Goal: Task Accomplishment & Management: Complete application form

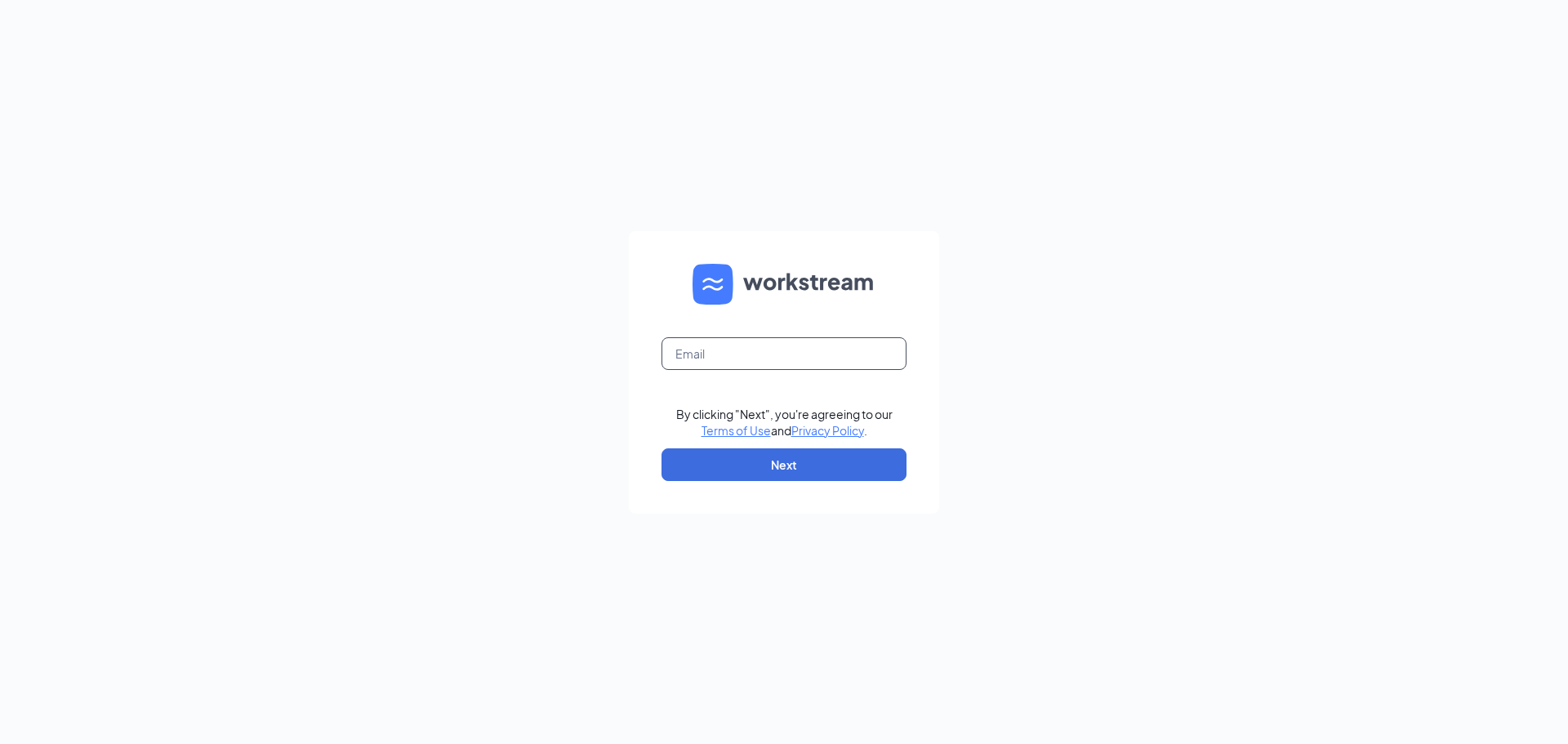
drag, startPoint x: 694, startPoint y: 345, endPoint x: 691, endPoint y: 359, distance: 14.3
paste input "[EMAIL_ADDRESS][DOMAIN_NAME]"
type input "Gmwestbend@bleedblue.net"
click at [800, 478] on button "Next" at bounding box center [784, 465] width 245 height 33
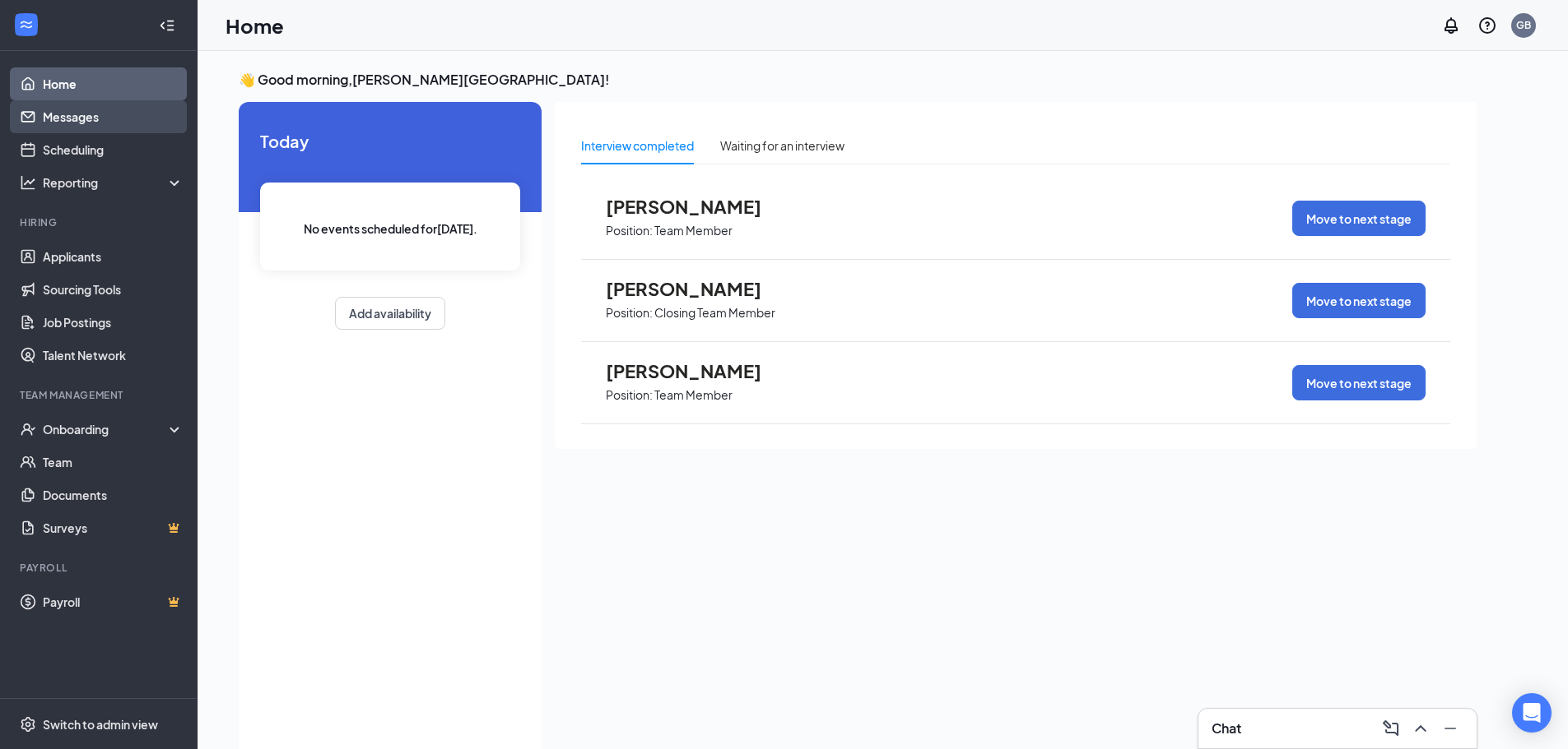
click at [43, 105] on link "Messages" at bounding box center [113, 117] width 141 height 33
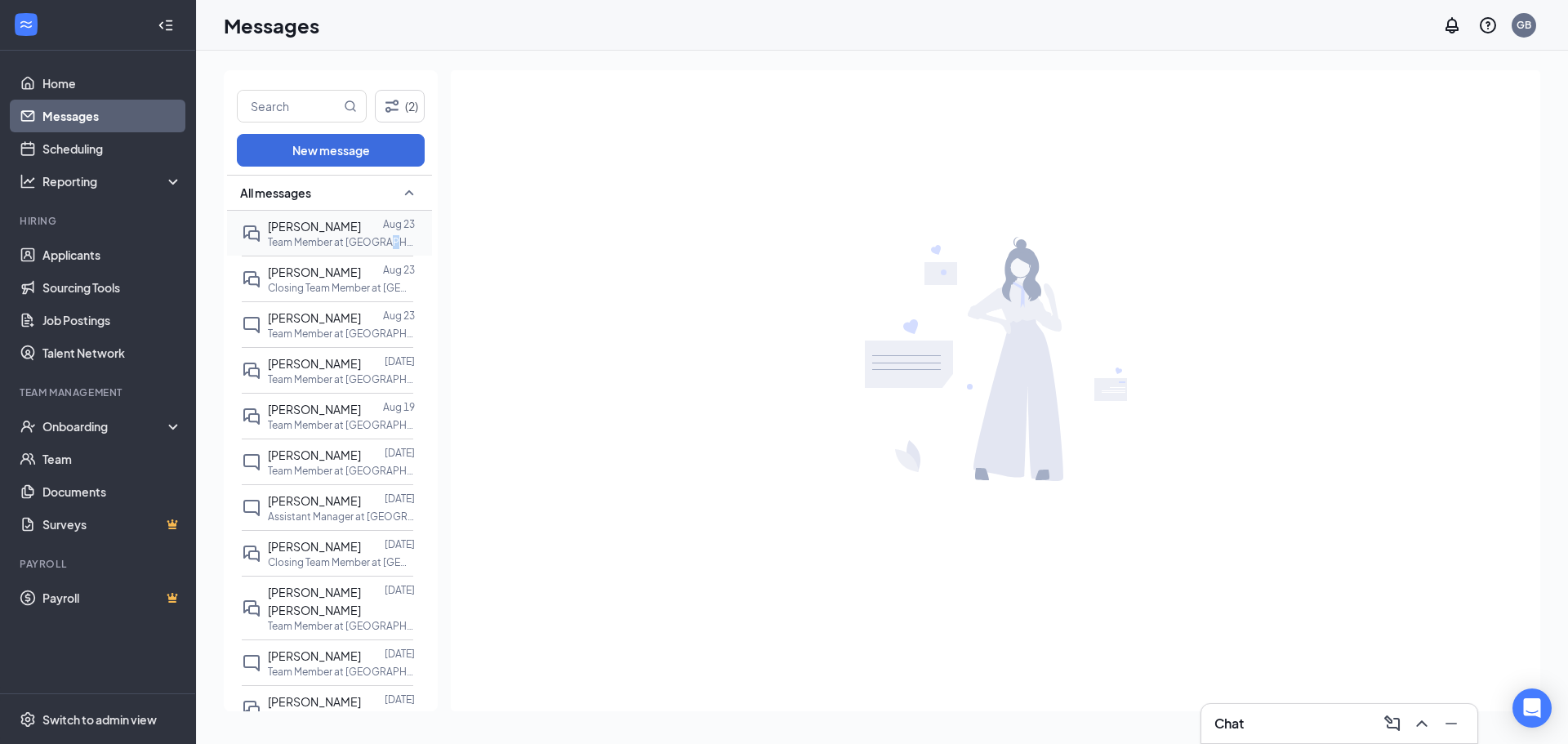
click at [382, 235] on p "Team Member at Culver's of West Bend" at bounding box center [341, 242] width 147 height 14
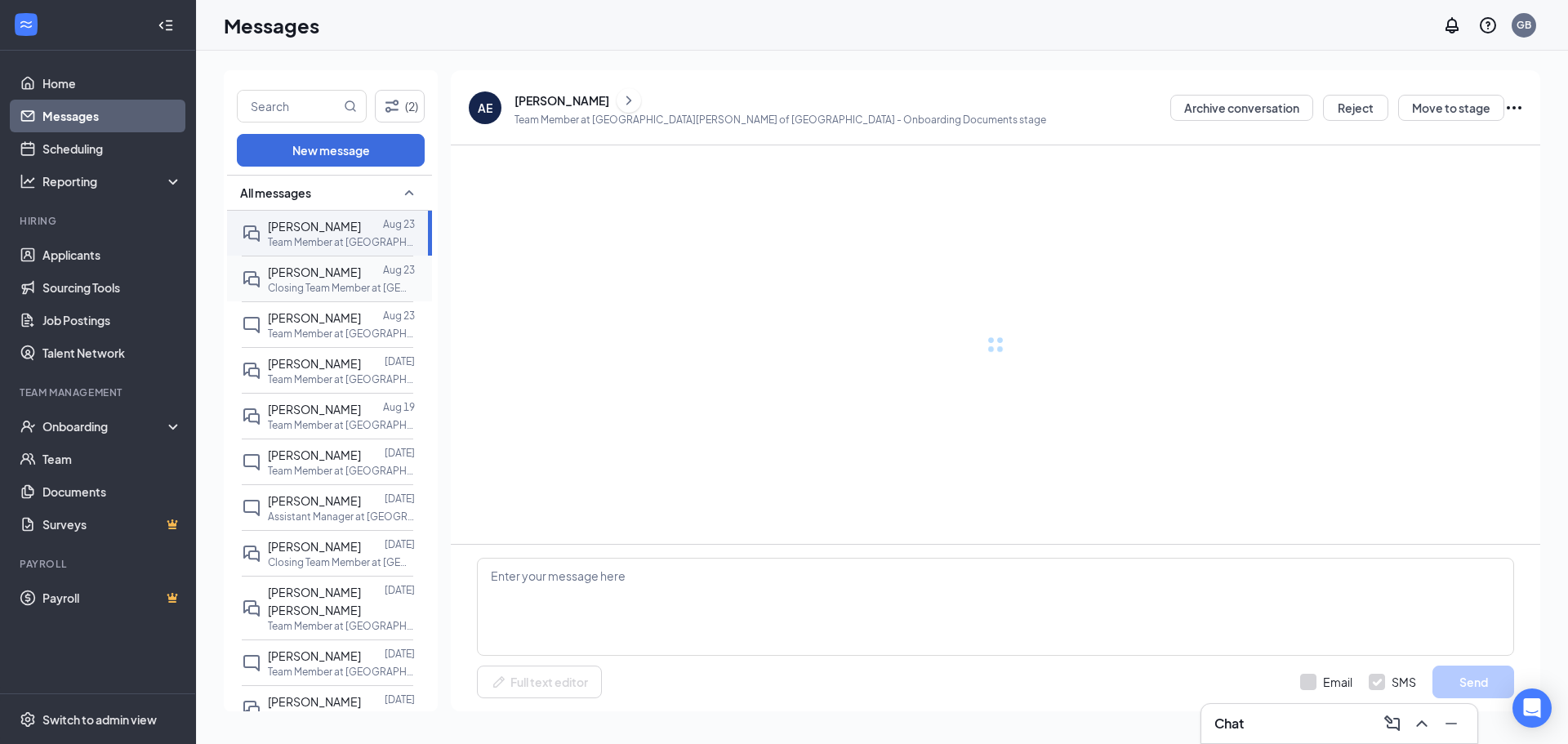
click at [361, 264] on div at bounding box center [371, 272] width 22 height 18
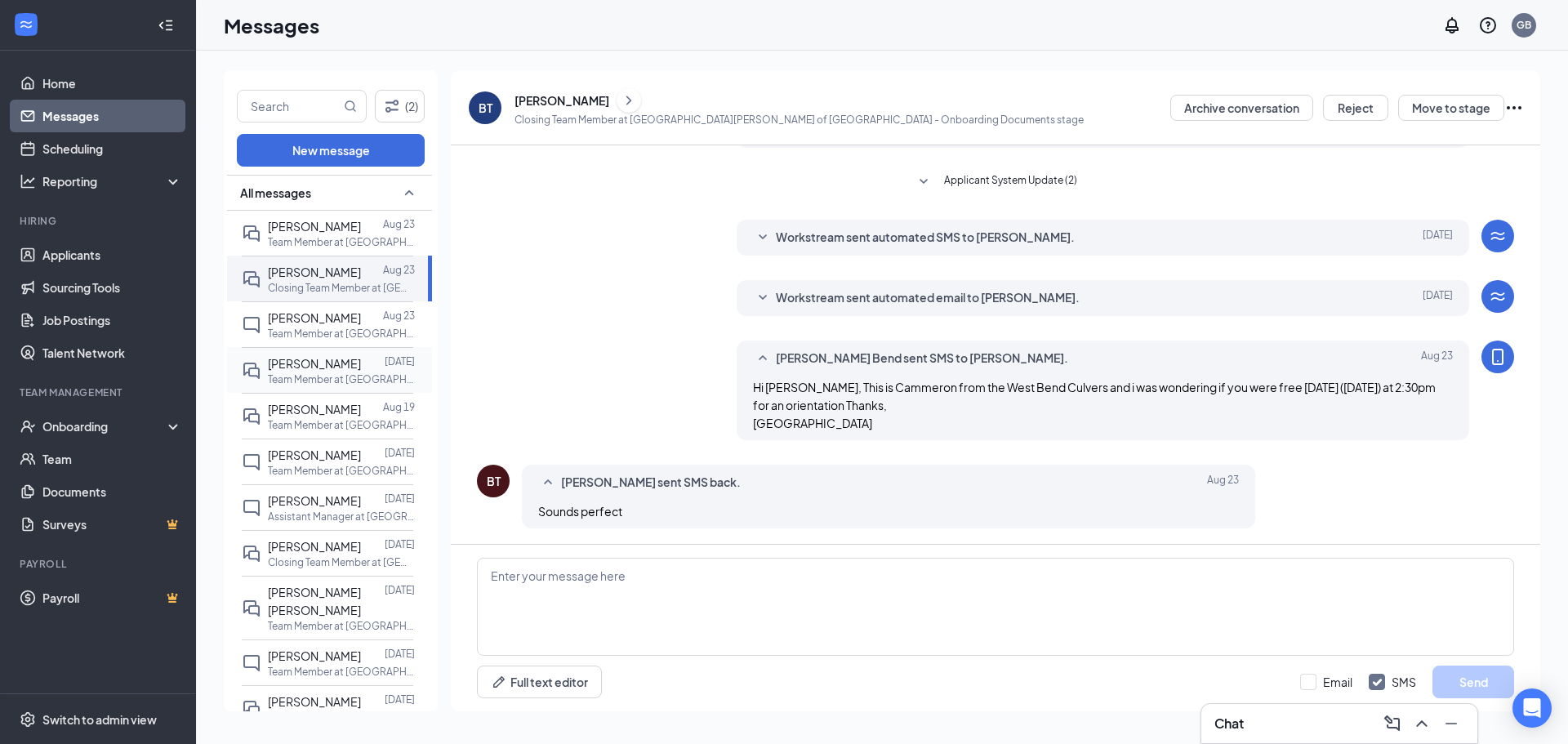
scroll to position [202, 0]
click at [307, 383] on p "Team Member at Culver's of West Bend" at bounding box center [341, 379] width 147 height 14
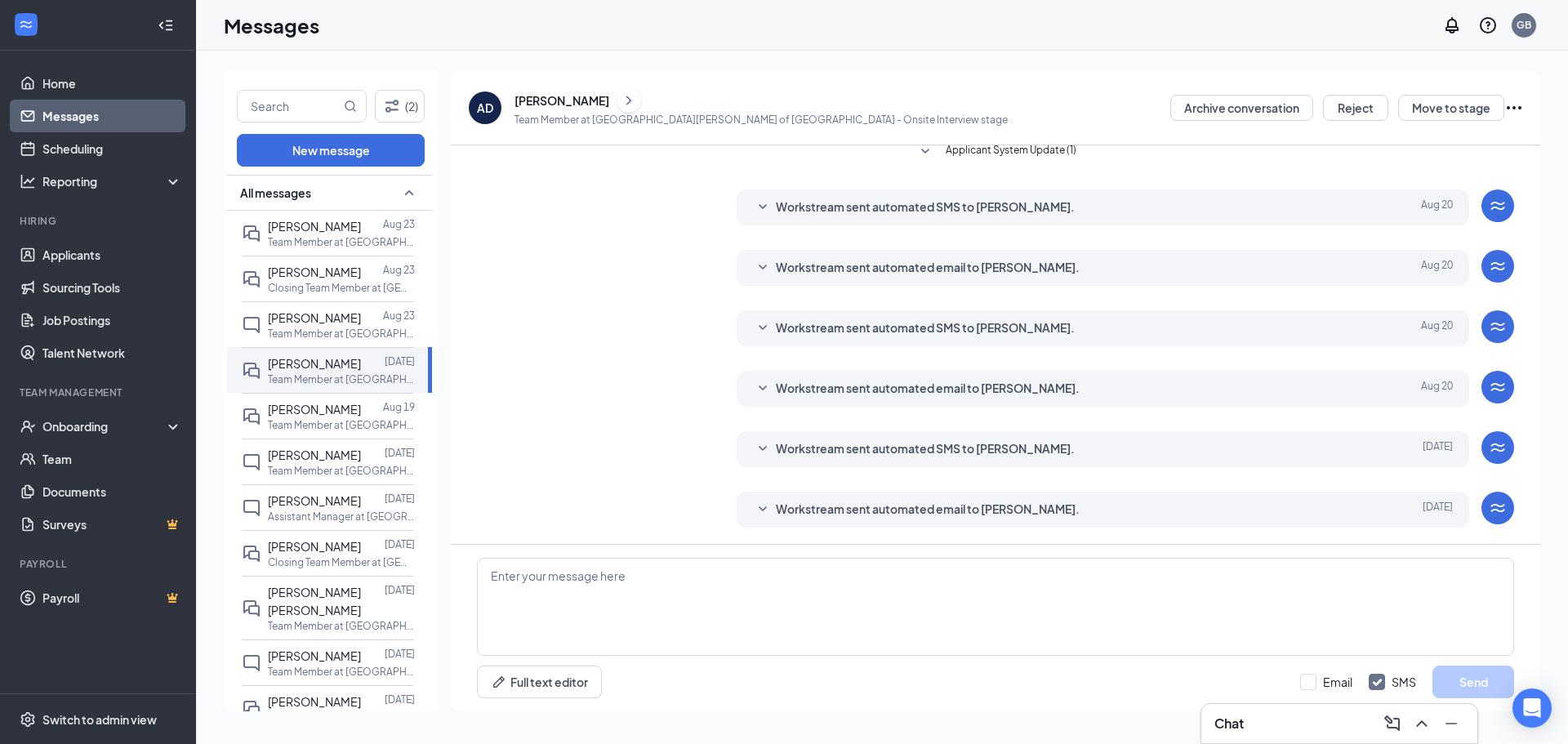
click at [764, 516] on icon "SmallChevronDown" at bounding box center [763, 510] width 20 height 20
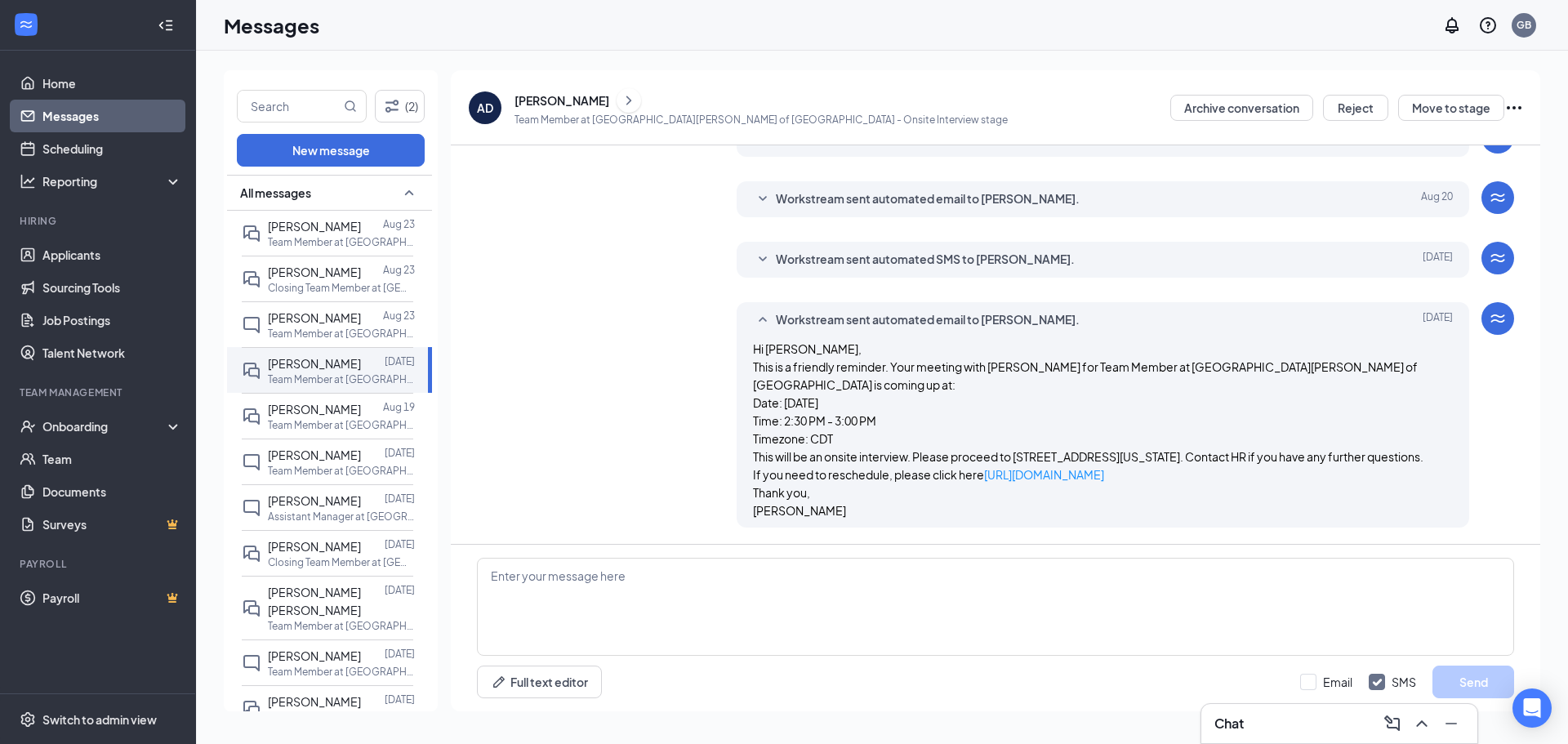
scroll to position [480, 0]
click at [358, 432] on p "Team Member at Culver's of West Bend" at bounding box center [341, 425] width 147 height 14
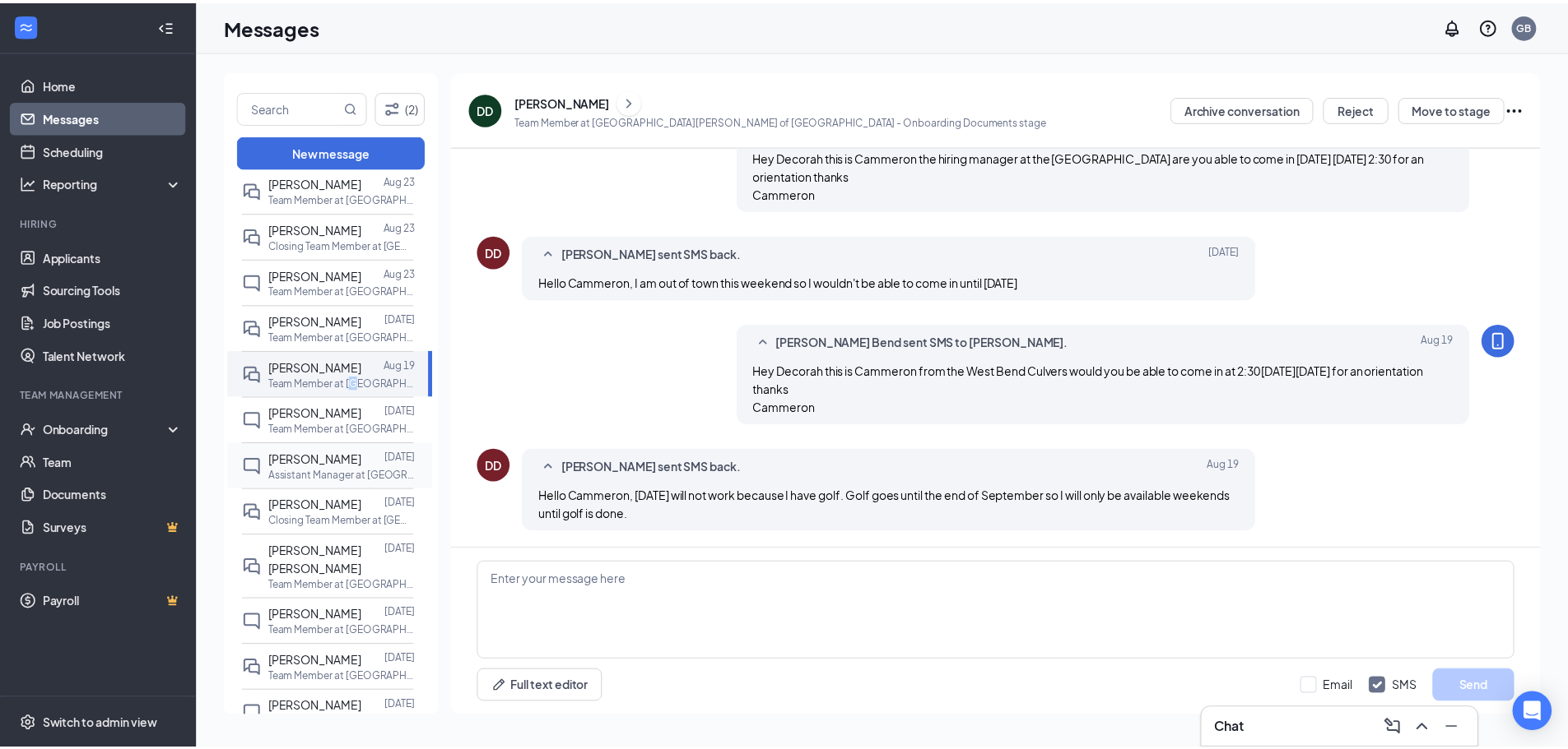
scroll to position [82, 0]
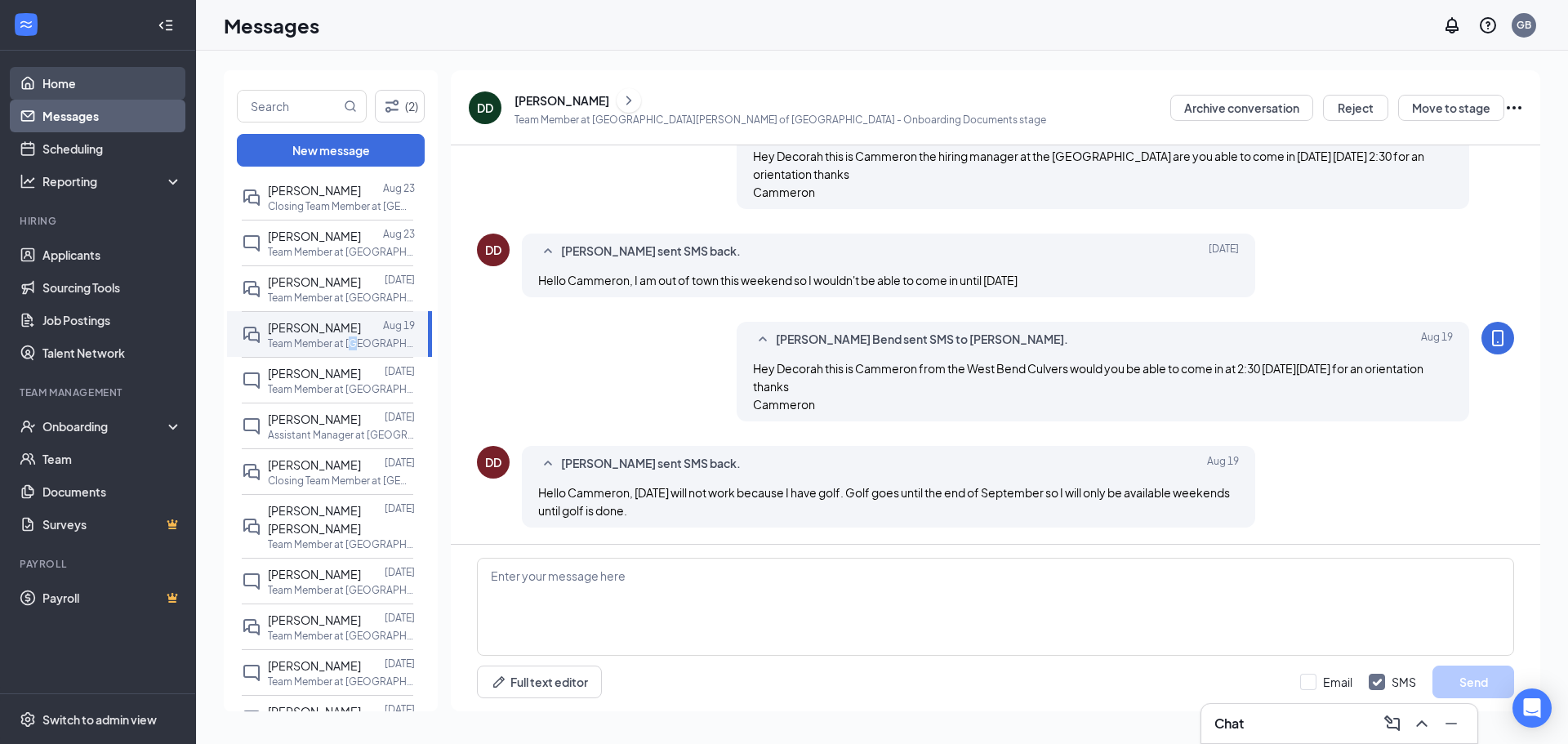
click at [49, 85] on link "Home" at bounding box center [112, 83] width 140 height 33
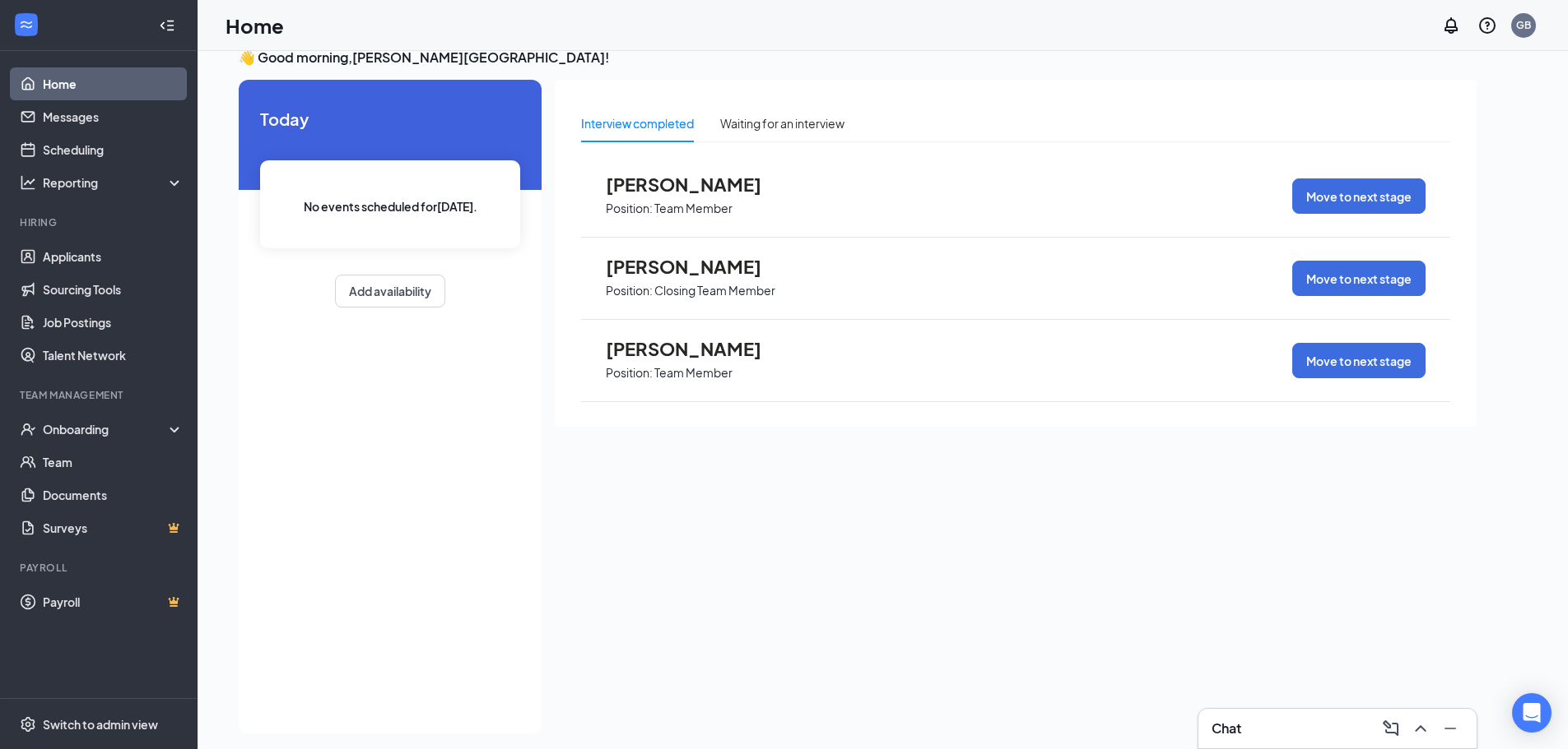
scroll to position [35, 0]
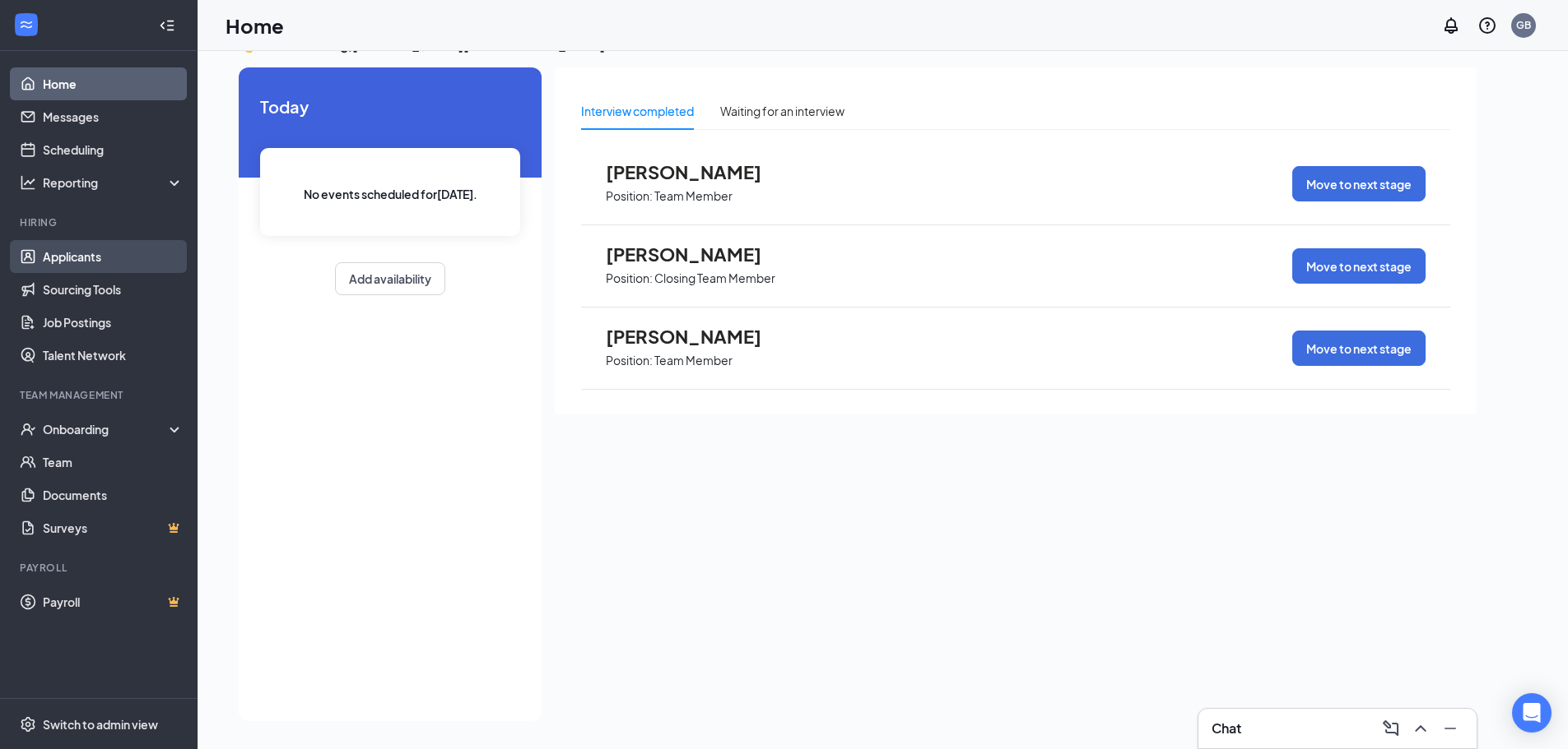
click at [77, 260] on link "Applicants" at bounding box center [113, 257] width 141 height 33
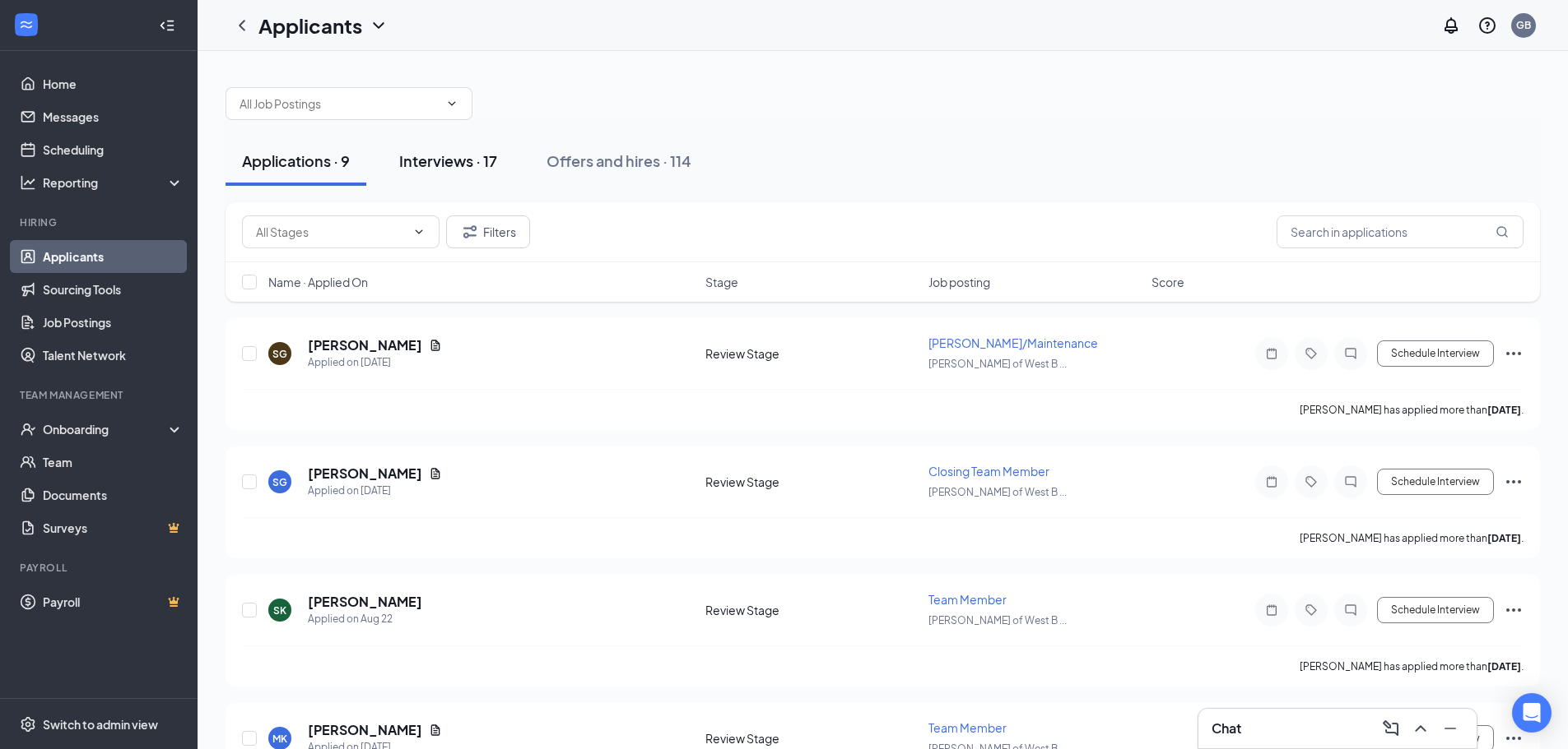
click at [433, 162] on div "Interviews · 17" at bounding box center [448, 161] width 98 height 21
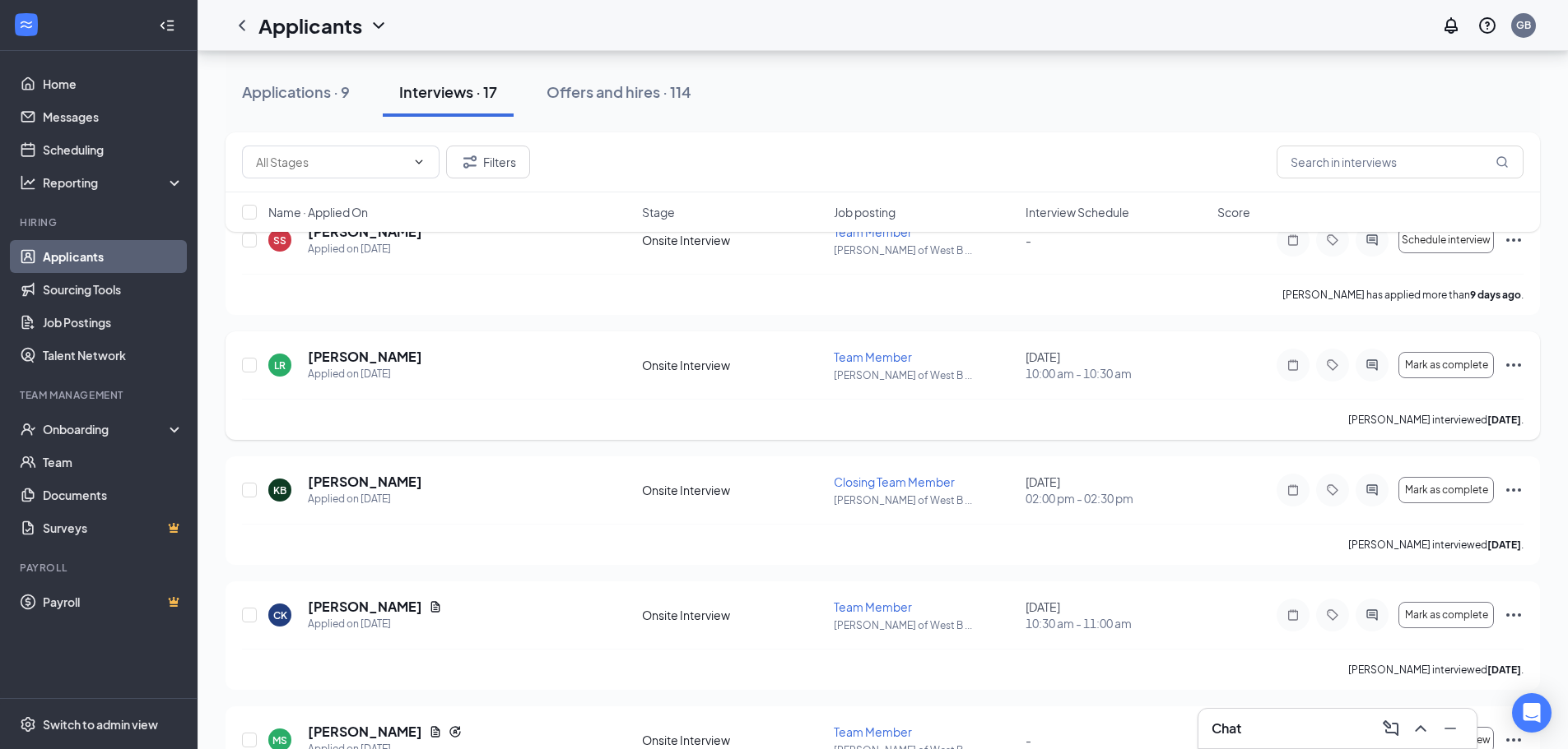
scroll to position [82, 0]
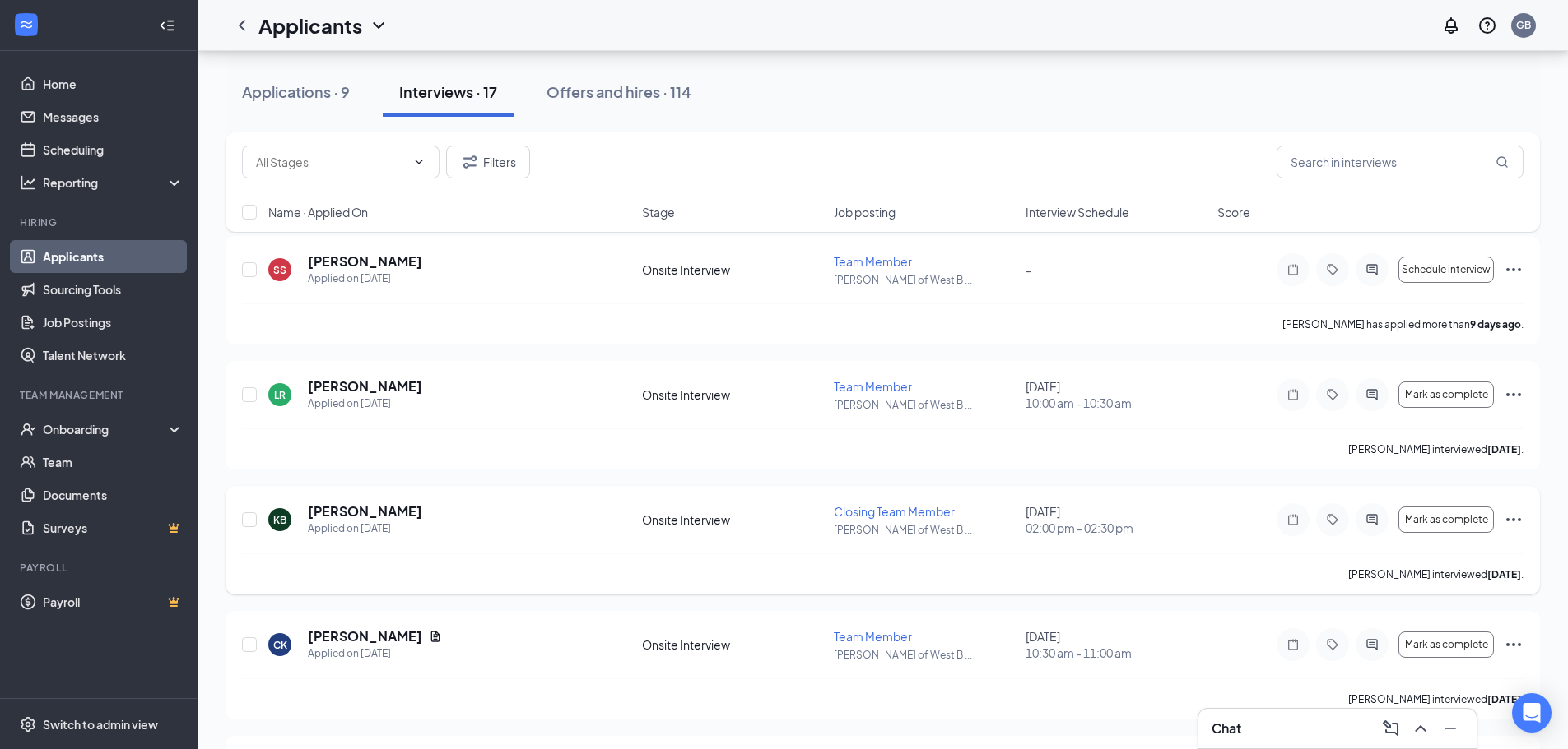
click at [1510, 523] on icon "Ellipses" at bounding box center [1513, 519] width 20 height 20
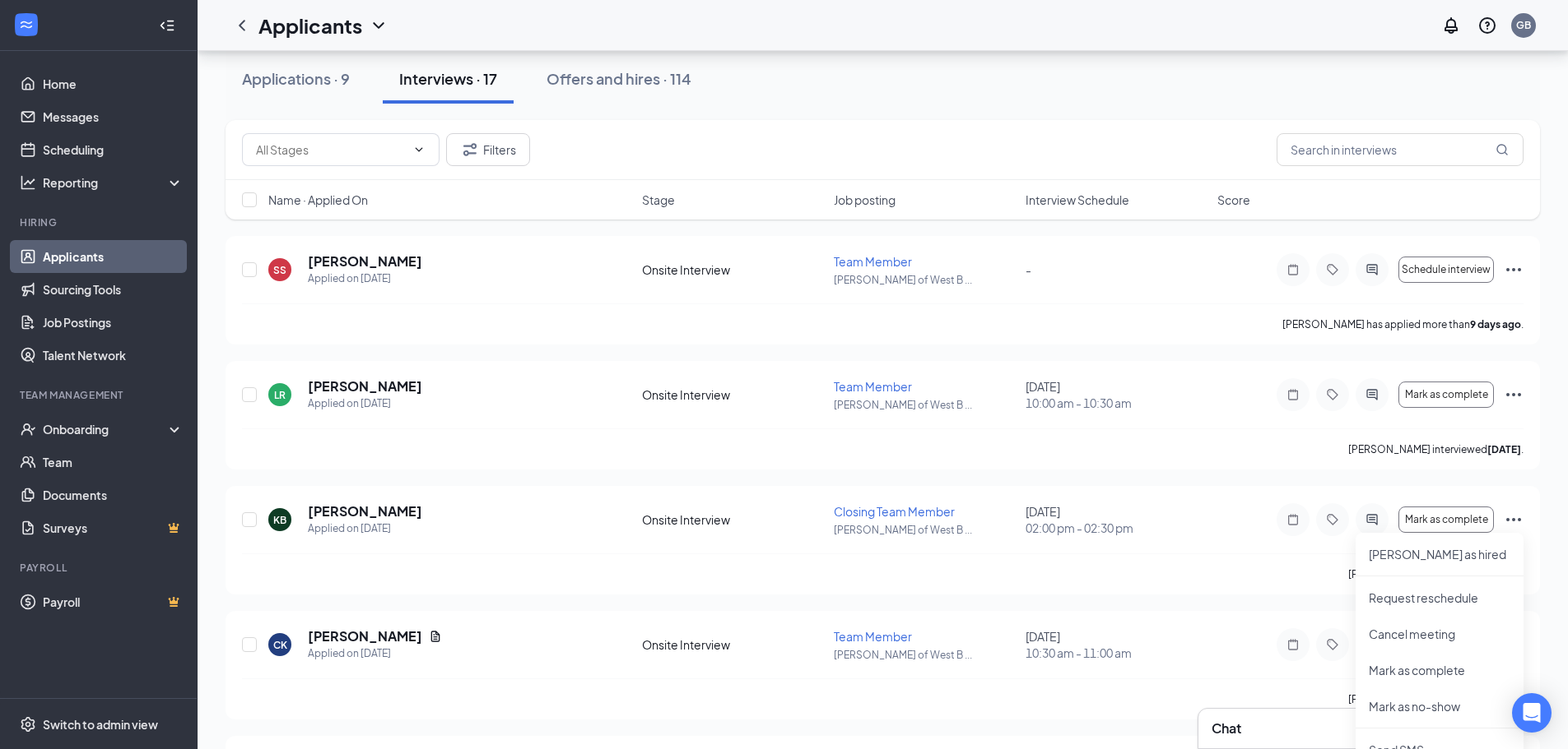
scroll to position [0, 0]
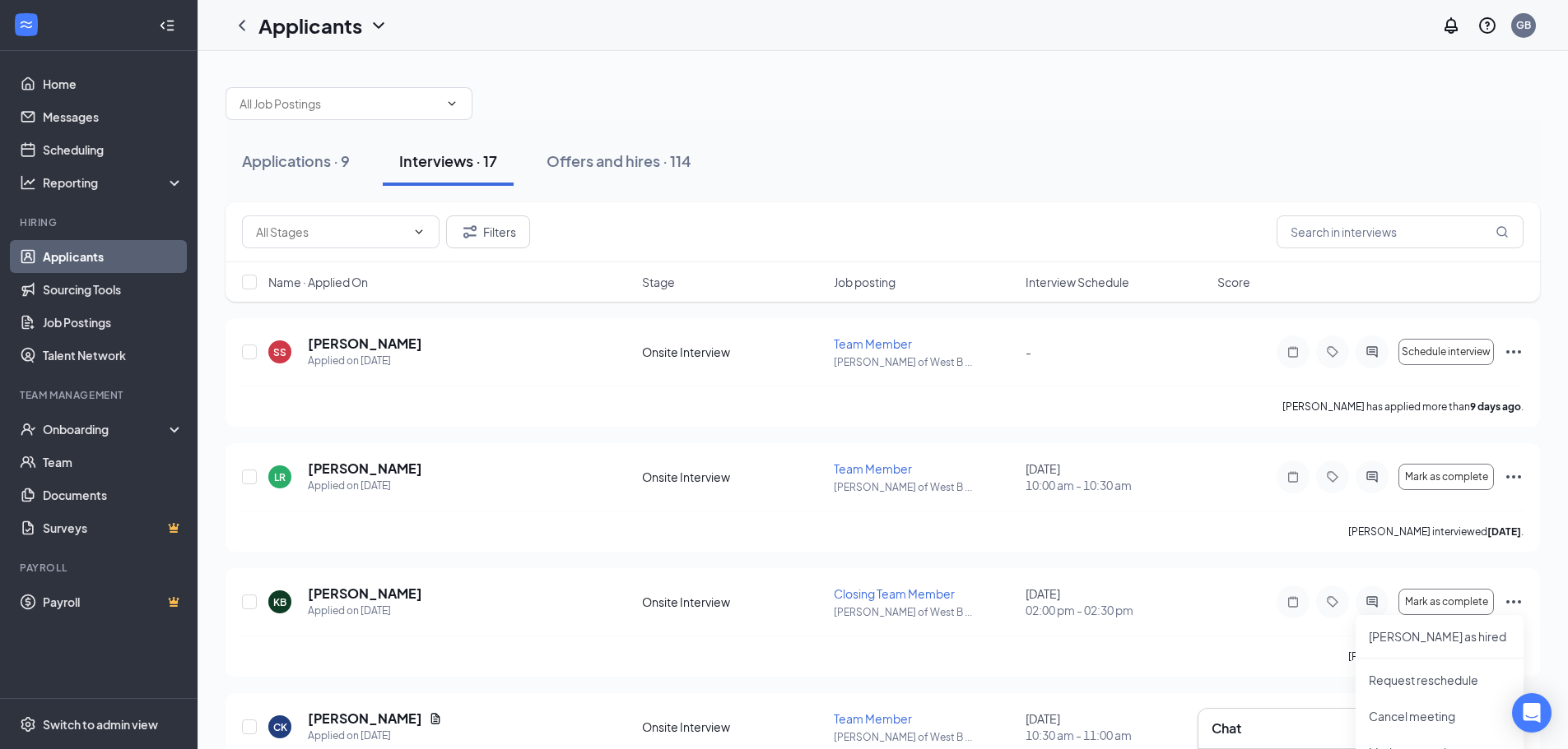
click at [979, 183] on div "Applications · 9 Interviews · 17 Offers and hires · 114" at bounding box center [882, 161] width 1314 height 49
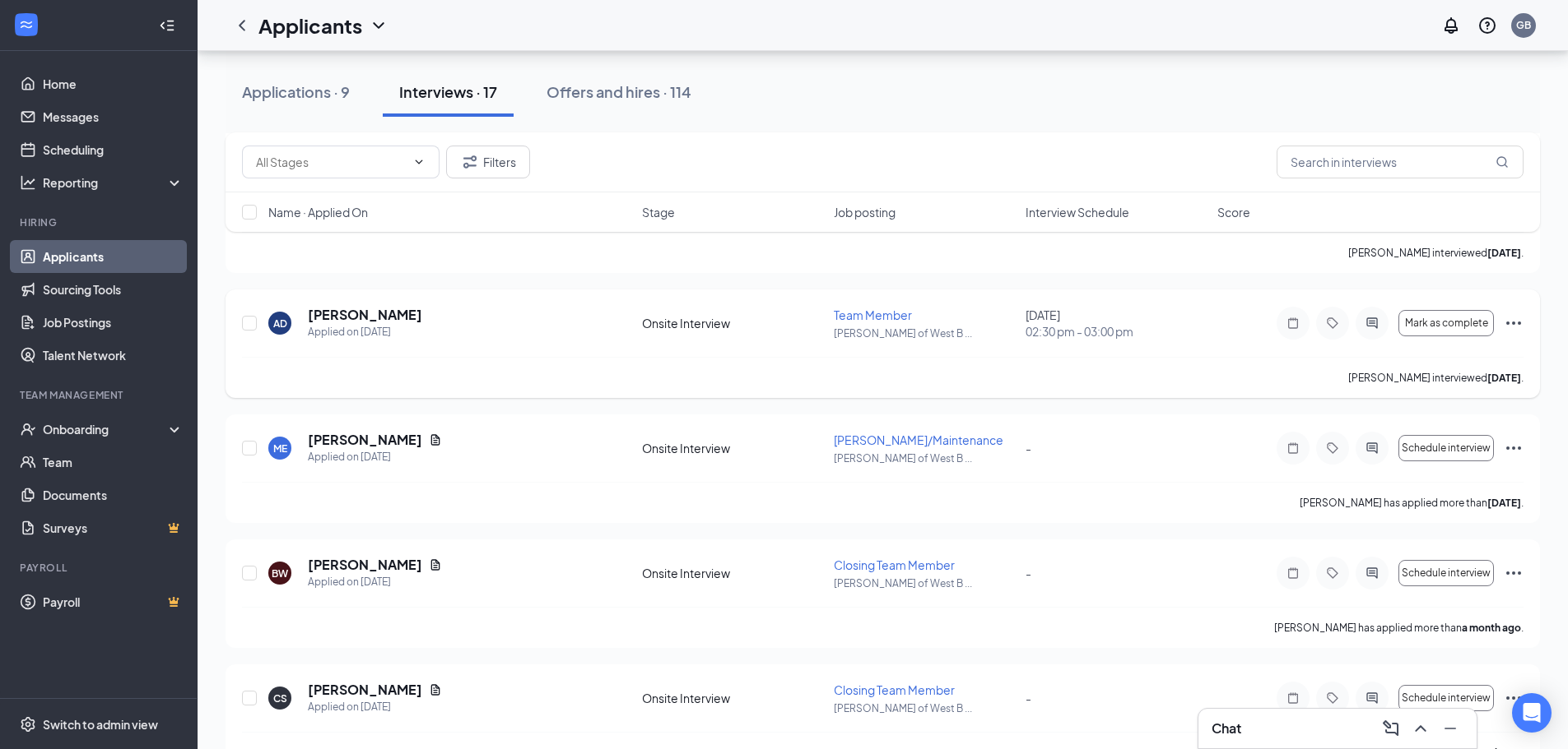
scroll to position [875, 0]
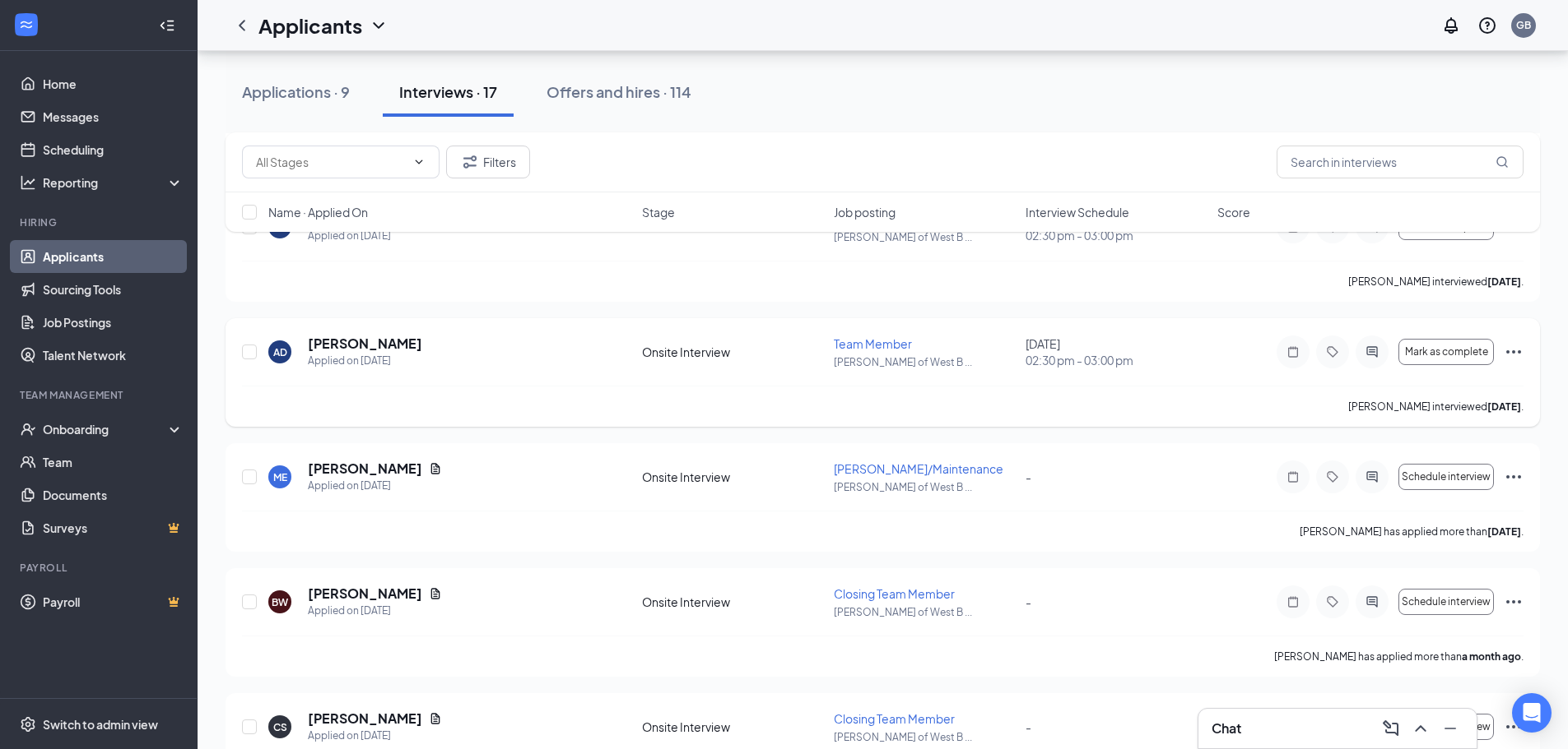
click at [1512, 355] on icon "Ellipses" at bounding box center [1513, 351] width 20 height 20
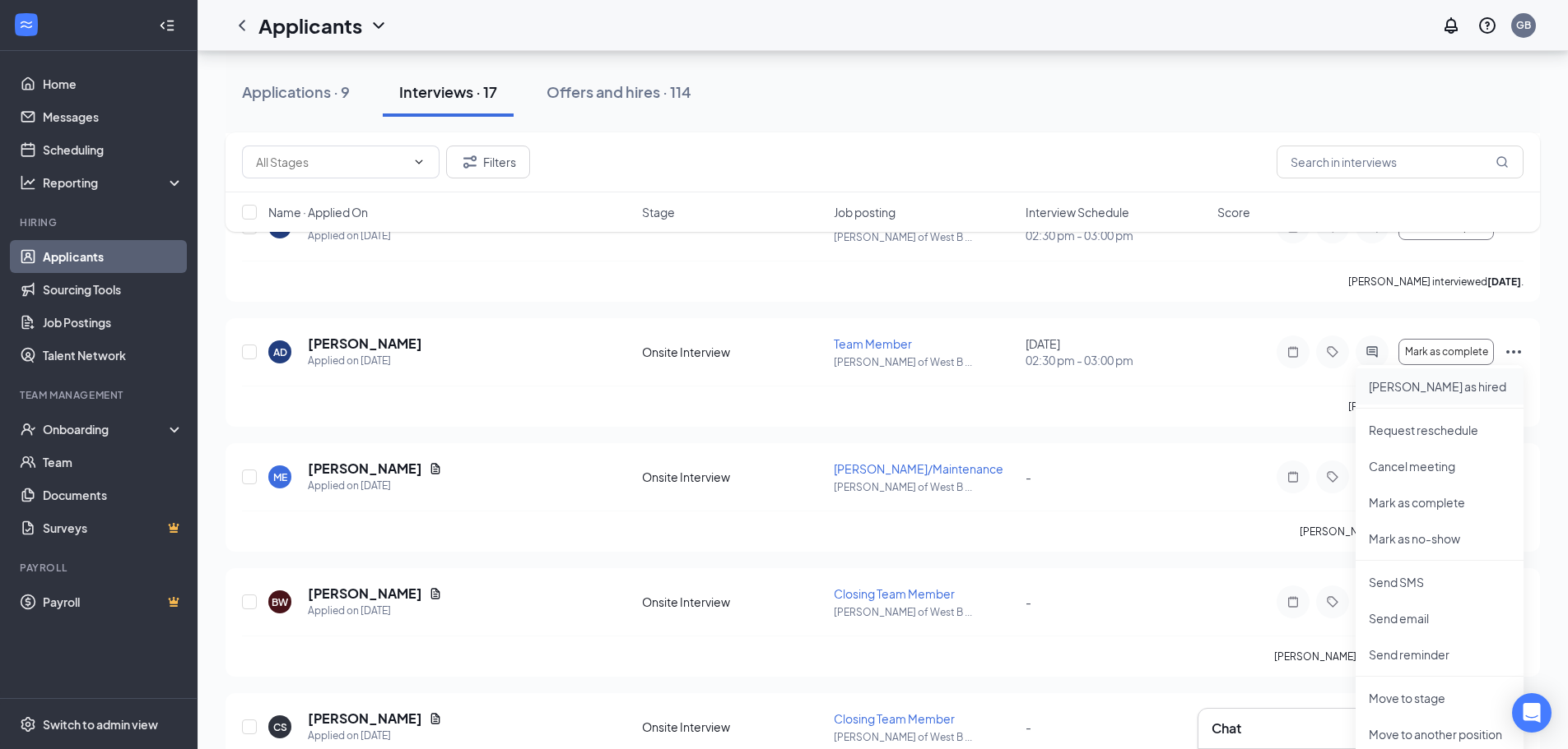
click at [1411, 392] on p "Mark as hired" at bounding box center [1439, 386] width 142 height 17
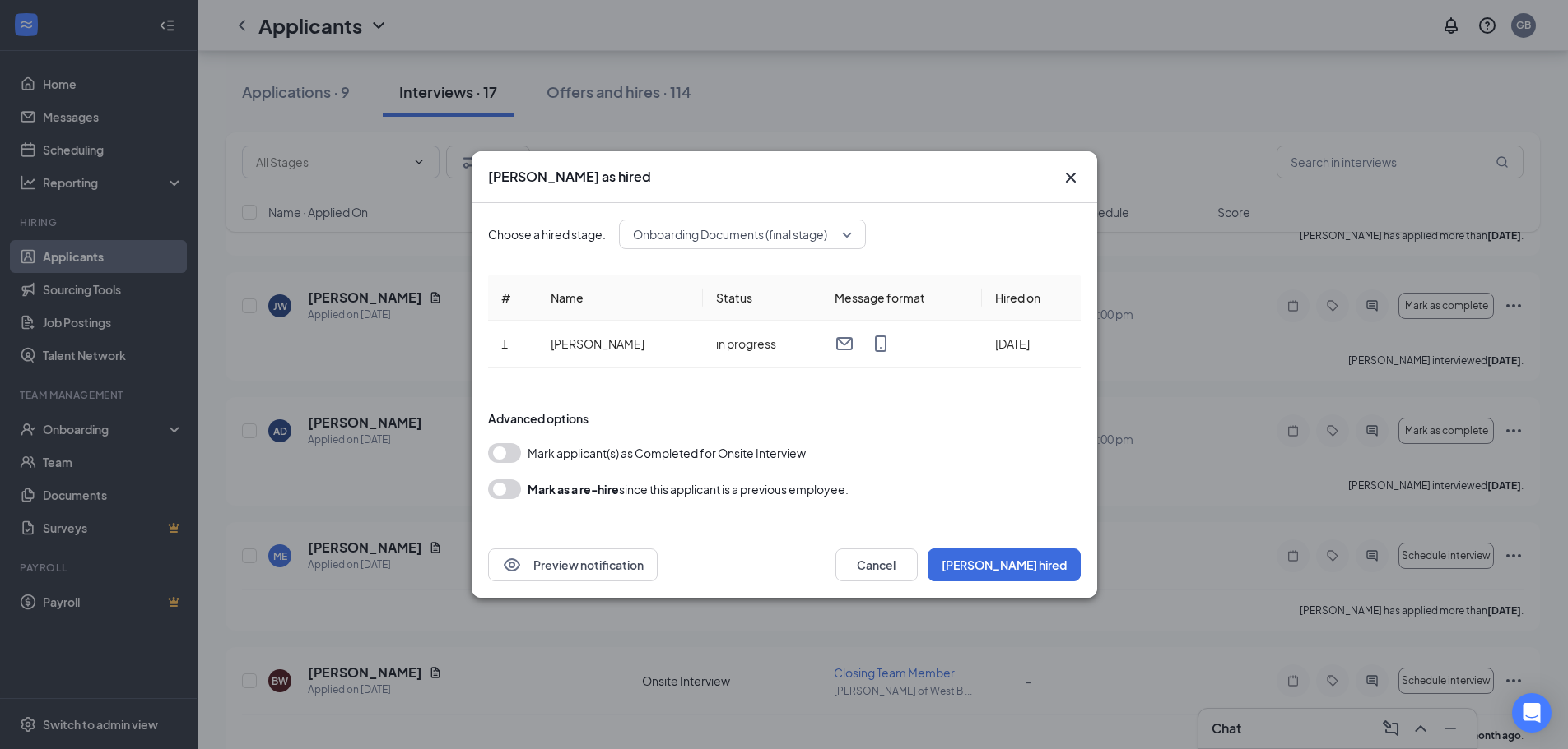
scroll to position [793, 0]
click at [842, 235] on span "Onboarding Documents (final stage)" at bounding box center [742, 234] width 219 height 24
click at [1055, 559] on button "Mark hired" at bounding box center [1004, 565] width 153 height 33
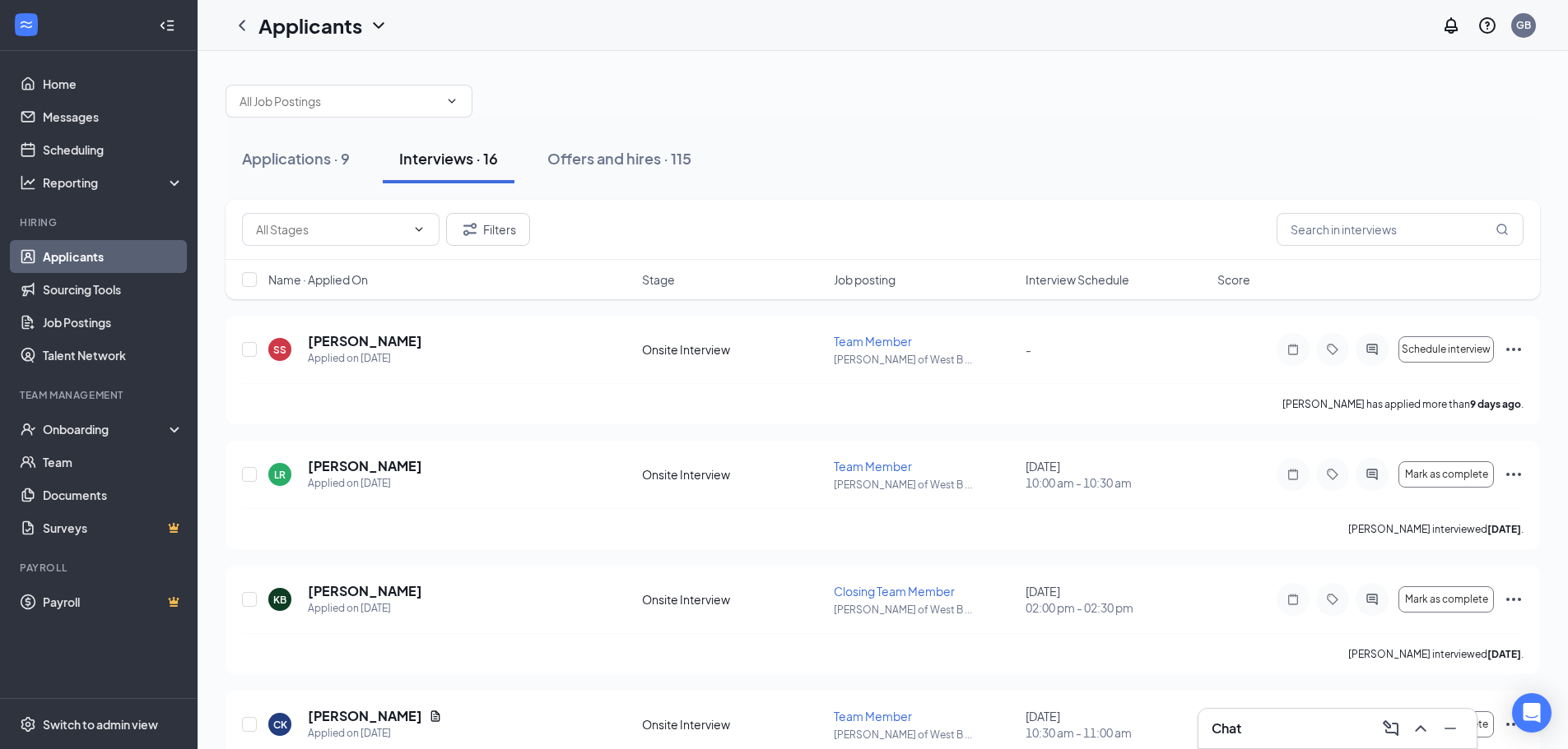
scroll to position [0, 0]
click at [1514, 601] on icon "Ellipses" at bounding box center [1513, 602] width 15 height 3
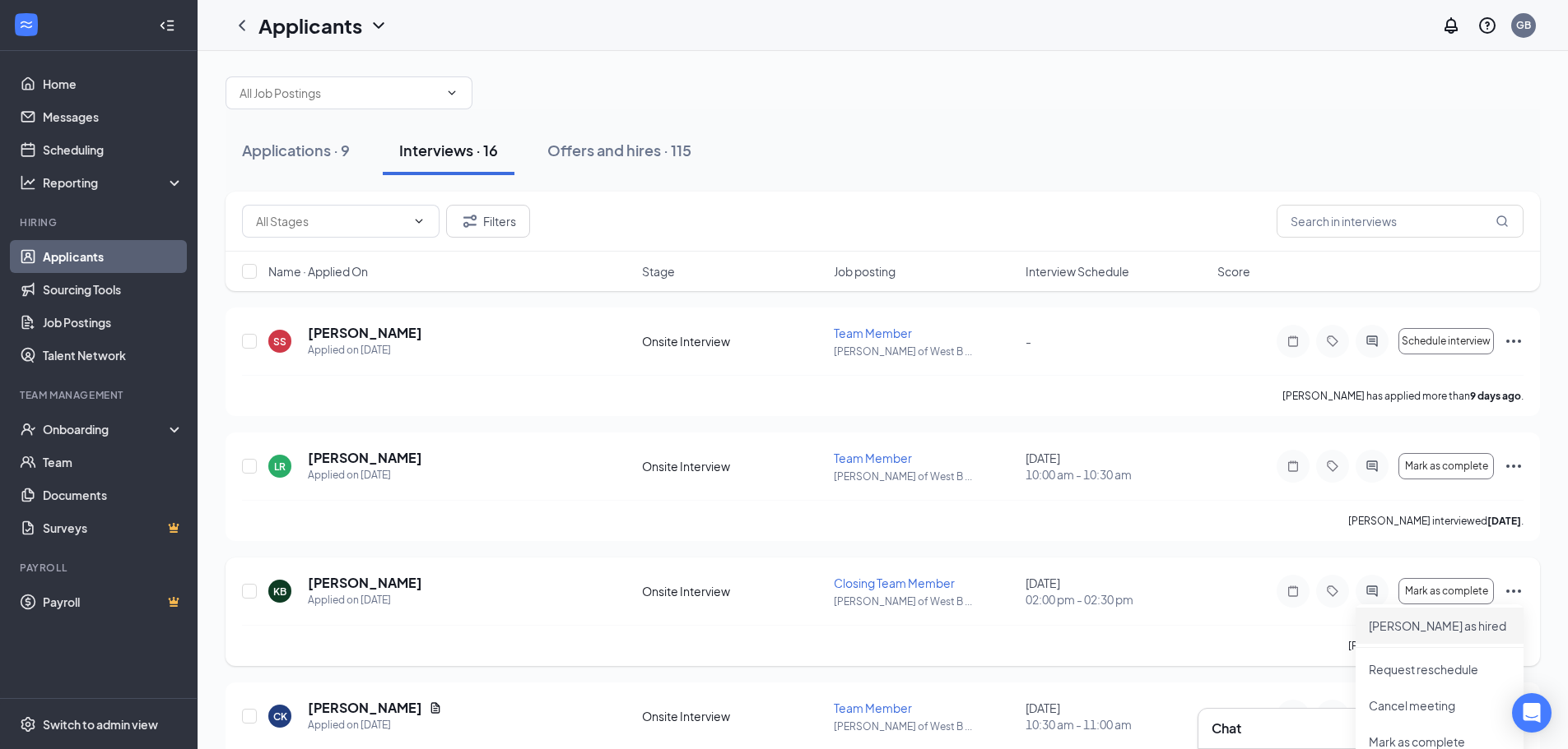
scroll to position [164, 0]
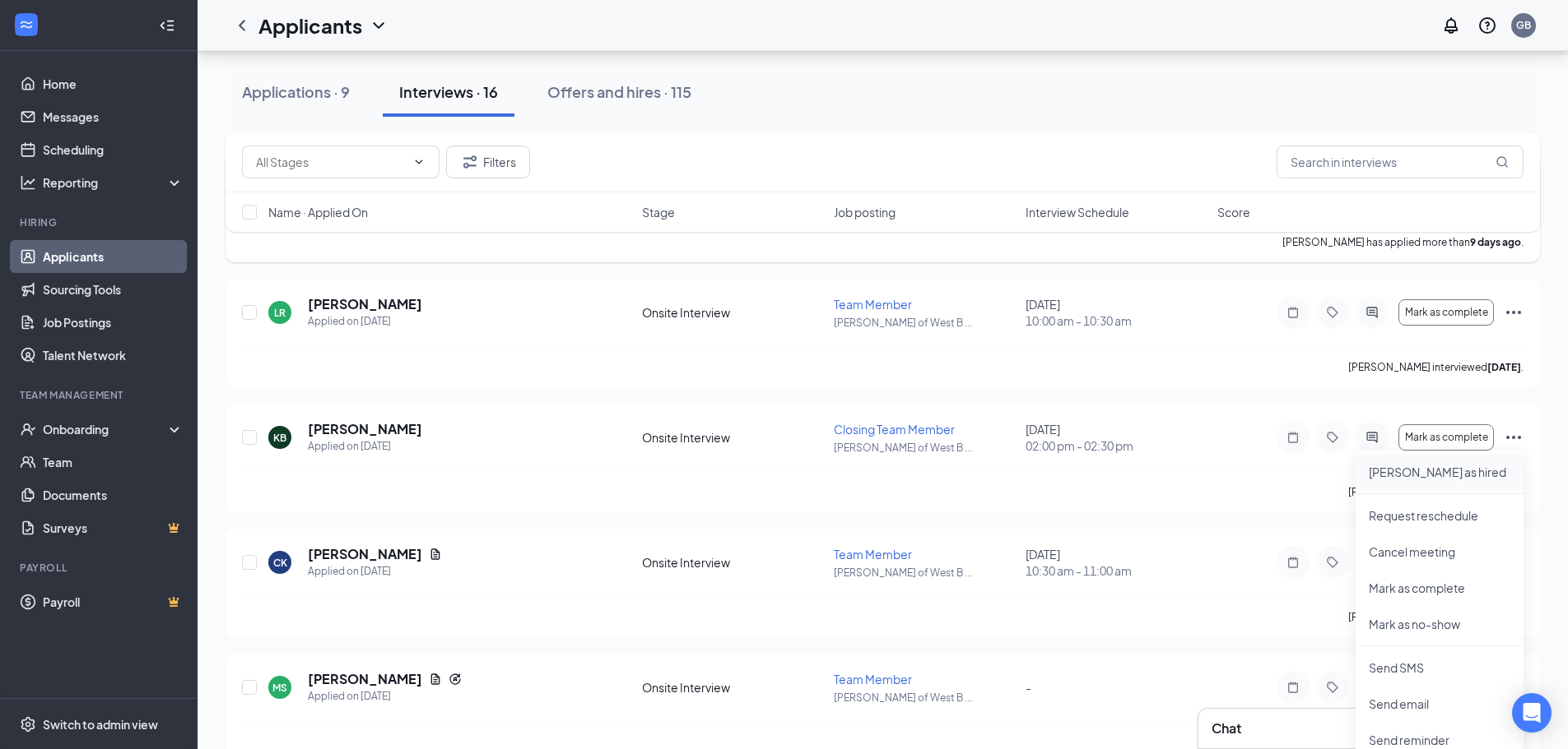
click at [1461, 475] on p "Mark as hired" at bounding box center [1439, 472] width 142 height 17
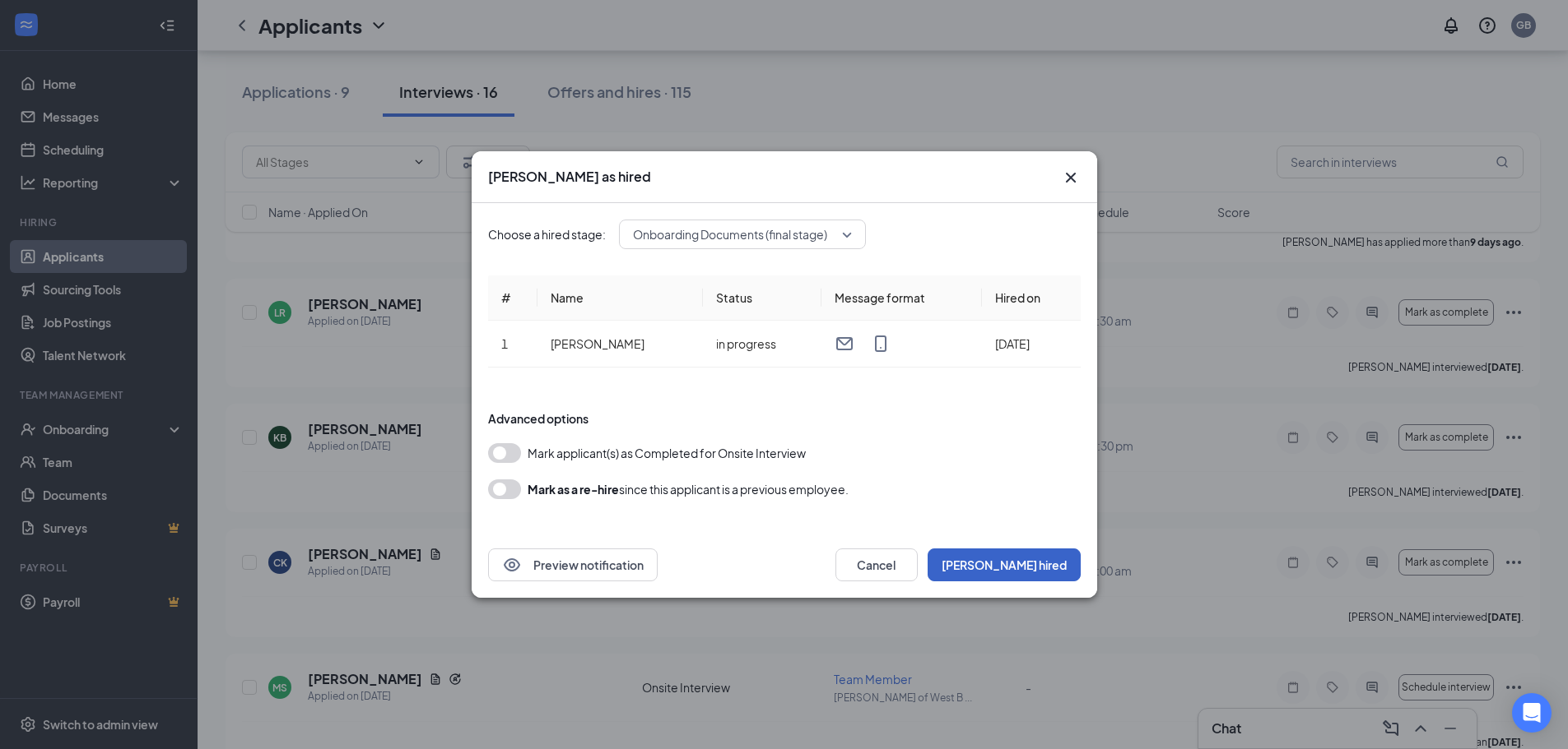
click at [1033, 561] on button "Mark hired" at bounding box center [1004, 565] width 153 height 33
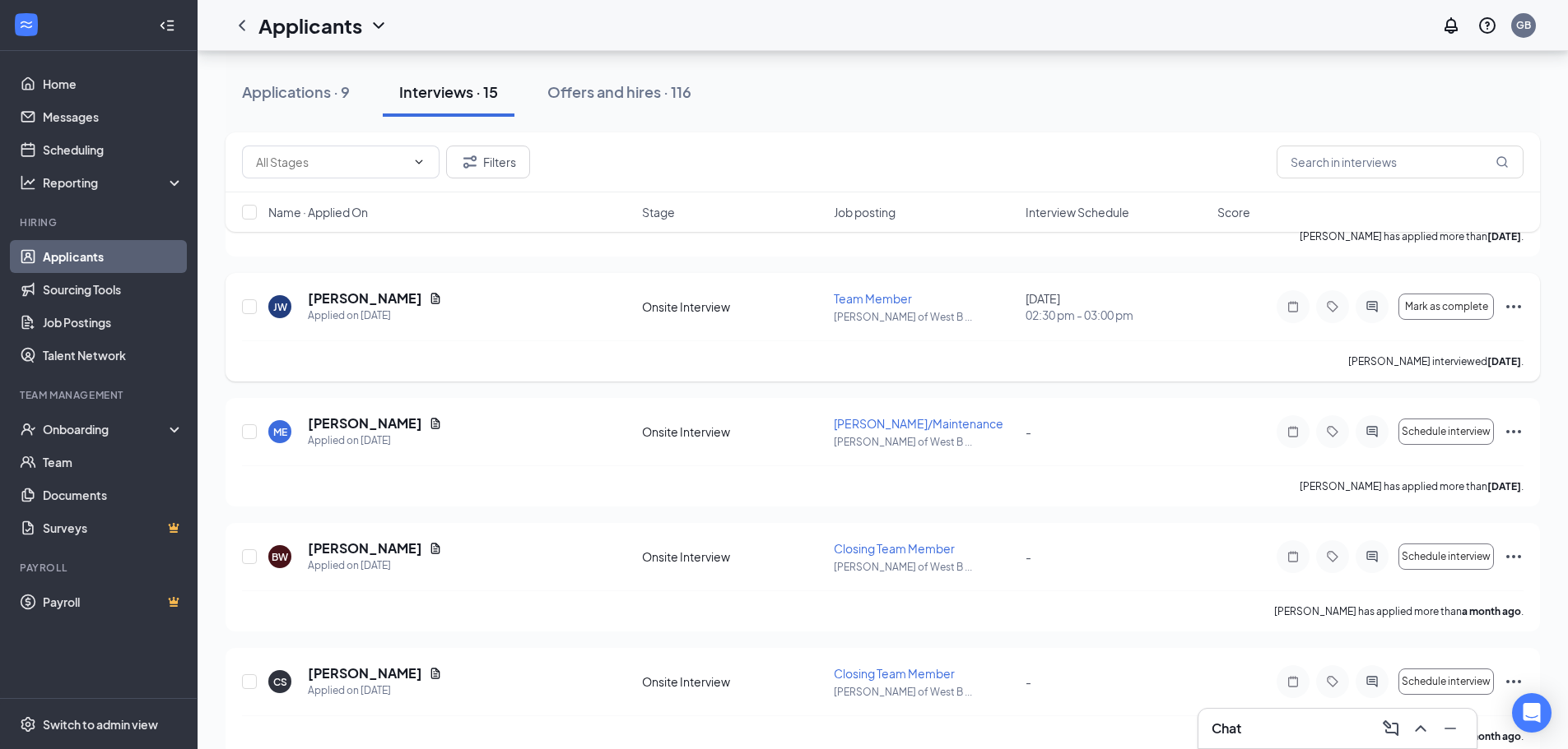
scroll to position [576, 0]
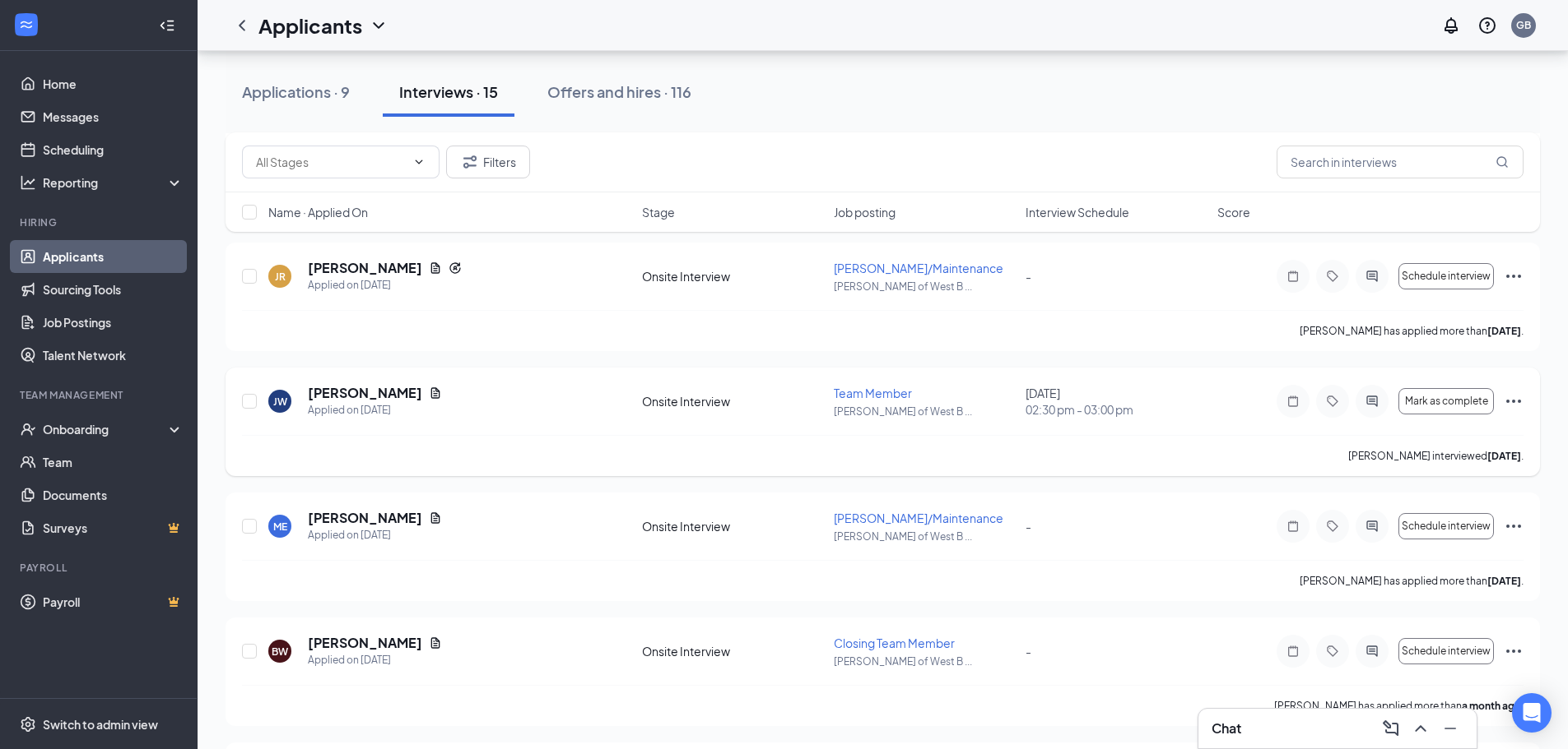
click at [1516, 409] on icon "Ellipses" at bounding box center [1513, 401] width 20 height 20
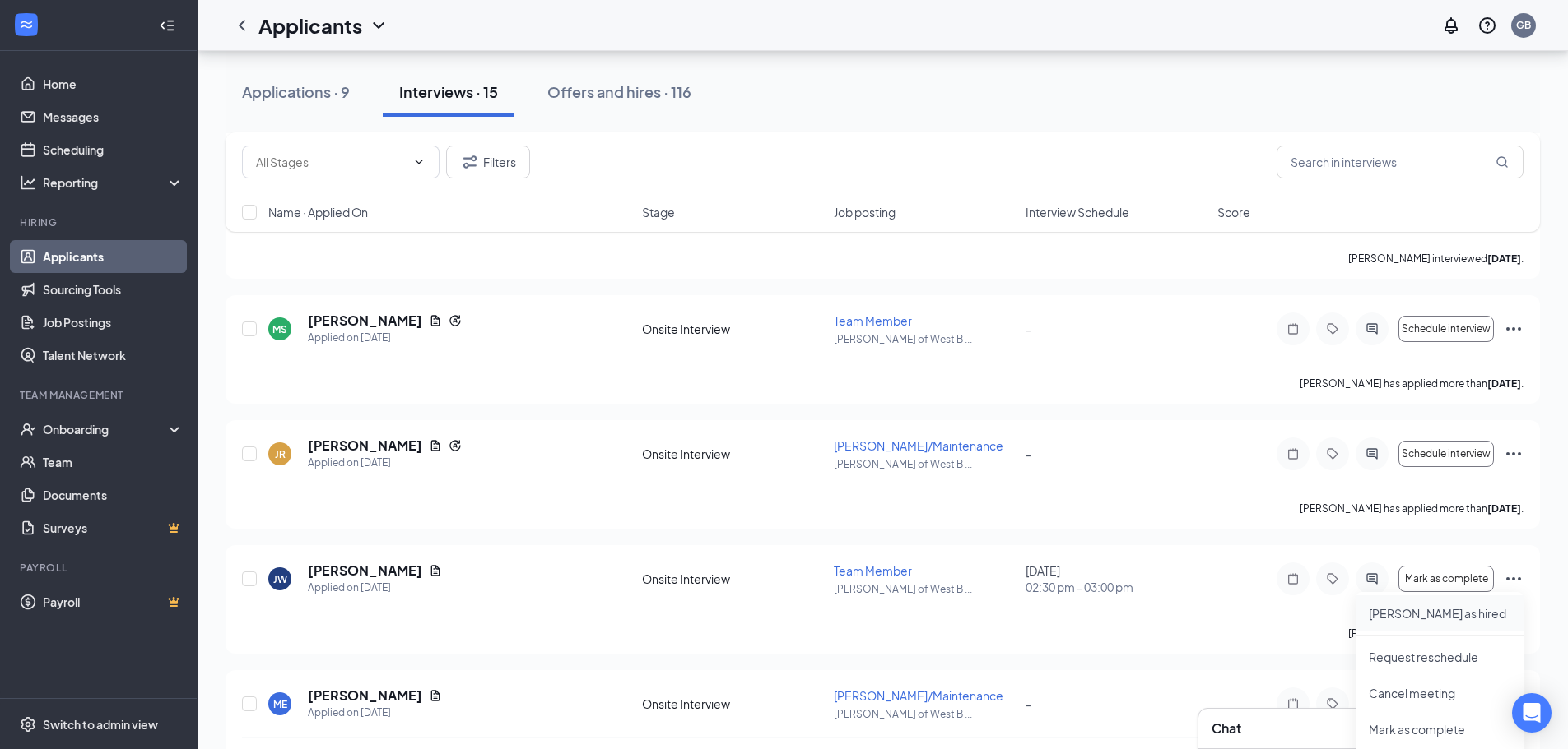
scroll to position [494, 0]
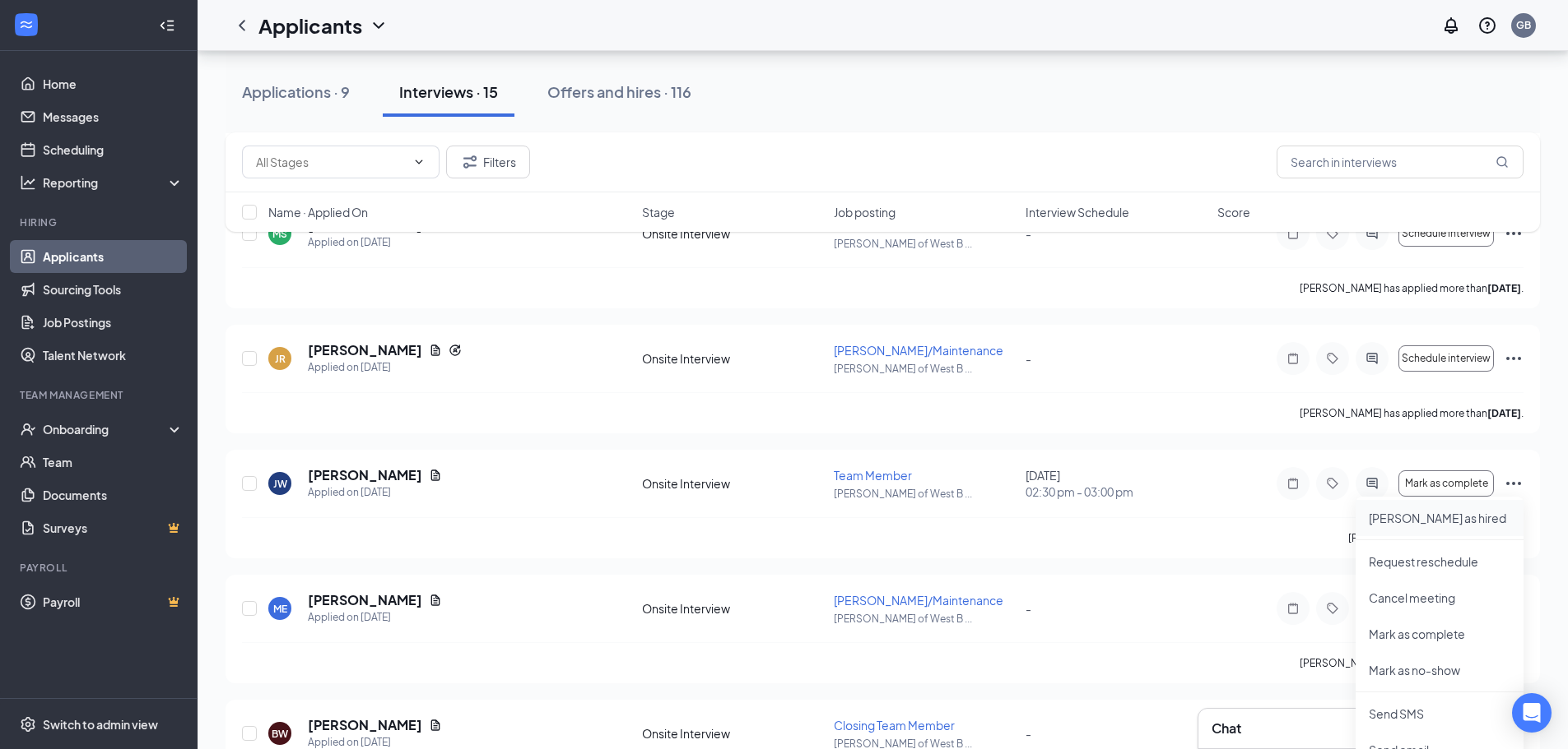
click at [1450, 527] on li "Mark as hired" at bounding box center [1439, 517] width 168 height 36
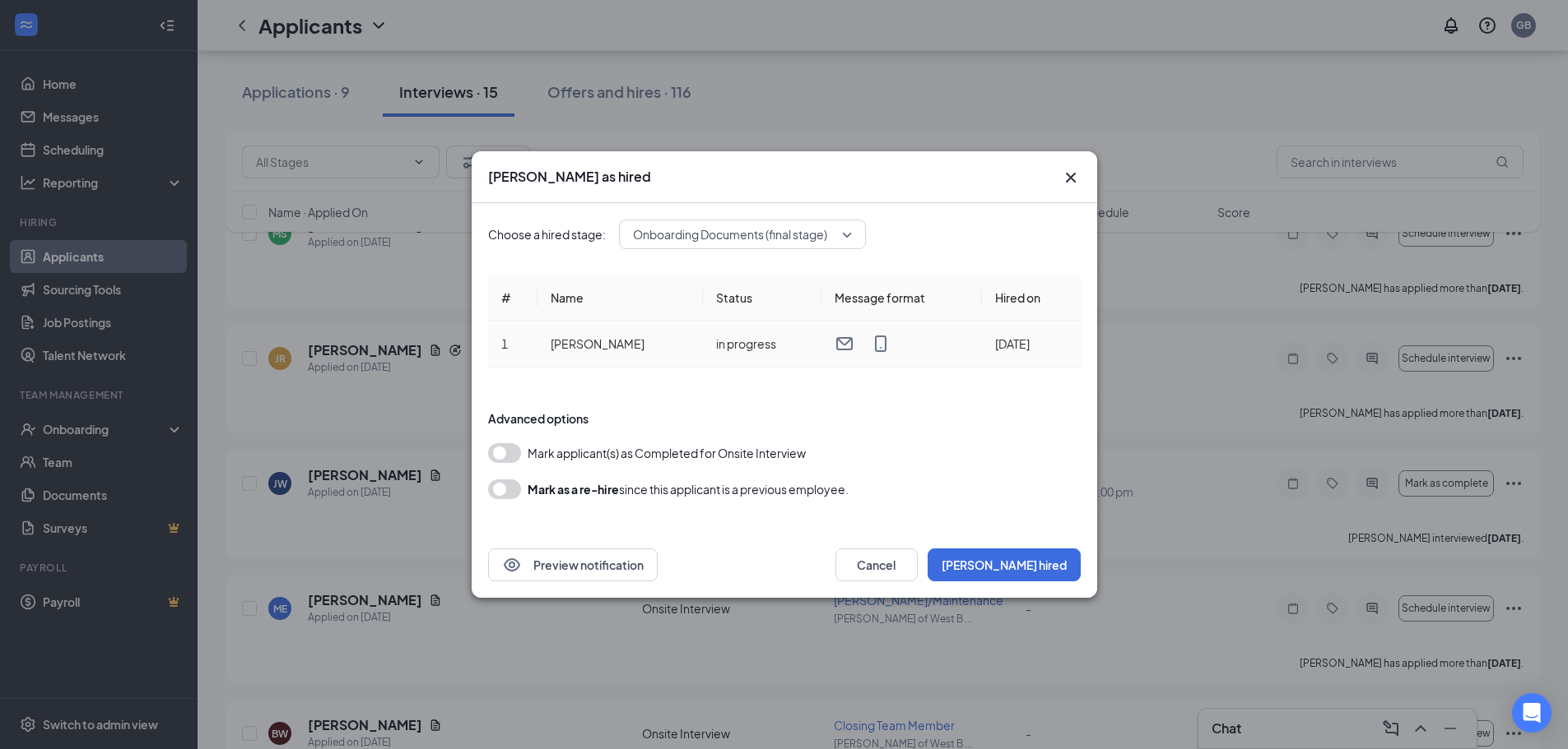
click at [891, 351] on div at bounding box center [901, 343] width 134 height 20
click at [630, 556] on button "Preview notification" at bounding box center [573, 565] width 170 height 33
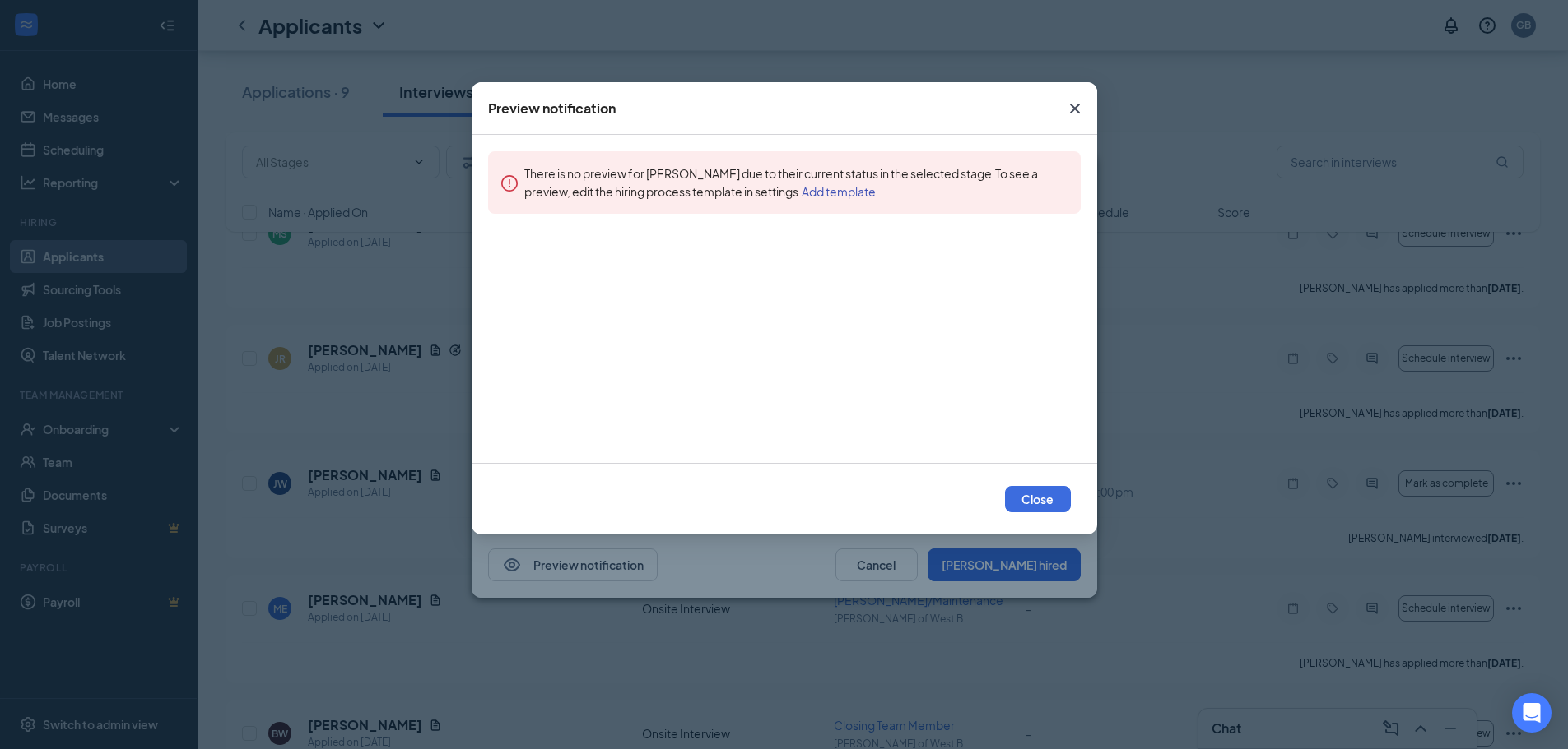
click at [1074, 106] on icon "Cross" at bounding box center [1075, 108] width 20 height 20
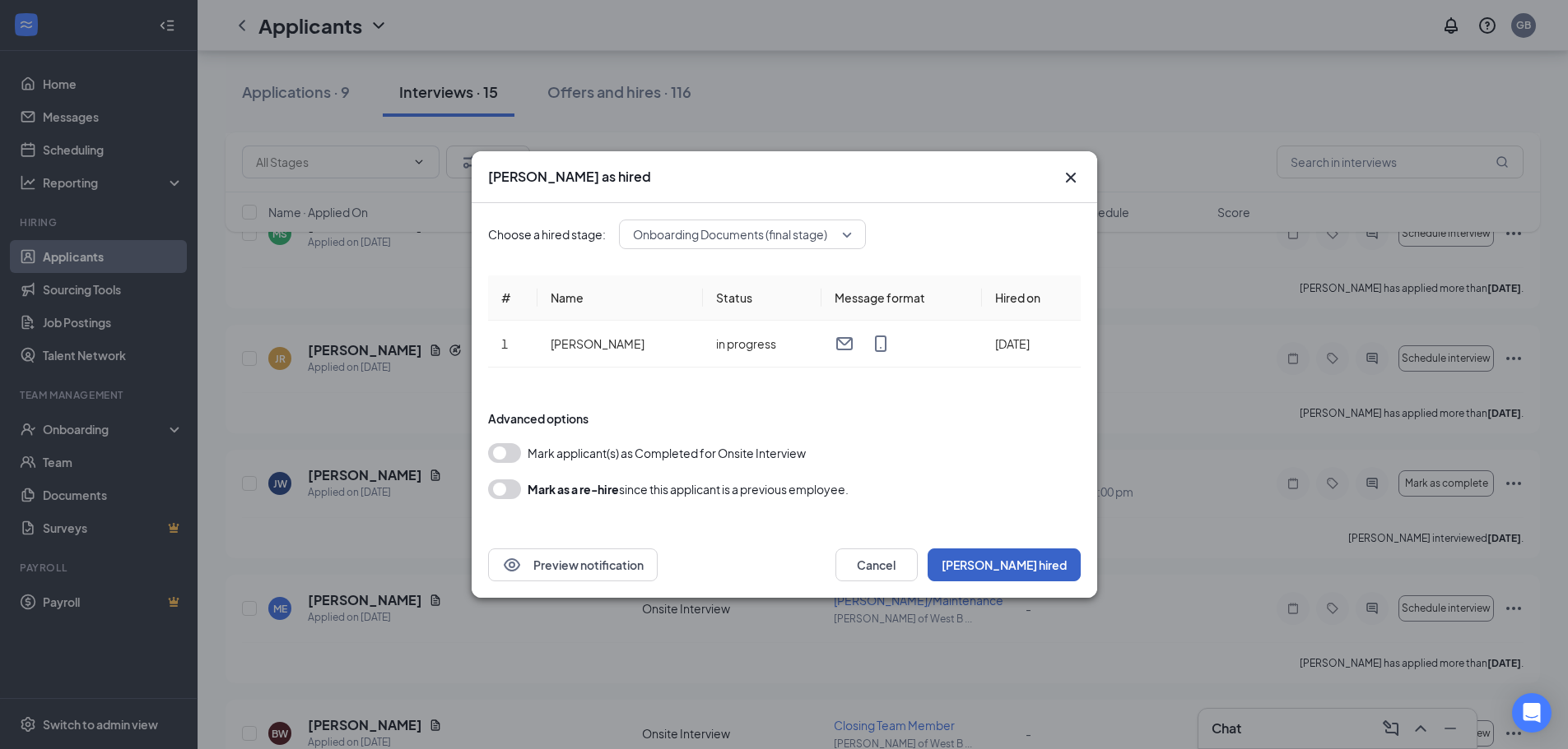
click at [1044, 555] on button "Mark hired" at bounding box center [1004, 565] width 153 height 33
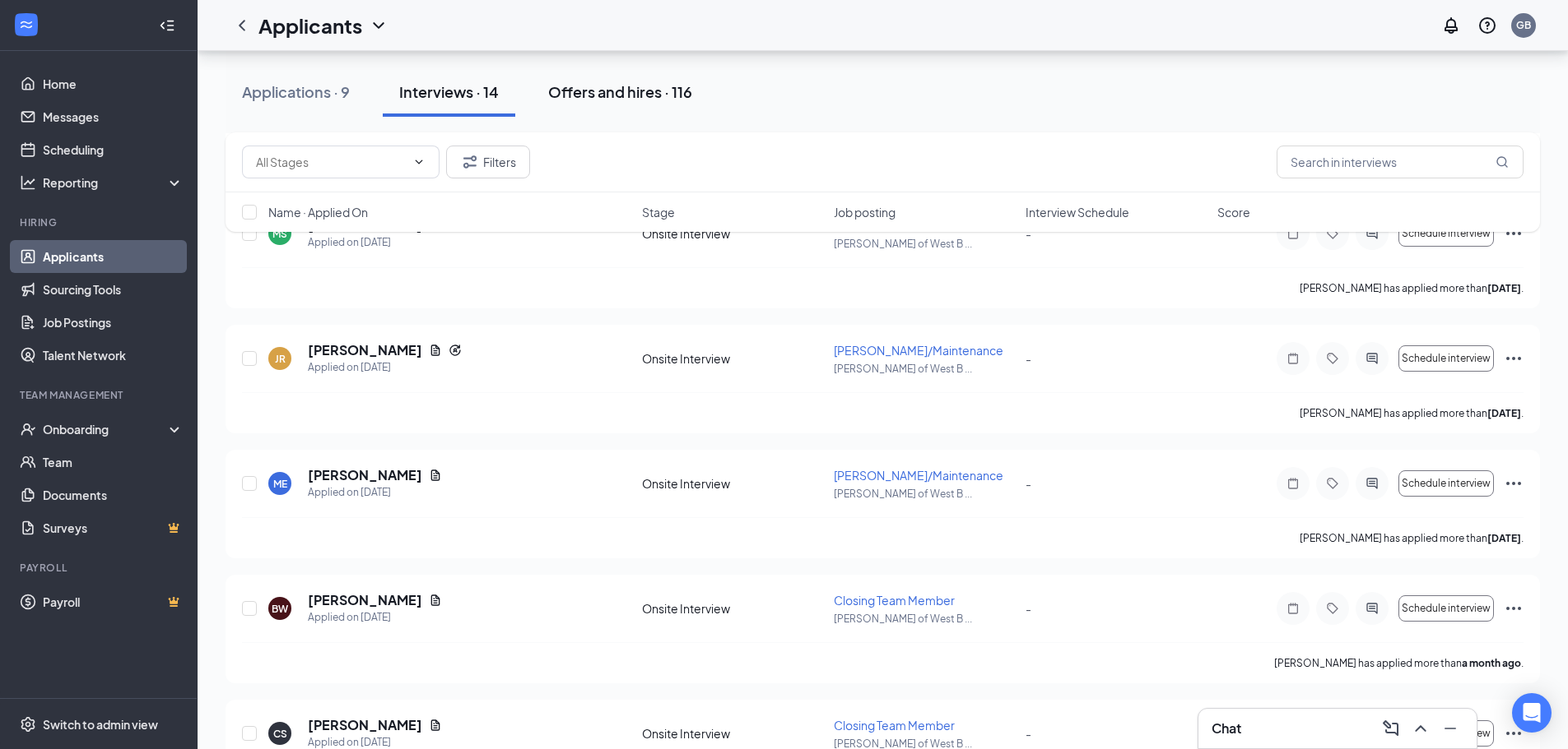
click at [647, 80] on button "Offers and hires · 116" at bounding box center [620, 92] width 177 height 49
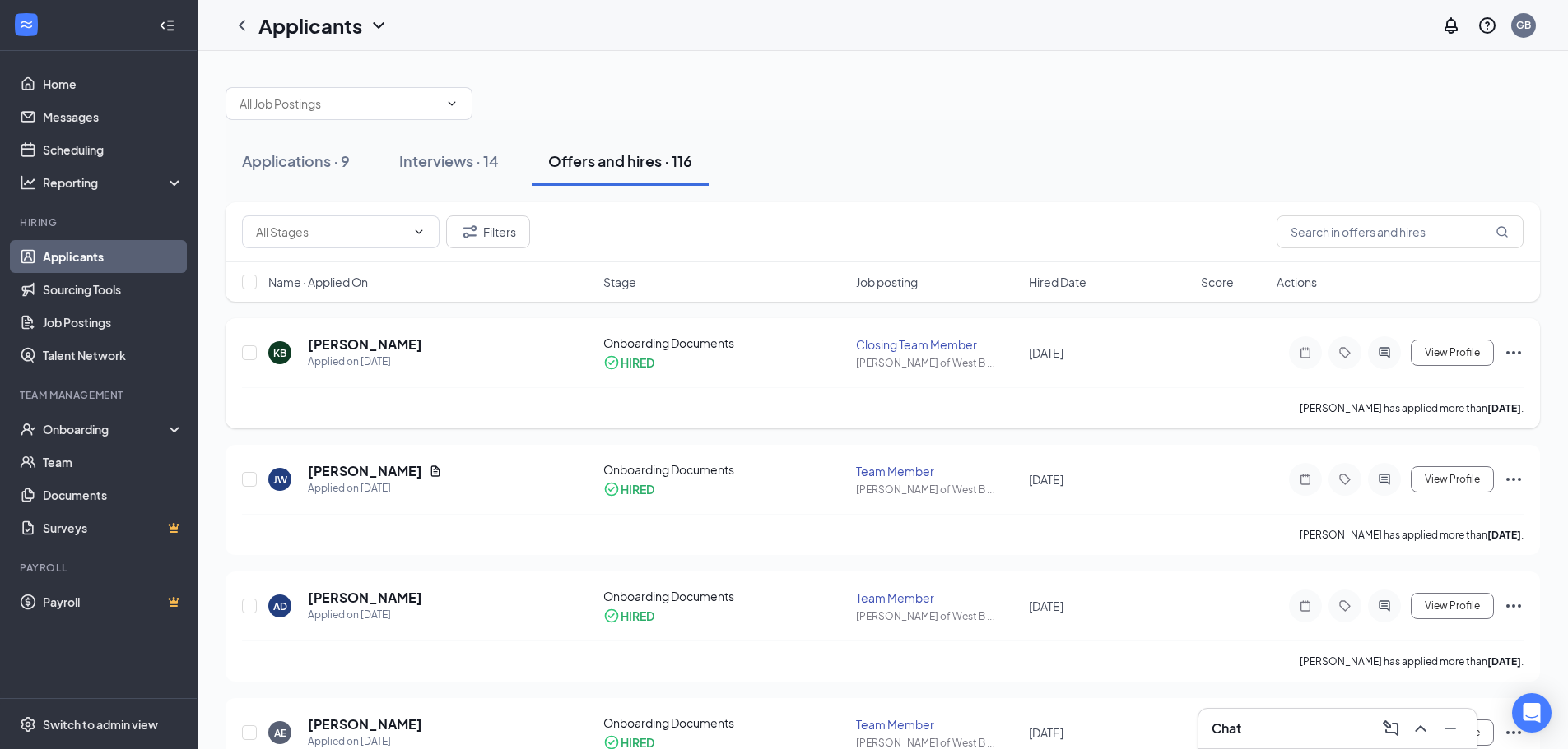
click at [1507, 356] on icon "Ellipses" at bounding box center [1513, 352] width 20 height 20
click at [1009, 202] on div "Applications · 9 Interviews · 14 Offers and hires · 116" at bounding box center [882, 161] width 1314 height 82
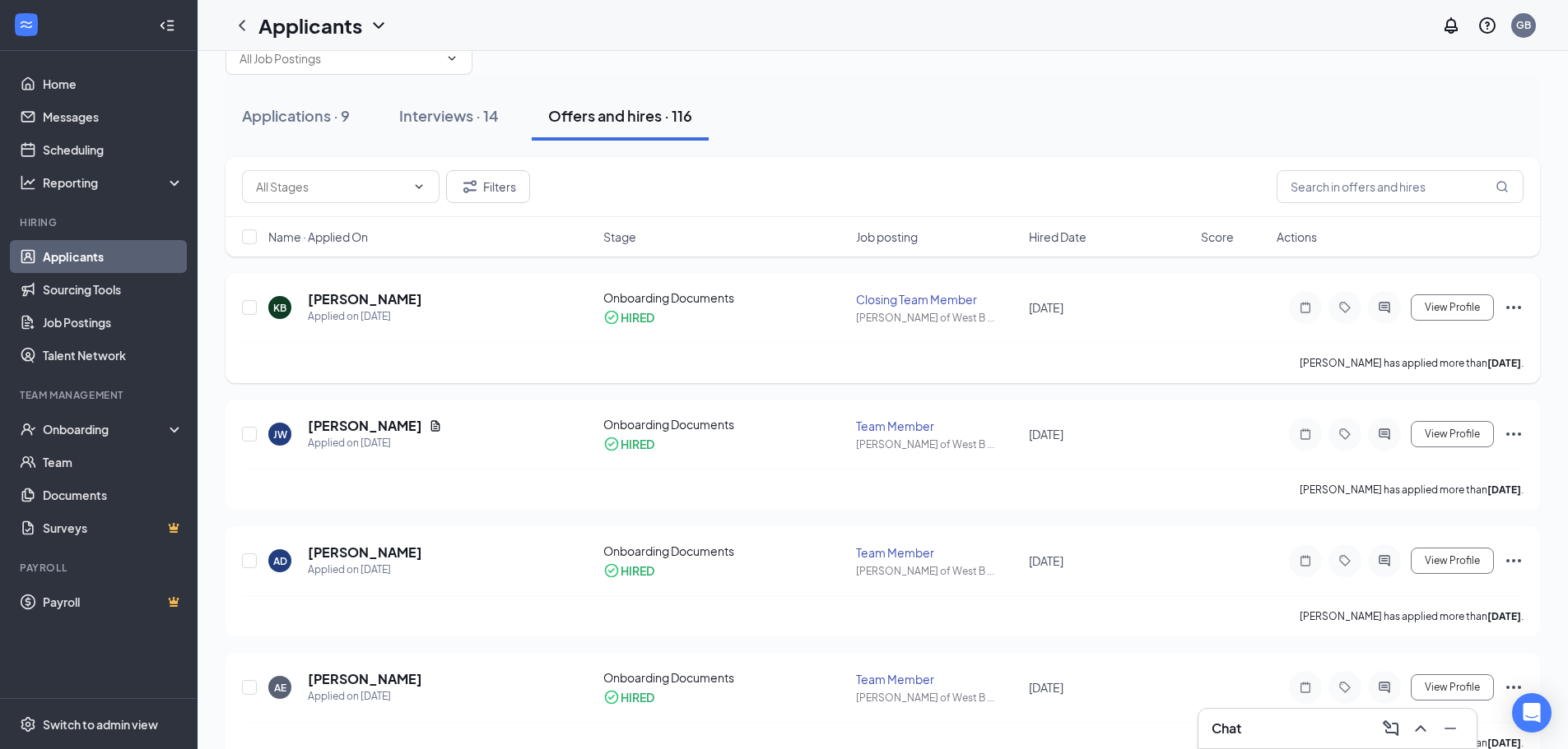
scroll to position [82, 0]
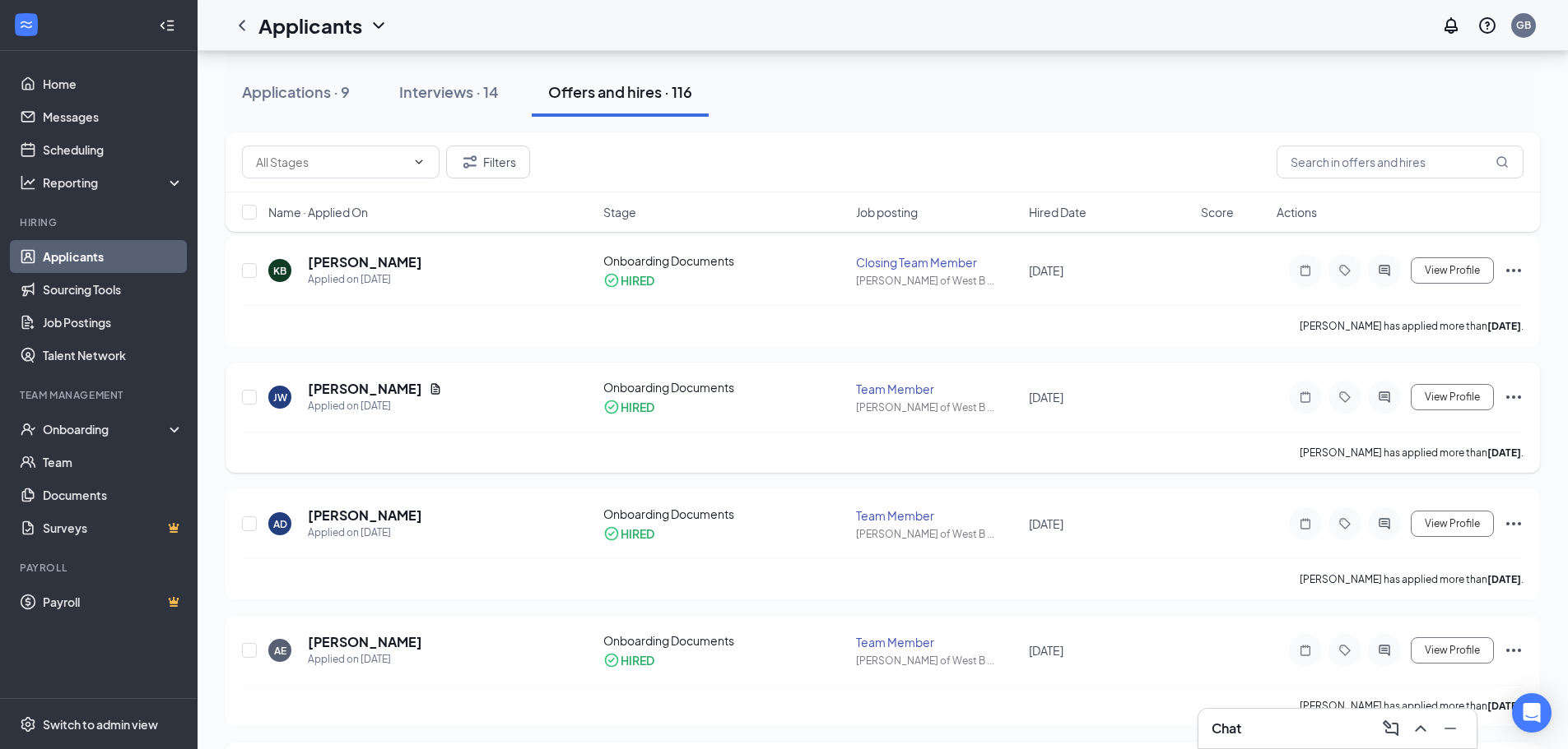
click at [1516, 399] on icon "Ellipses" at bounding box center [1513, 397] width 20 height 20
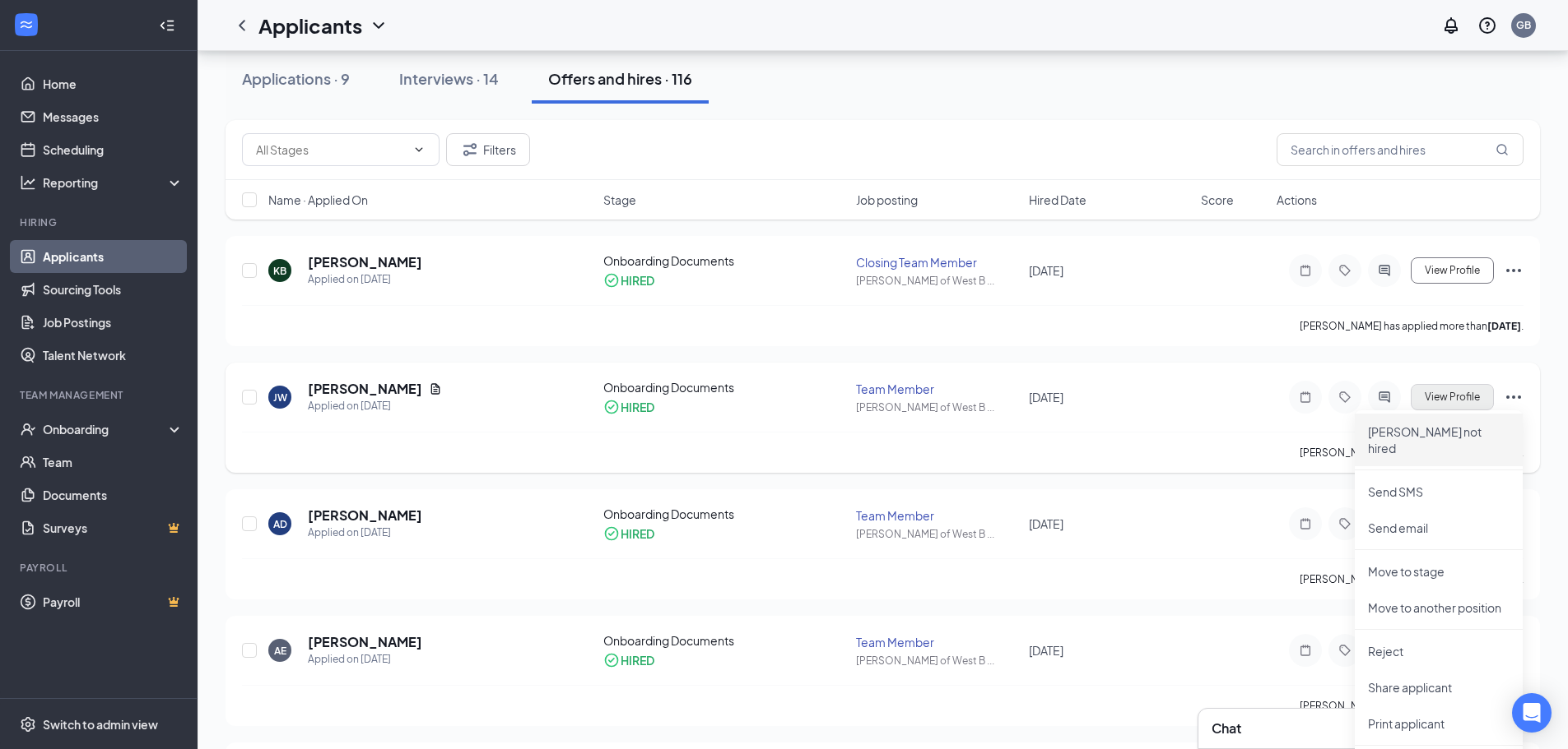
scroll to position [0, 0]
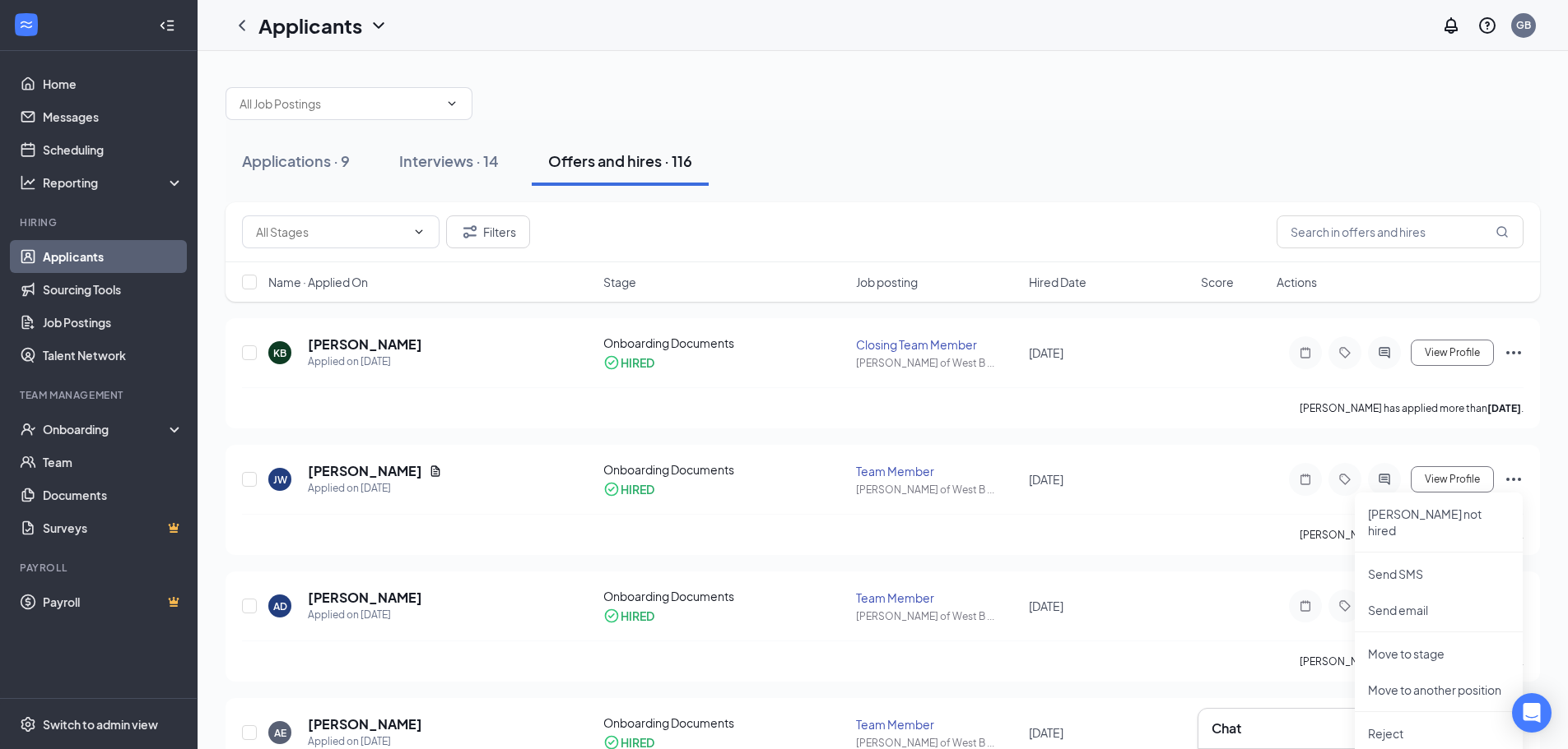
click at [1081, 182] on div "Applications · 9 Interviews · 14 Offers and hires · 116" at bounding box center [882, 161] width 1314 height 49
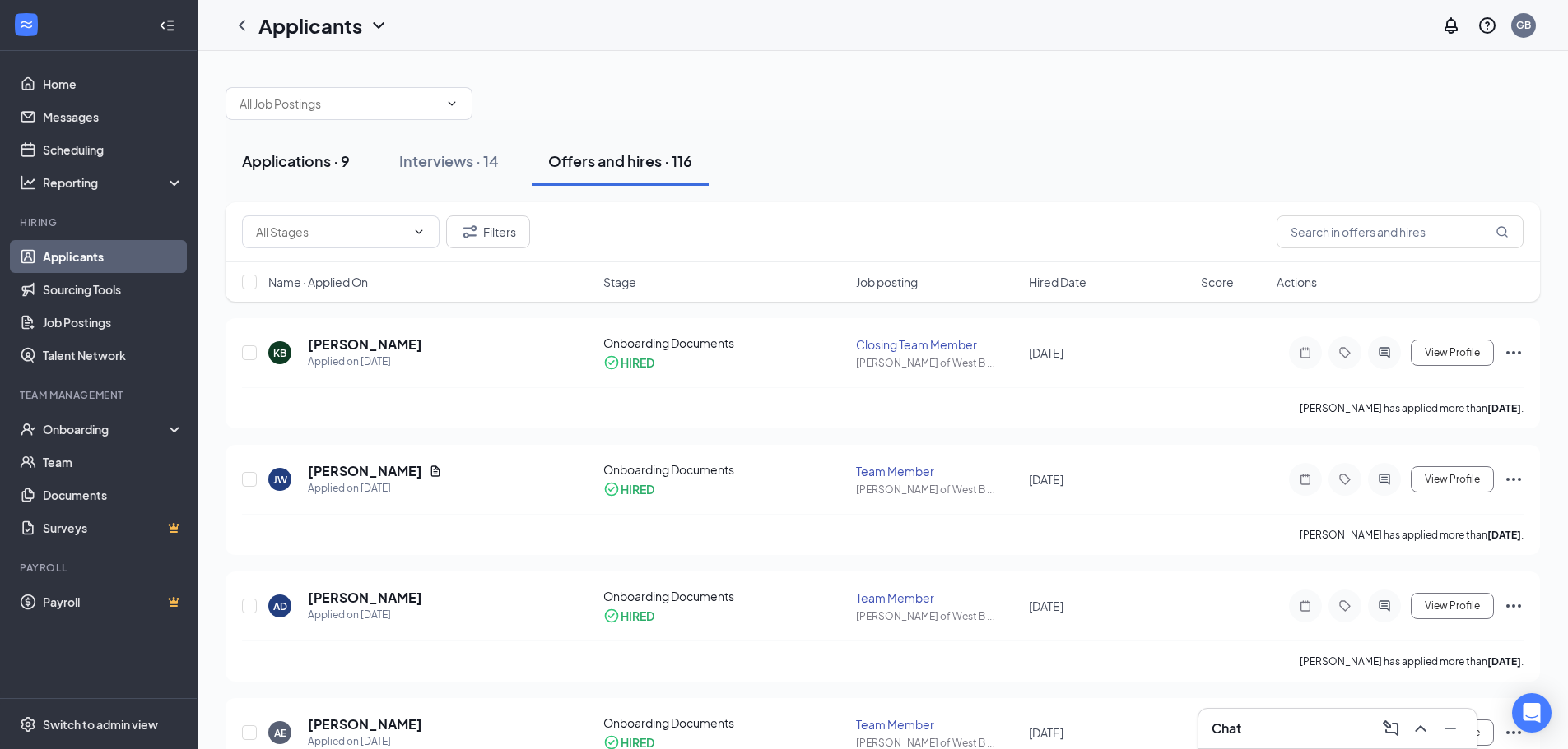
click at [305, 163] on div "Applications · 9" at bounding box center [296, 161] width 108 height 21
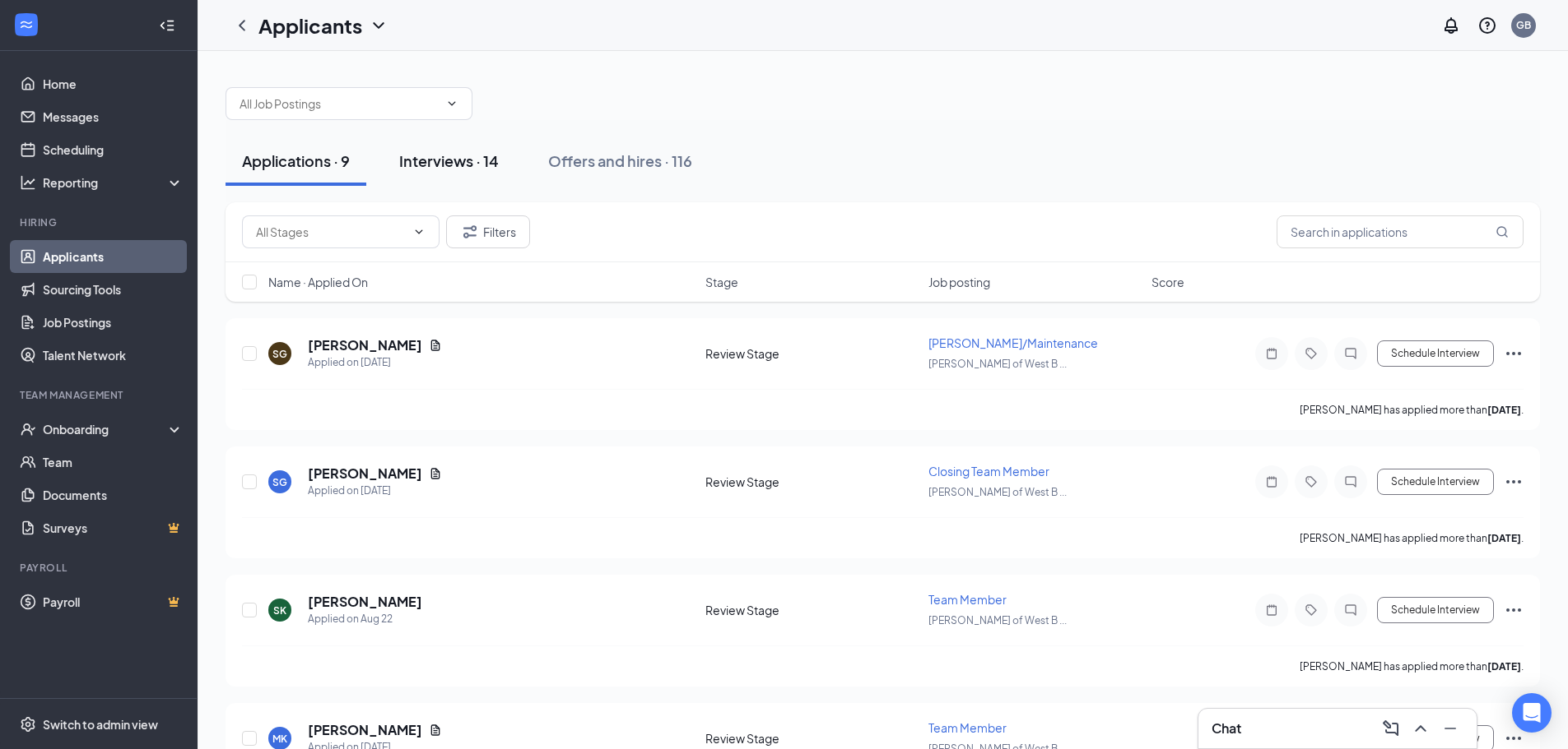
click at [468, 174] on button "Interviews · 14" at bounding box center [449, 161] width 133 height 49
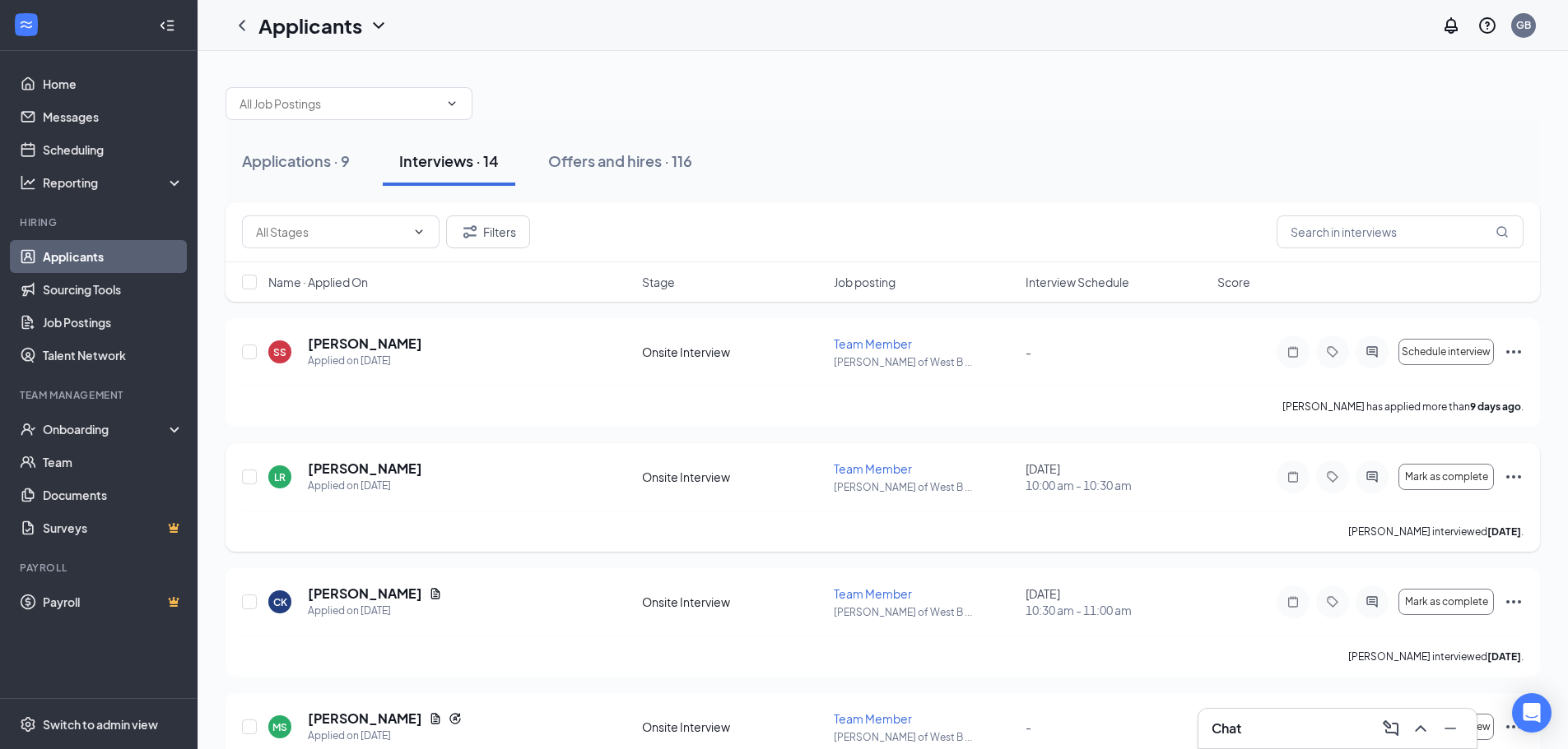
click at [1508, 473] on icon "Ellipses" at bounding box center [1513, 477] width 20 height 20
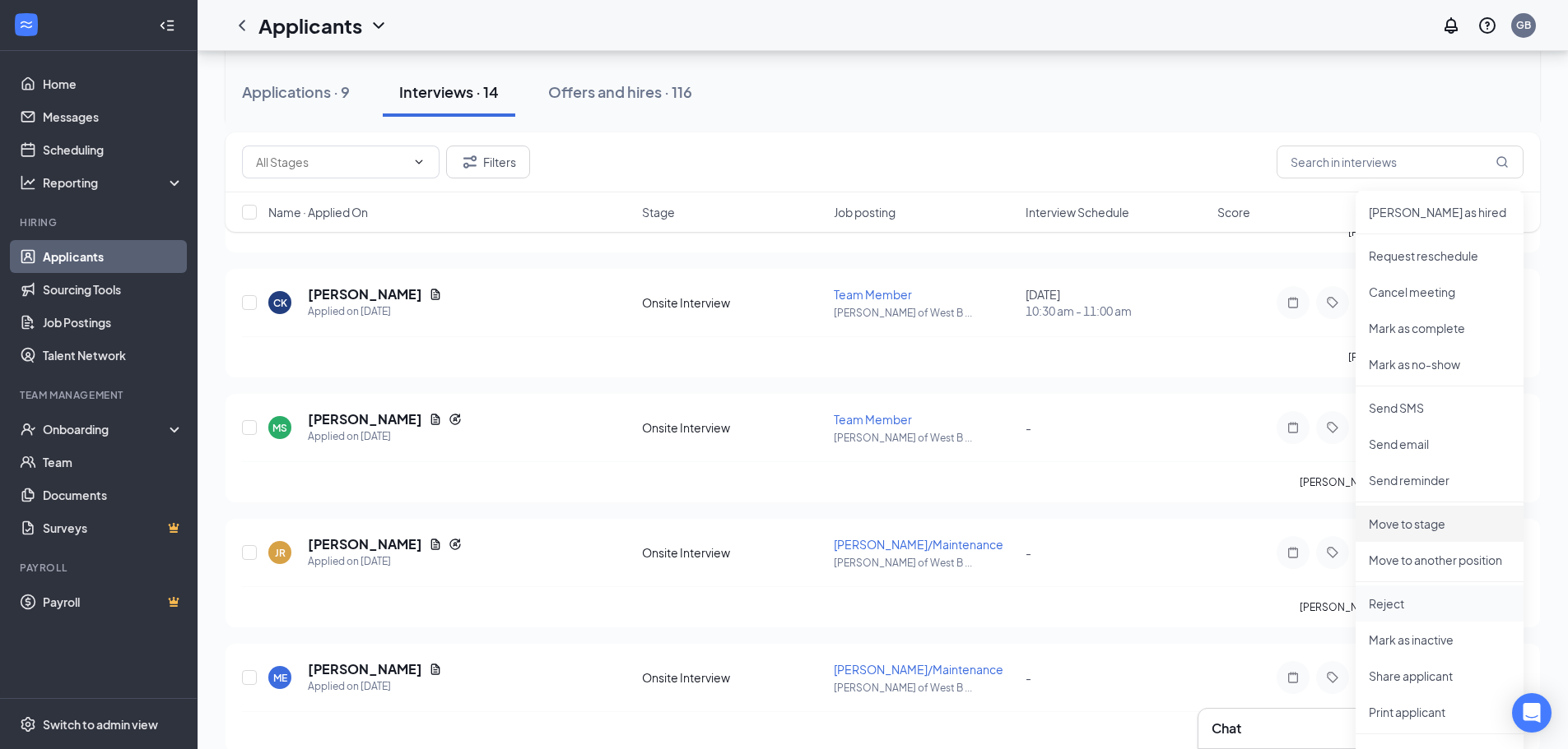
scroll to position [329, 0]
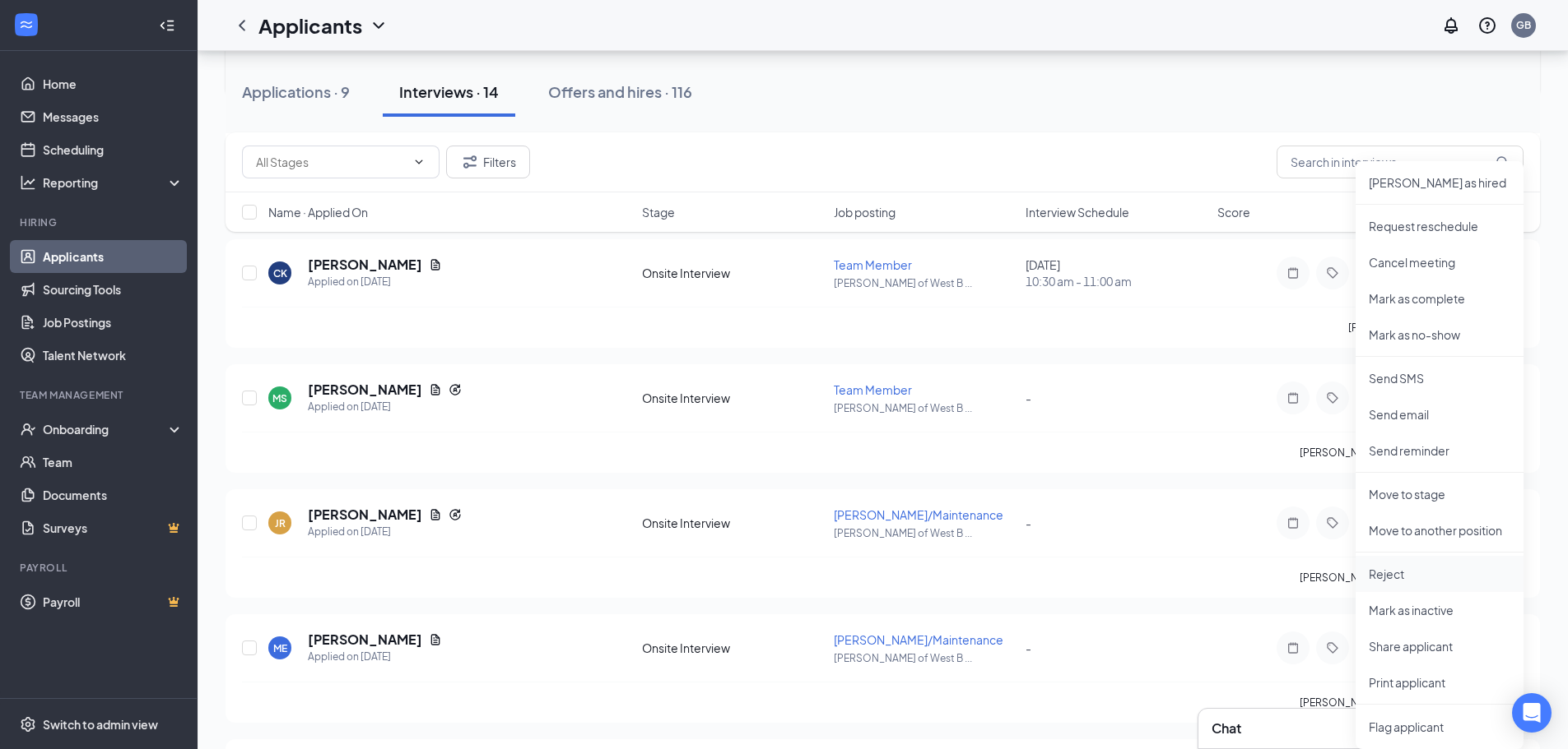
click at [1397, 572] on p "Reject" at bounding box center [1439, 573] width 142 height 17
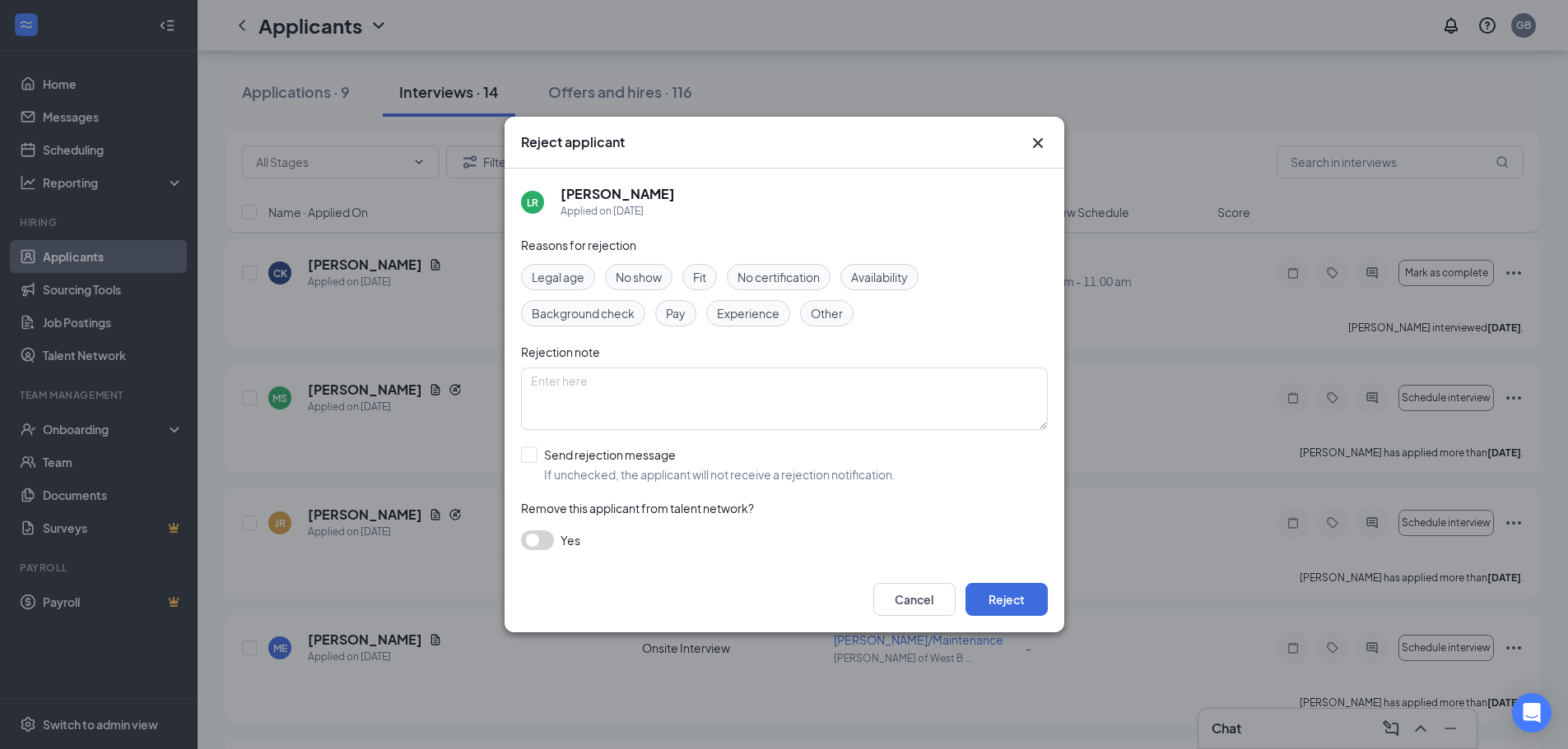
click at [743, 315] on span "Experience" at bounding box center [749, 313] width 63 height 18
click at [1015, 601] on button "Reject" at bounding box center [1007, 600] width 82 height 33
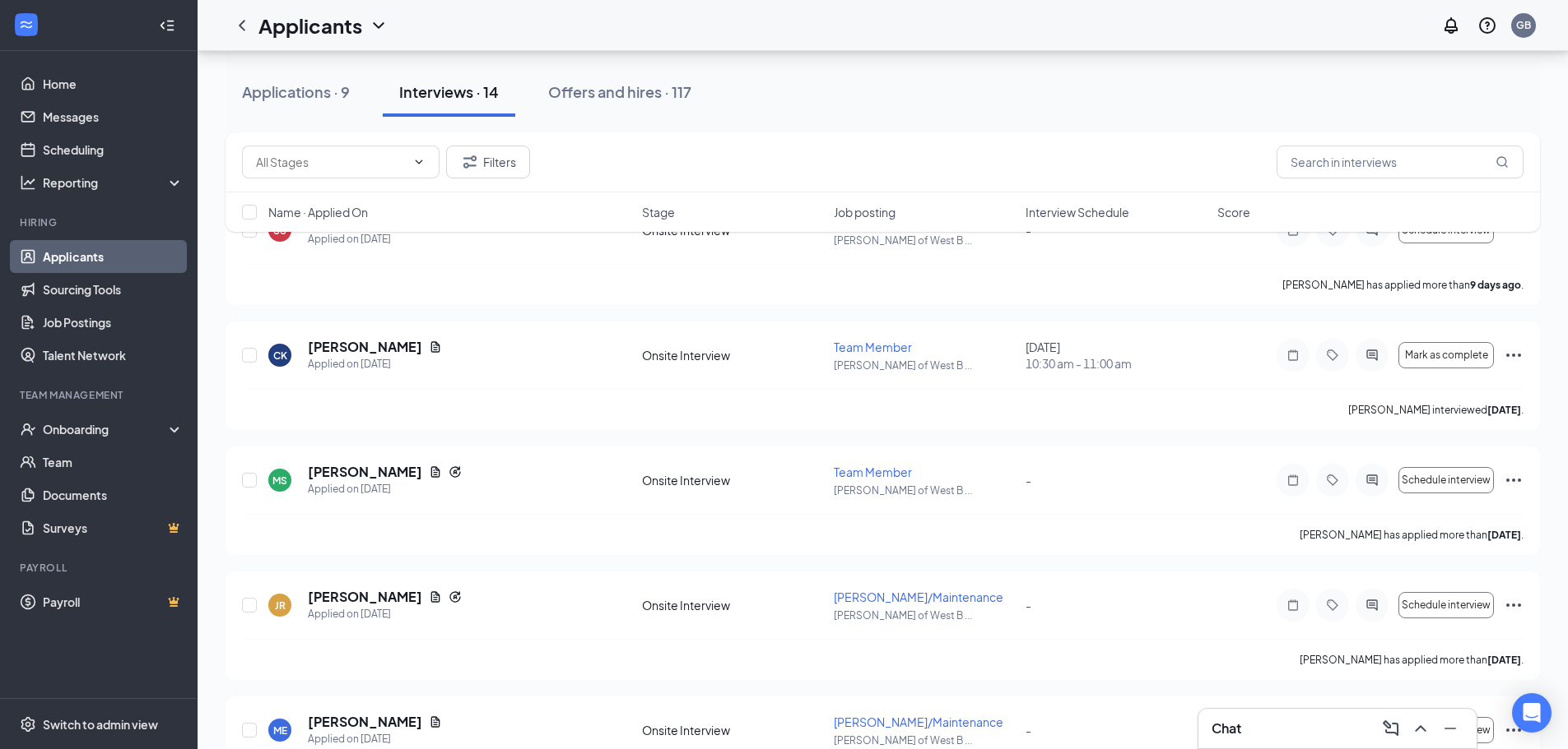
scroll to position [0, 0]
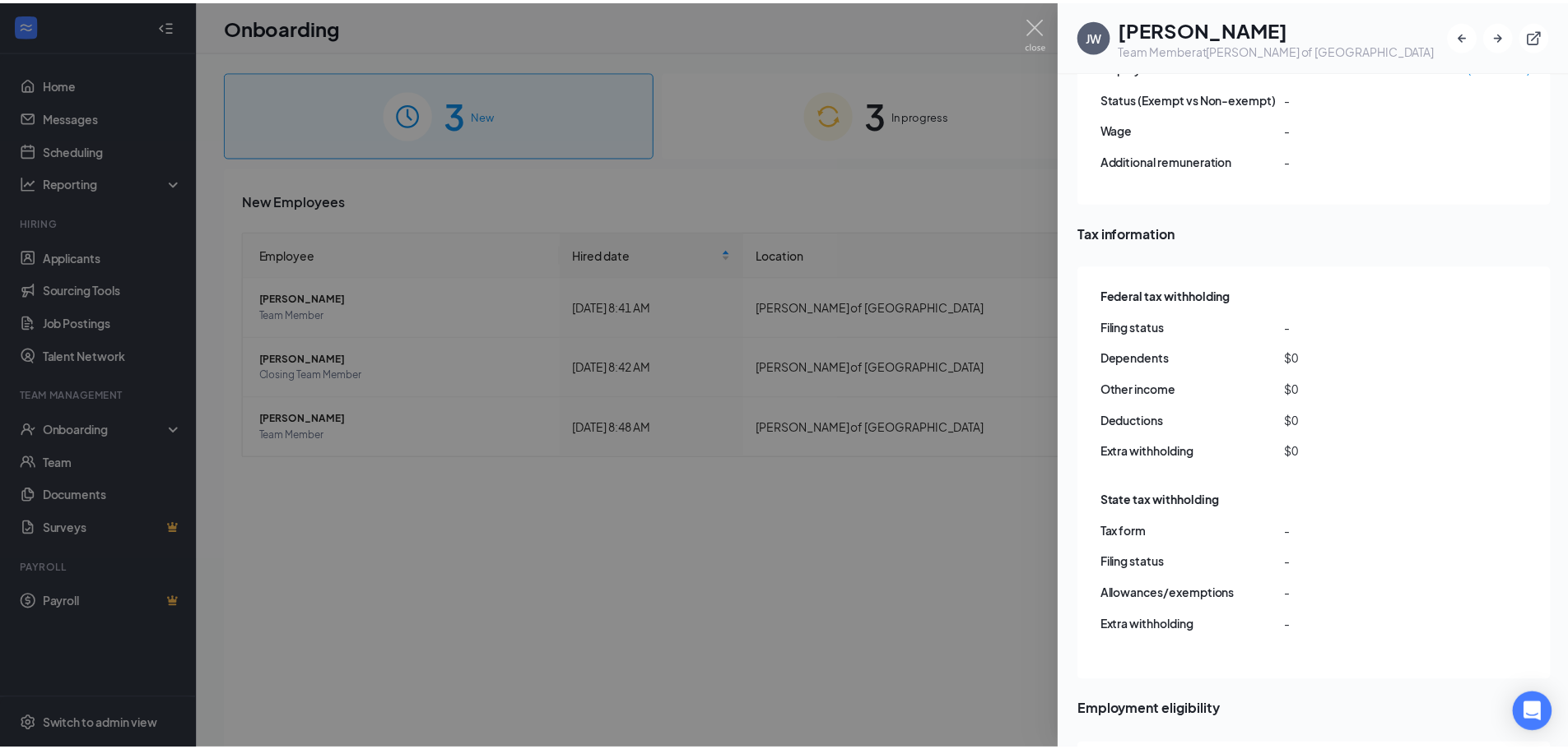
scroll to position [1152, 0]
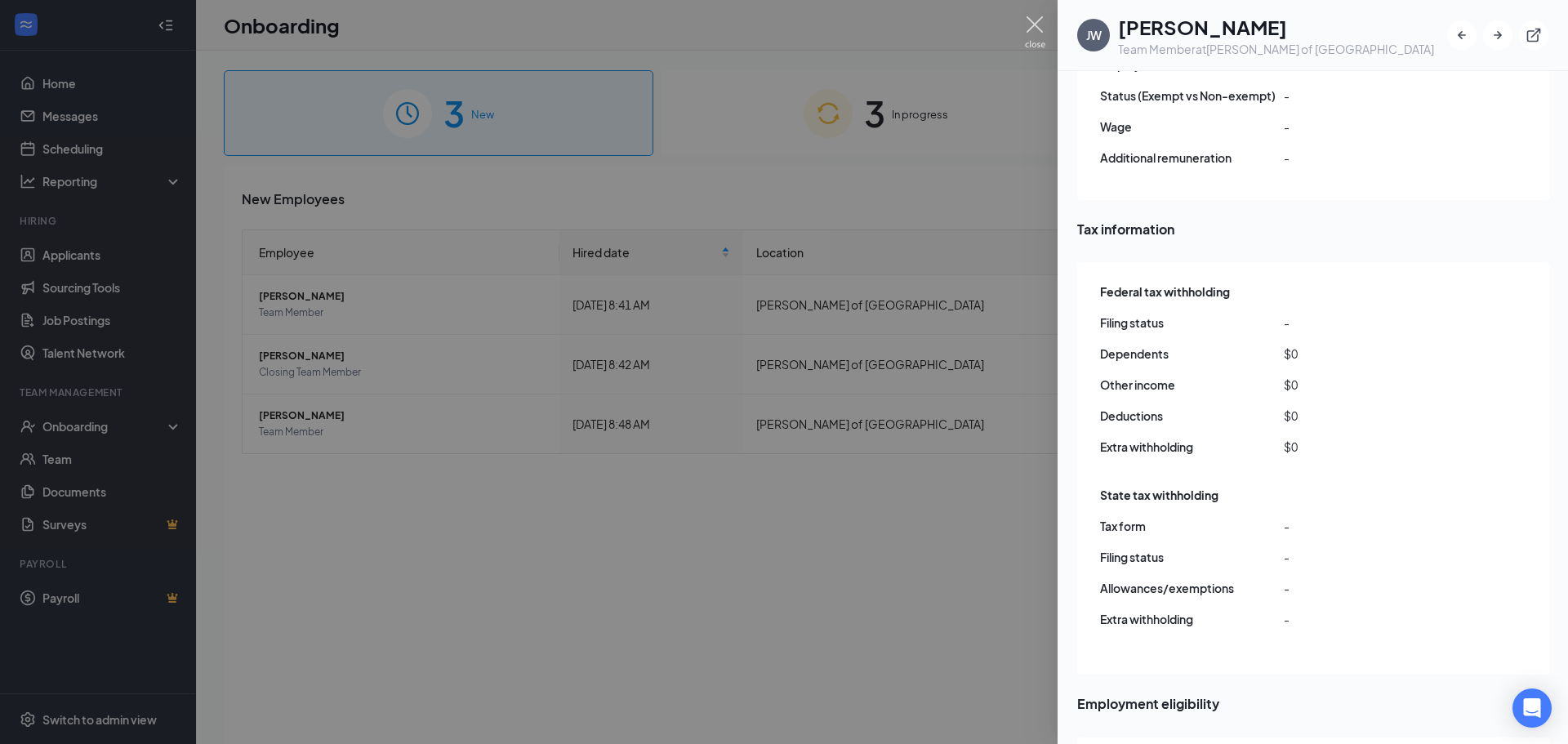
click at [1036, 37] on img at bounding box center [1035, 32] width 21 height 32
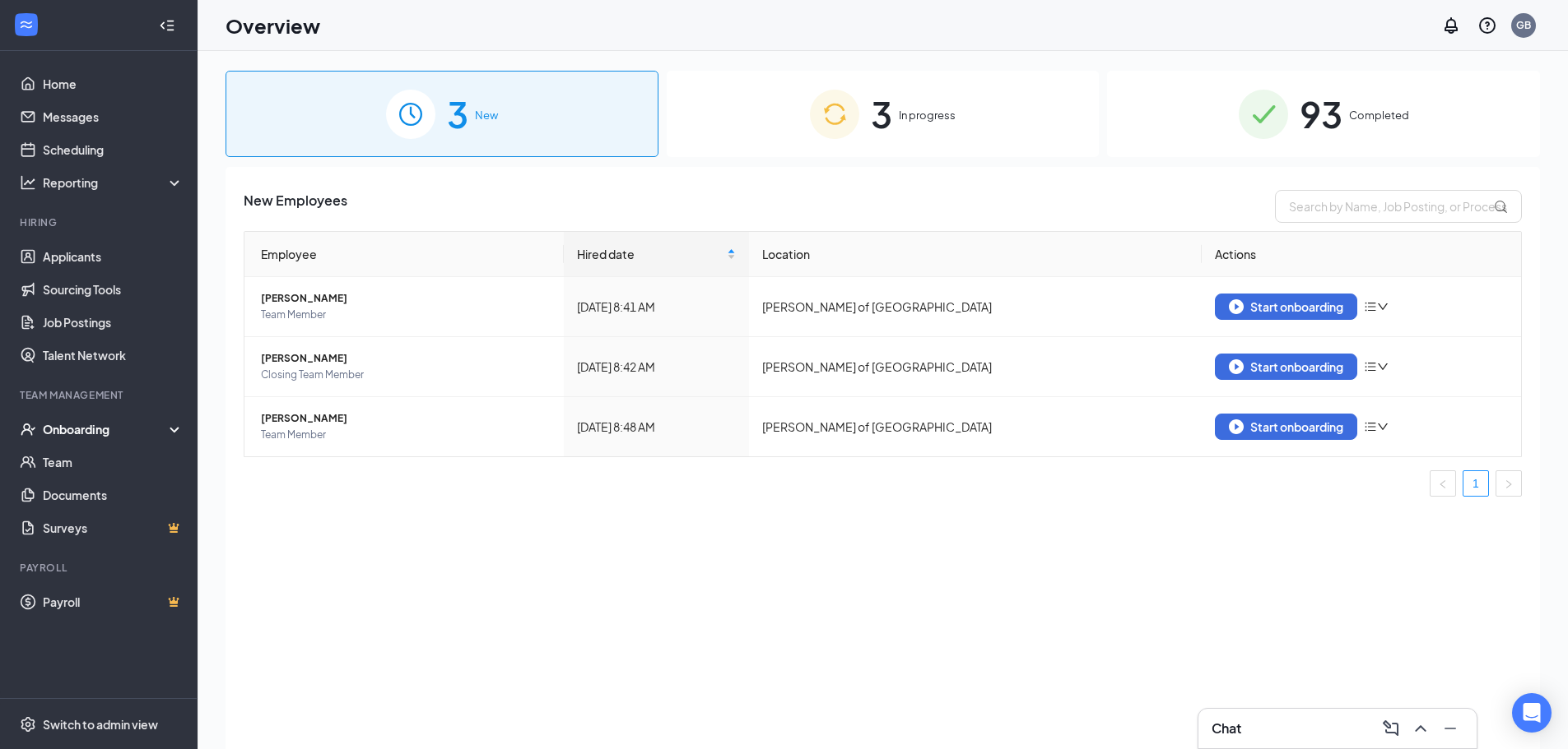
click at [873, 117] on span "3" at bounding box center [882, 114] width 21 height 57
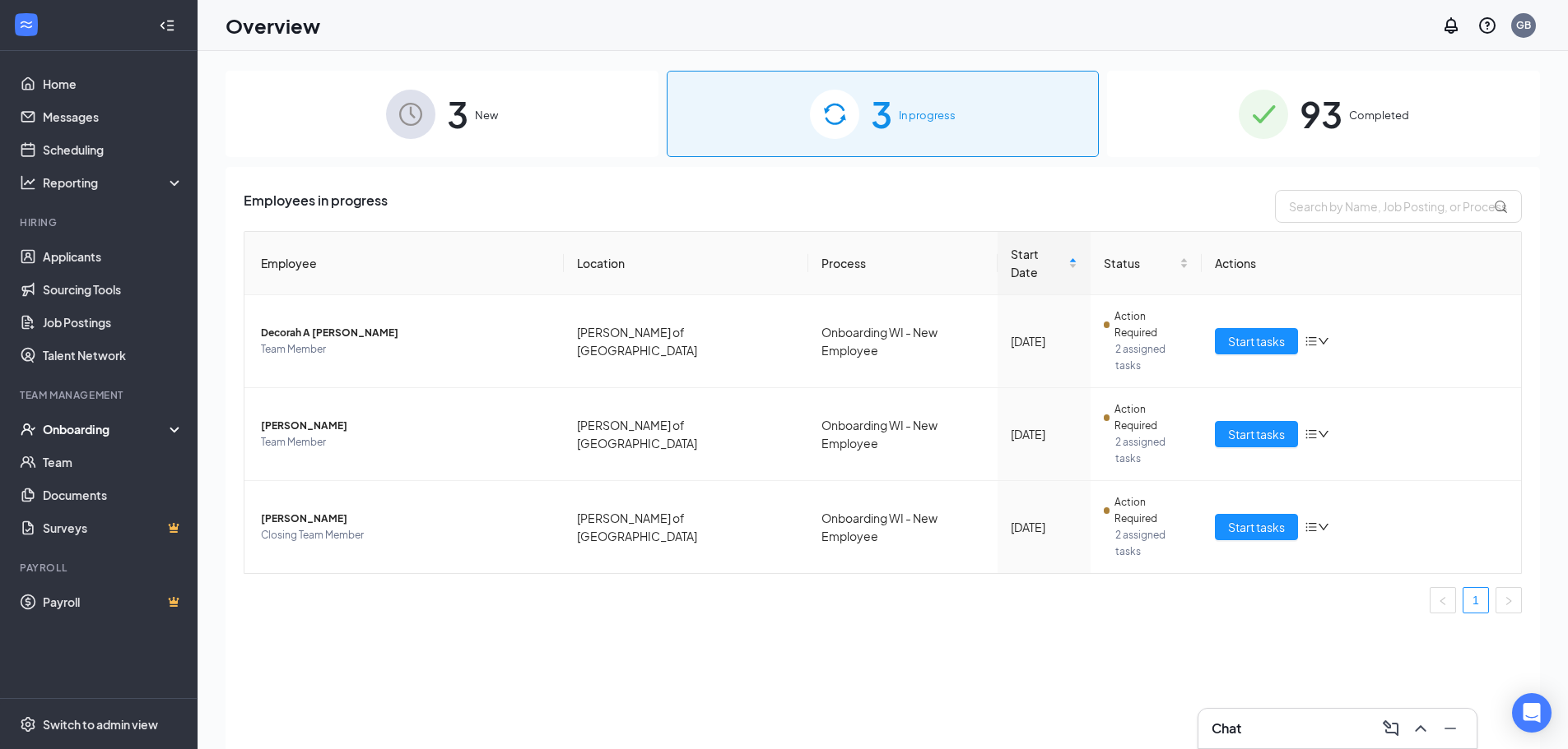
click at [562, 114] on div "3 New" at bounding box center [442, 114] width 433 height 87
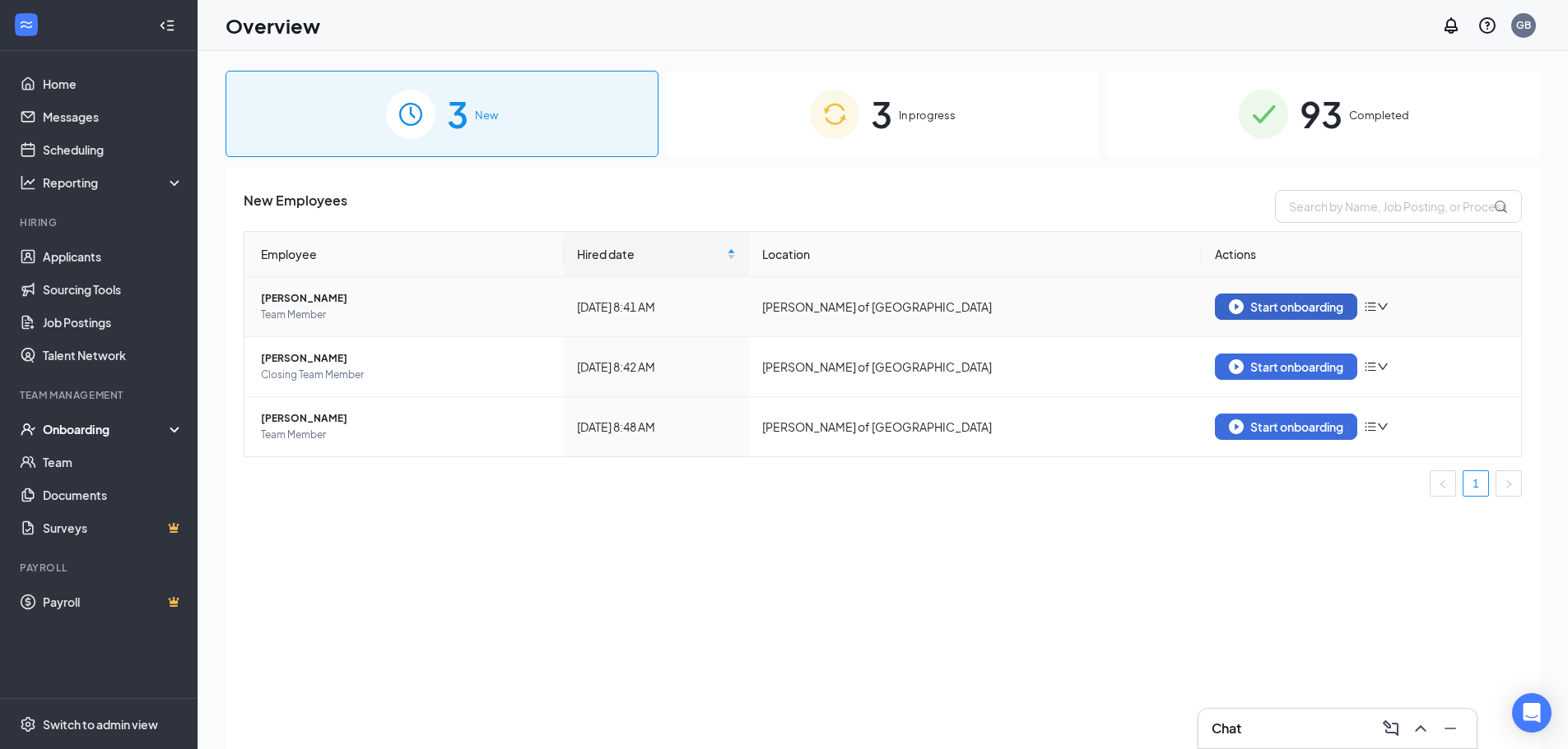
click at [1316, 308] on div "Start onboarding" at bounding box center [1286, 307] width 115 height 15
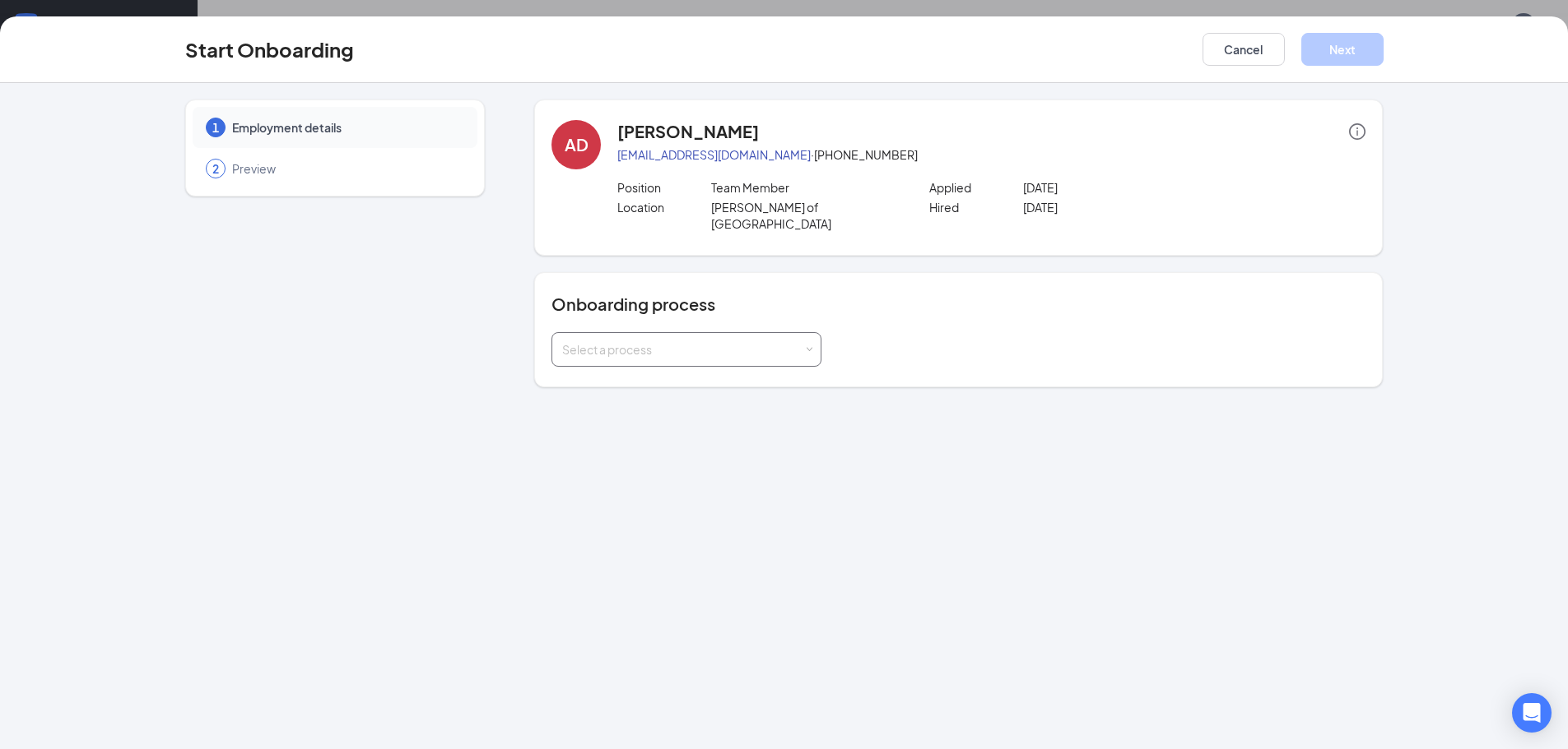
click at [706, 342] on div "Select a process" at bounding box center [683, 350] width 241 height 17
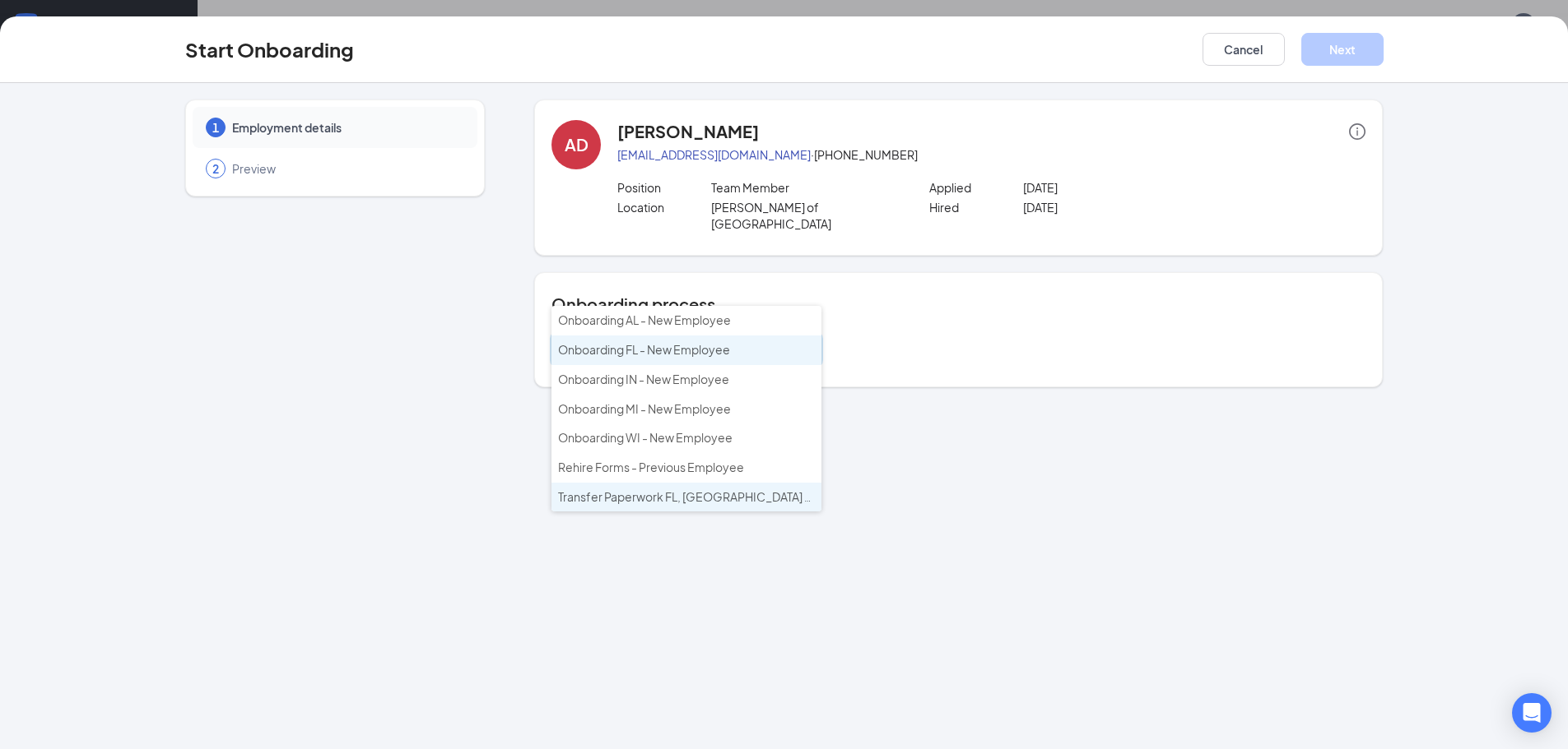
scroll to position [74, 0]
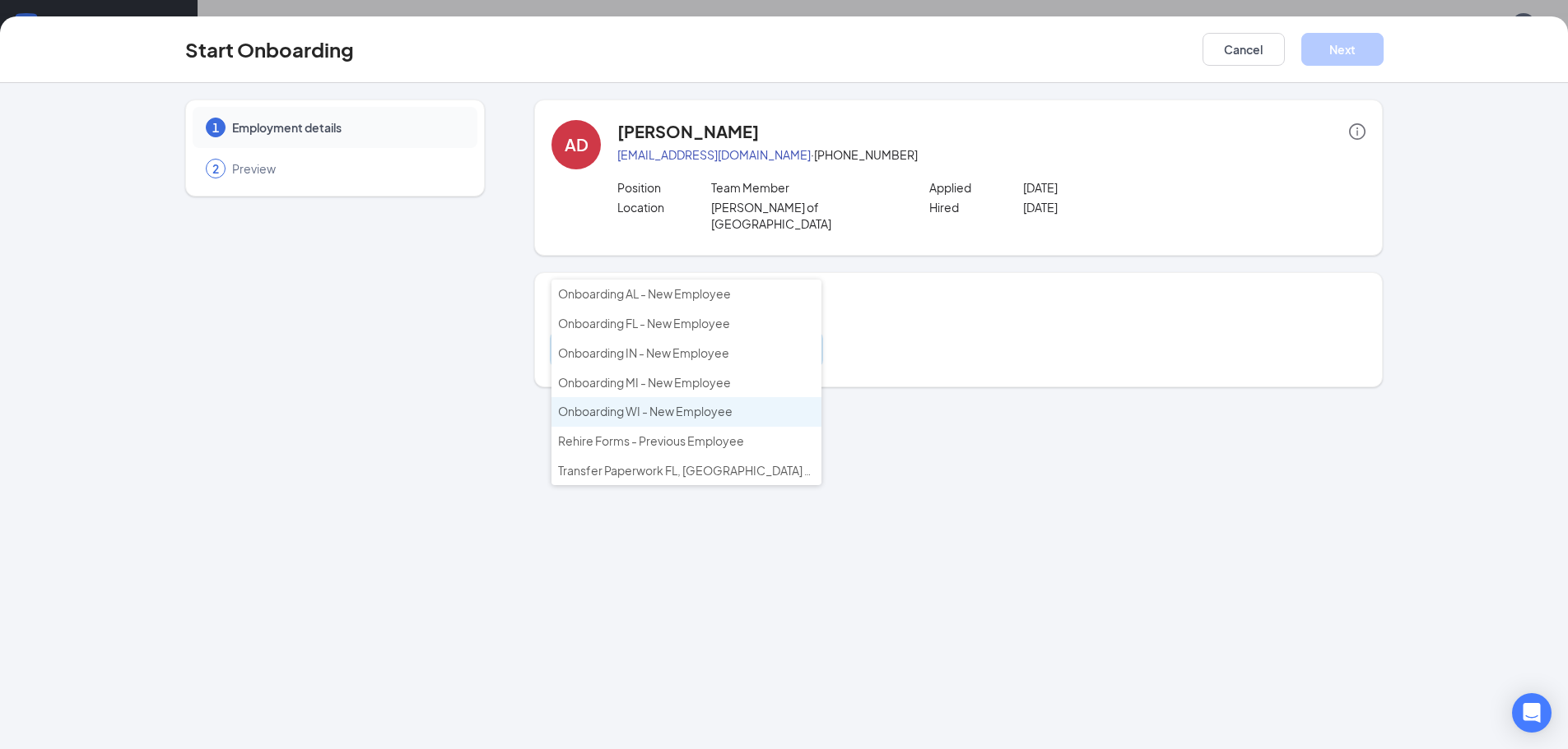
click at [689, 413] on span "Onboarding WI - New Employee" at bounding box center [645, 411] width 175 height 15
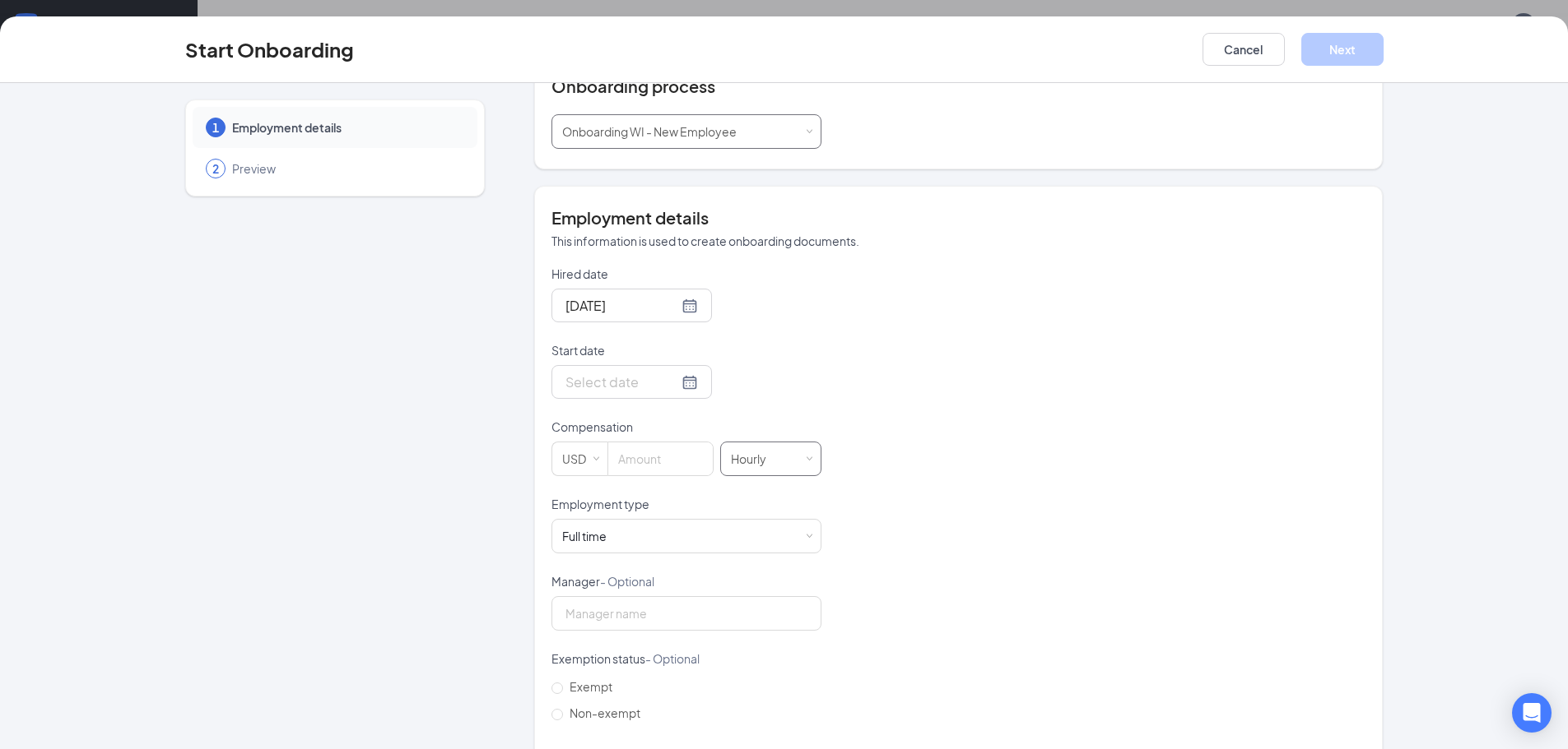
scroll to position [246, 0]
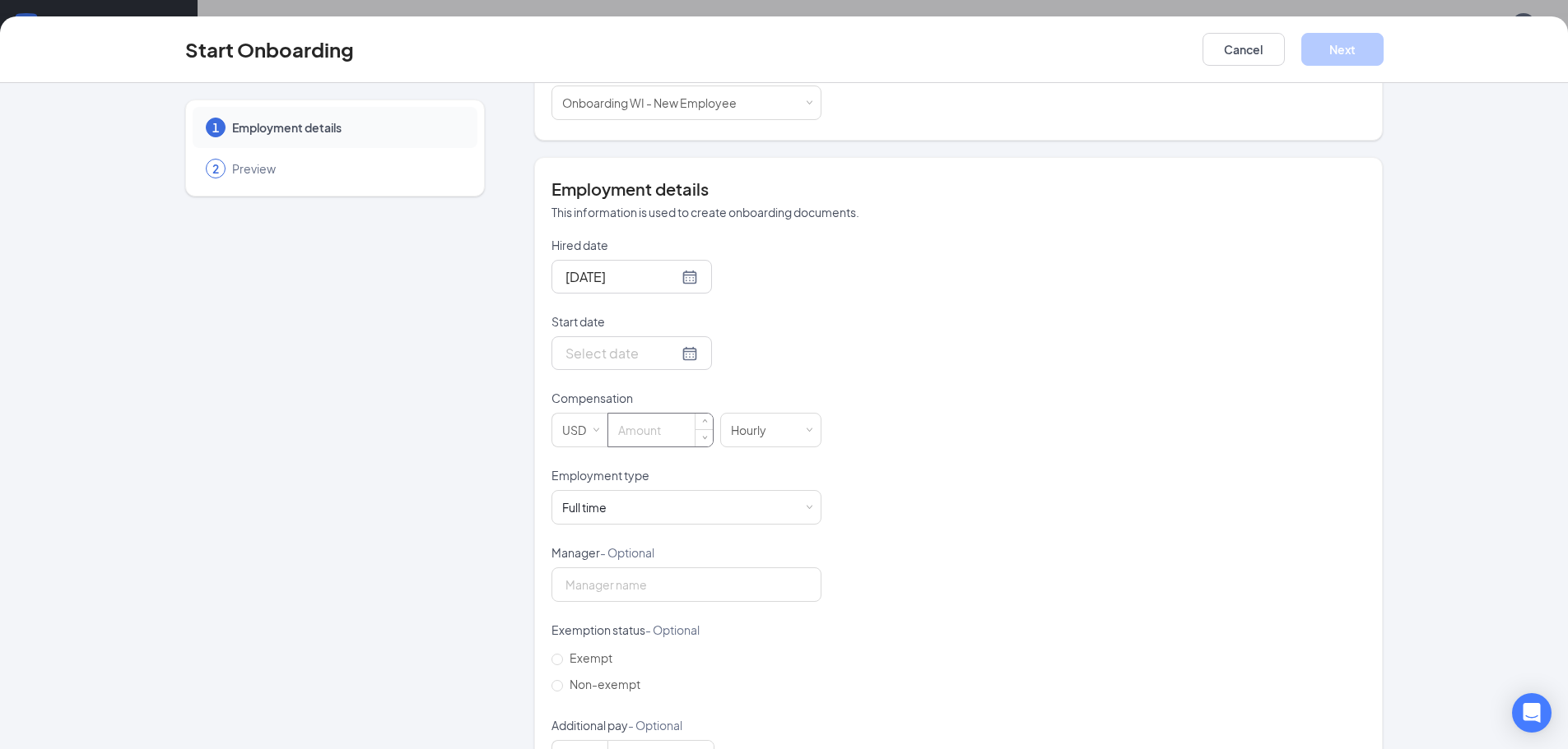
click at [670, 413] on input at bounding box center [660, 430] width 105 height 33
type input "10"
click at [803, 390] on p "Compensation" at bounding box center [686, 398] width 270 height 17
click at [765, 496] on div "Full time Works 30+ hours per week and is reasonably expected to work" at bounding box center [686, 508] width 248 height 33
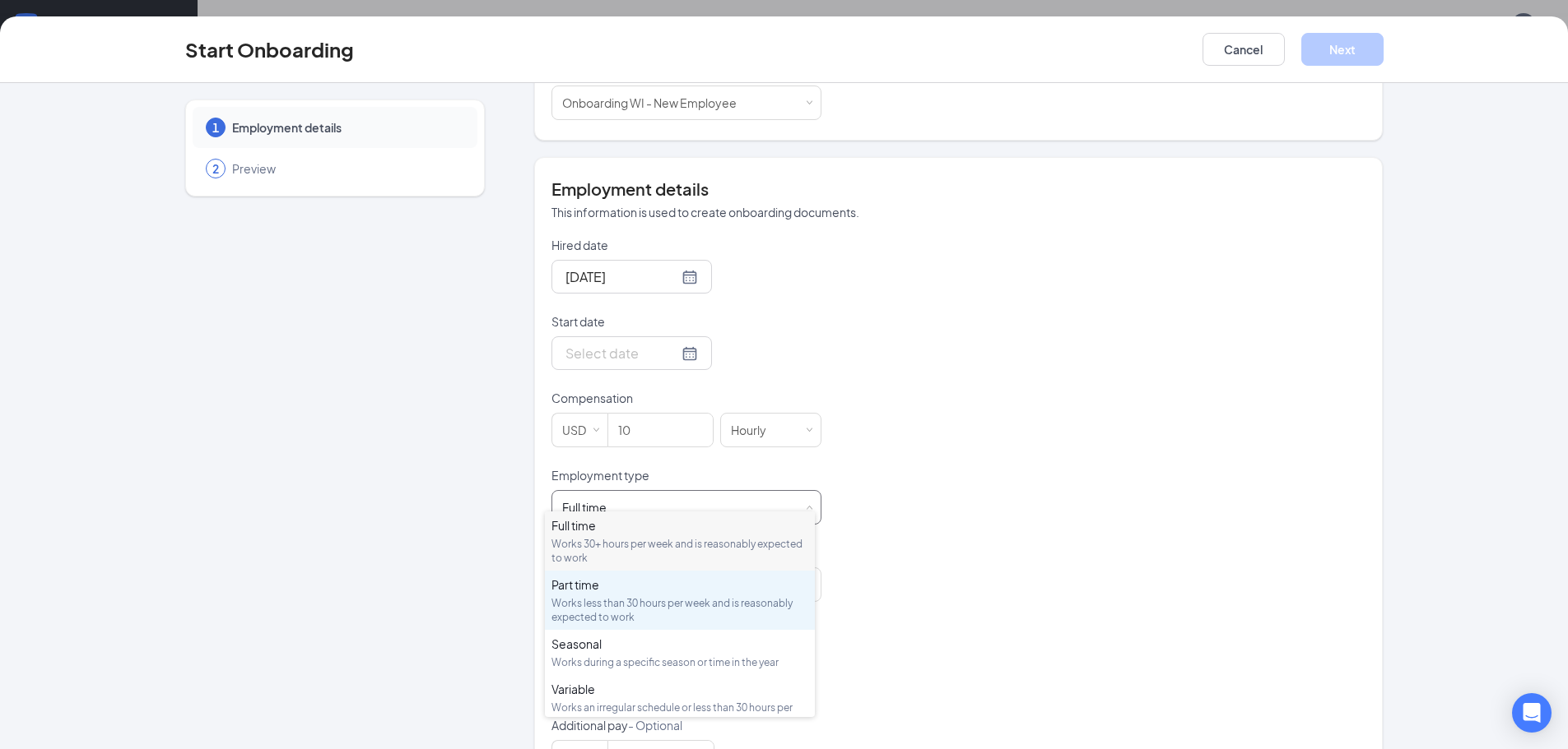
click at [660, 599] on div "Works less than 30 hours per week and is reasonably expected to work" at bounding box center [680, 610] width 257 height 28
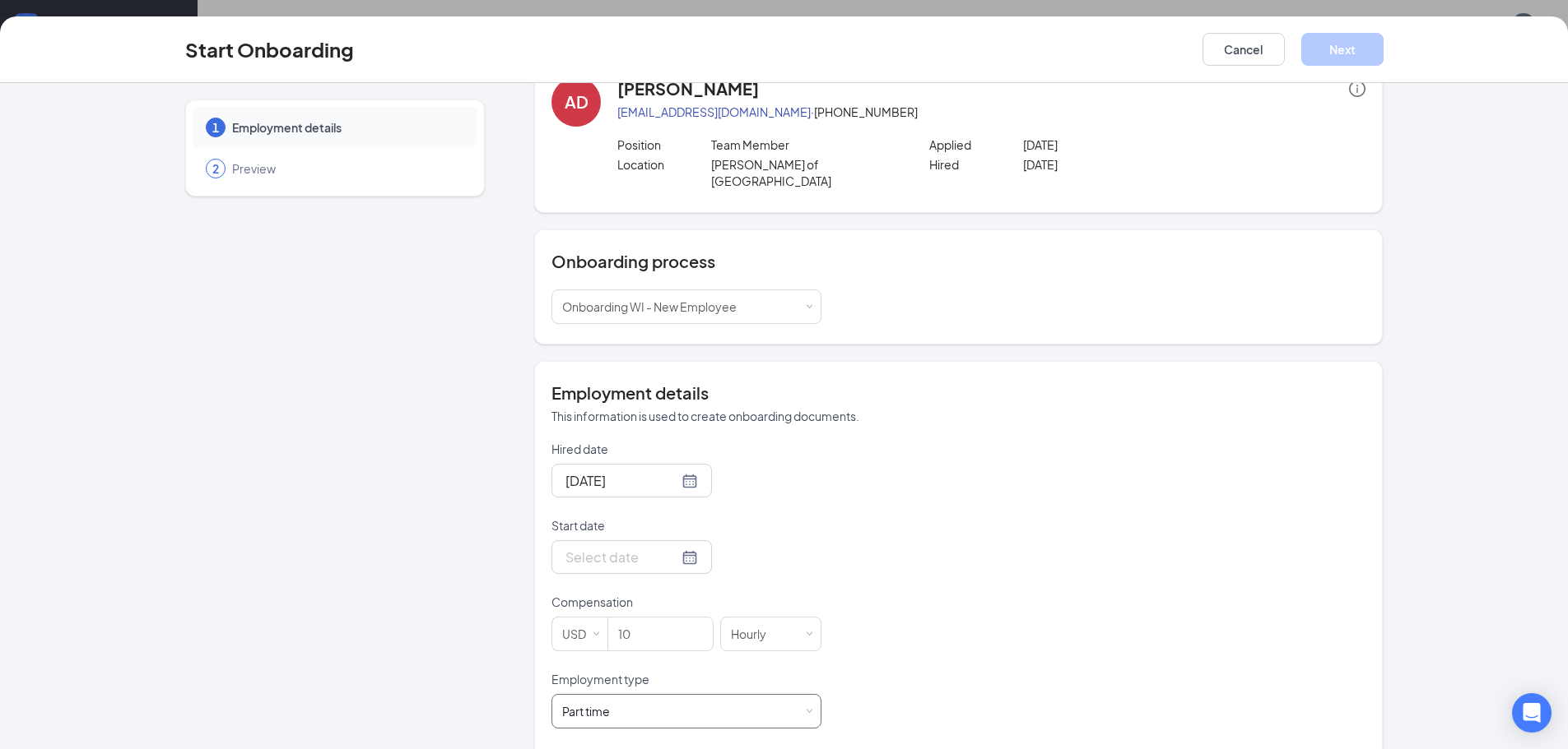
scroll to position [82, 0]
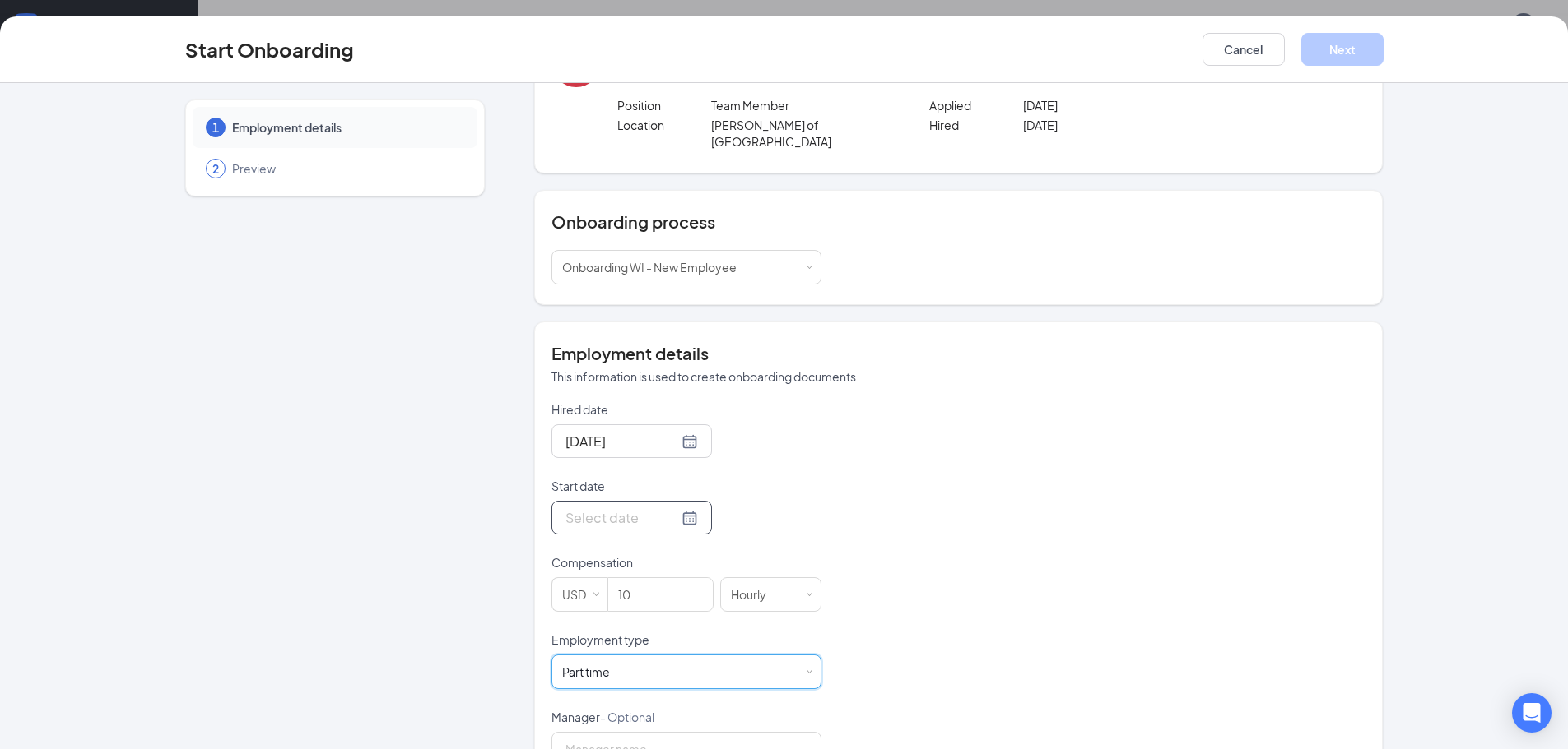
click at [682, 510] on div at bounding box center [632, 517] width 161 height 34
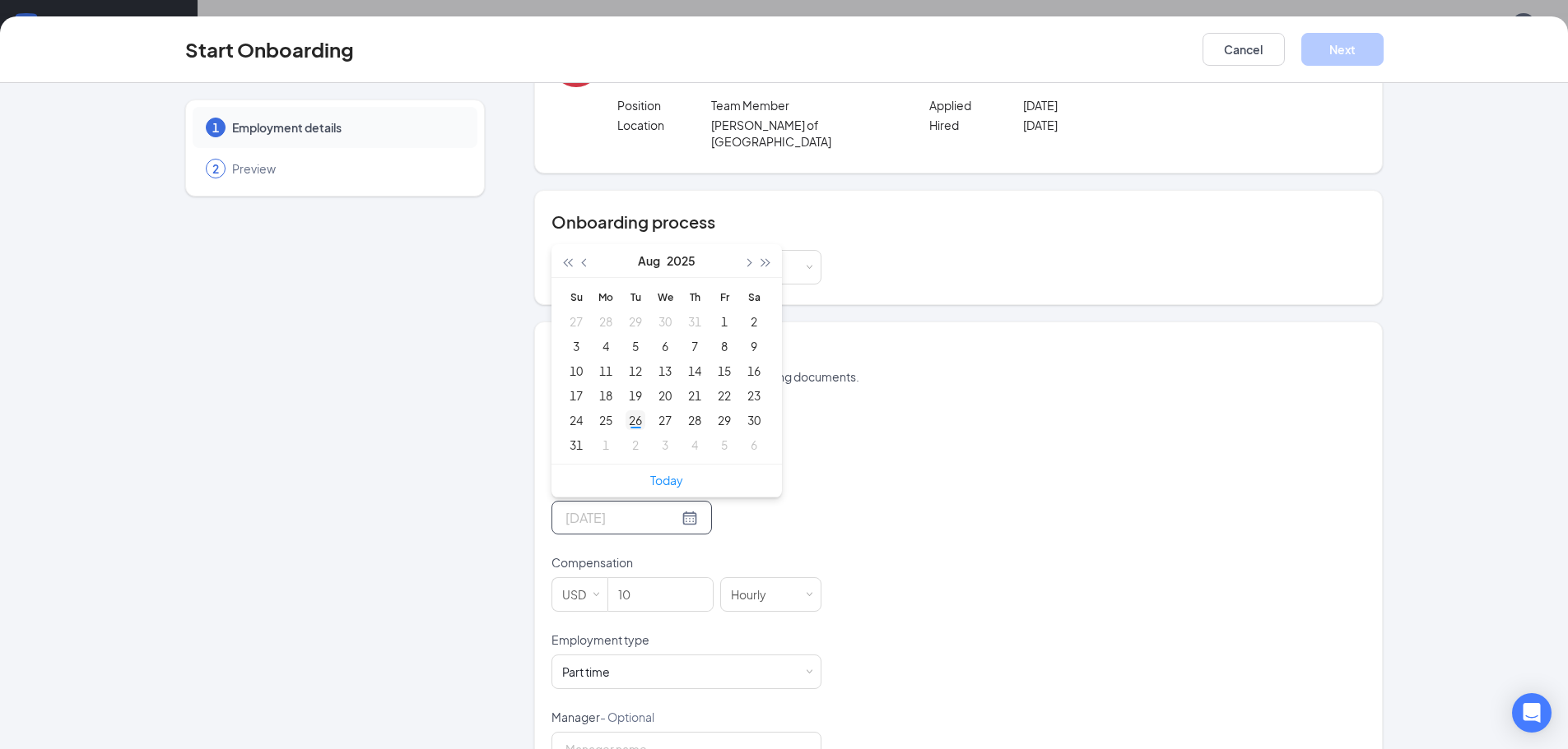
type input "[DATE]"
click at [631, 411] on div "26" at bounding box center [635, 420] width 20 height 20
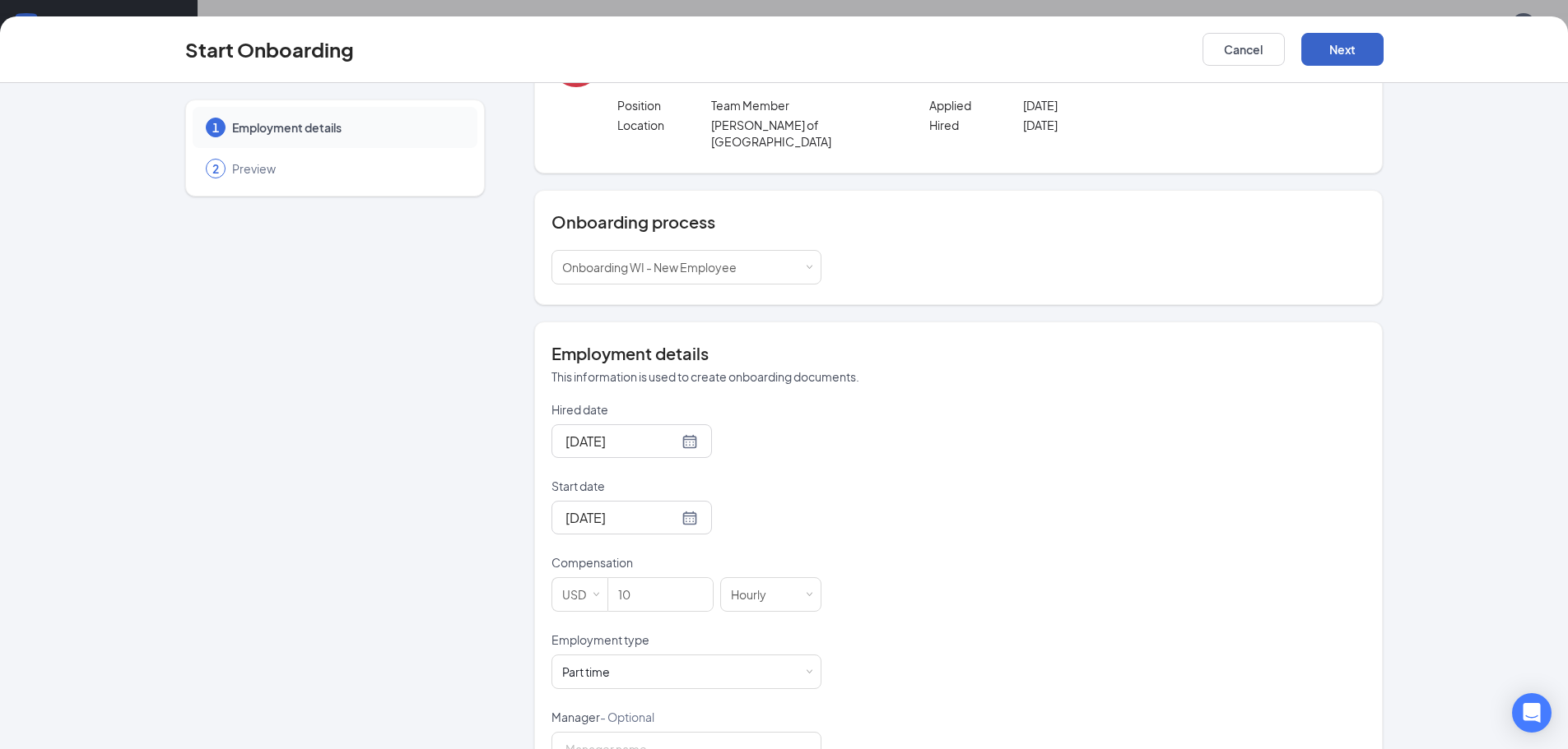
click at [1370, 48] on button "Next" at bounding box center [1342, 50] width 82 height 33
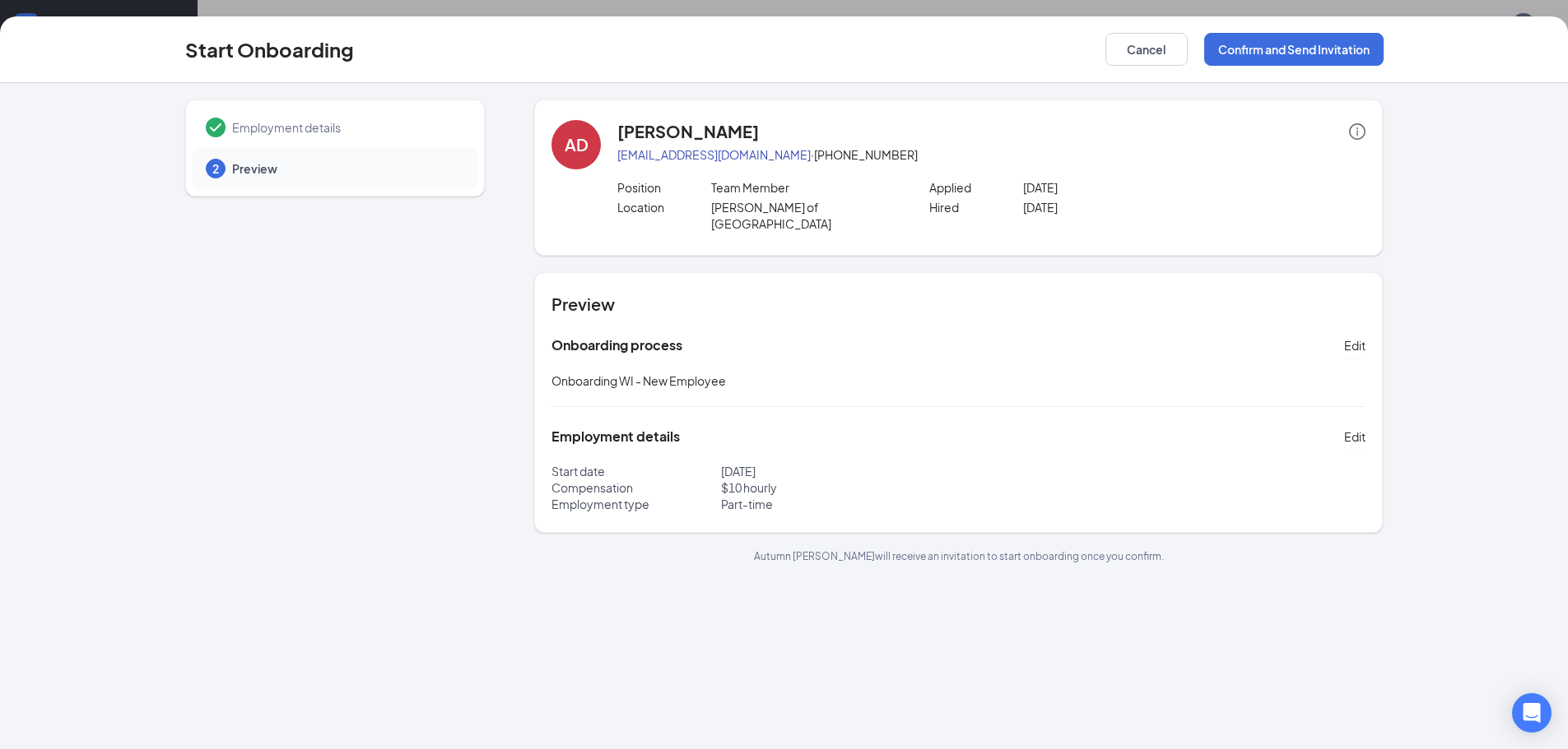
scroll to position [0, 0]
click at [1237, 64] on button "Confirm and Send Invitation" at bounding box center [1293, 50] width 179 height 33
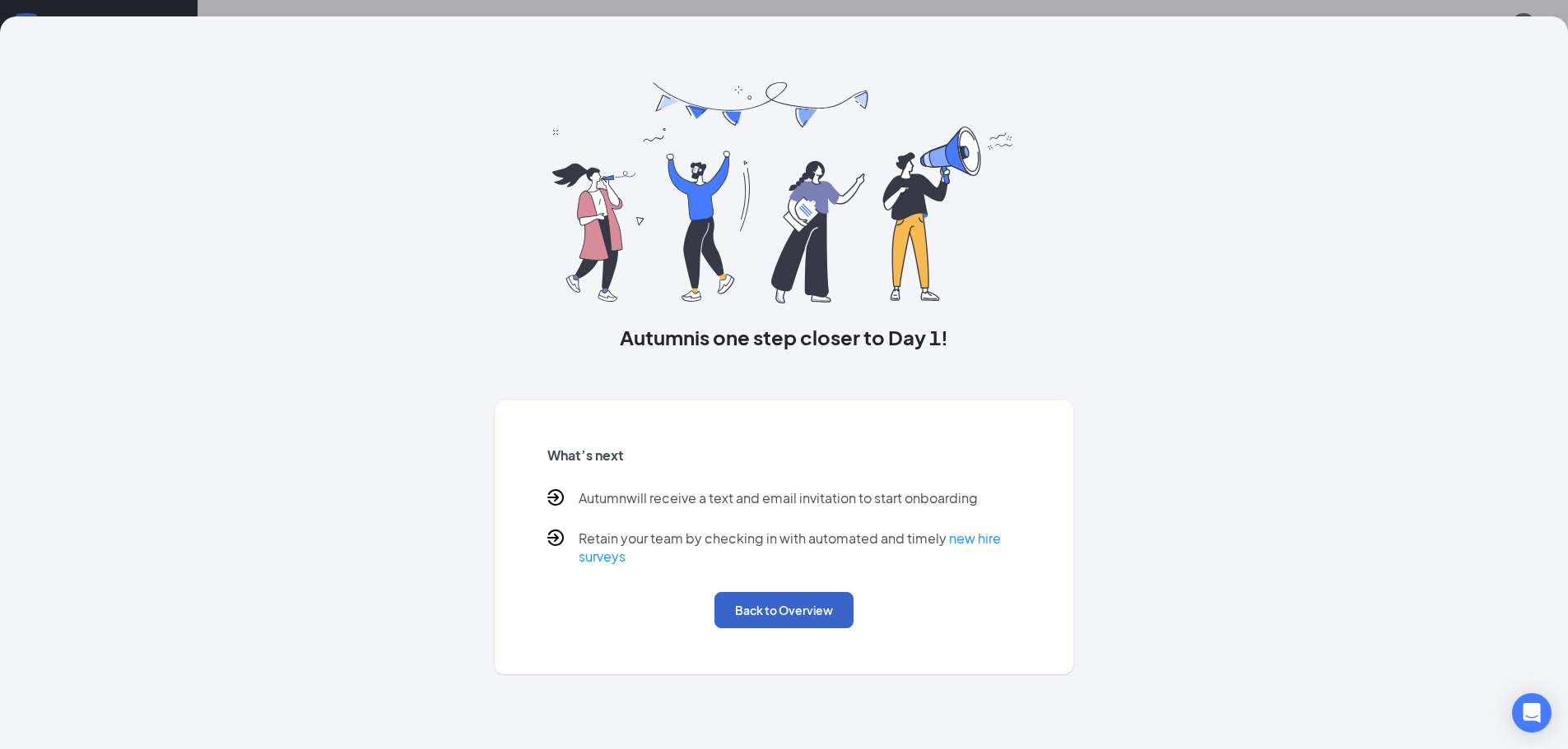
click at [750, 618] on button "Back to Overview" at bounding box center [784, 610] width 139 height 36
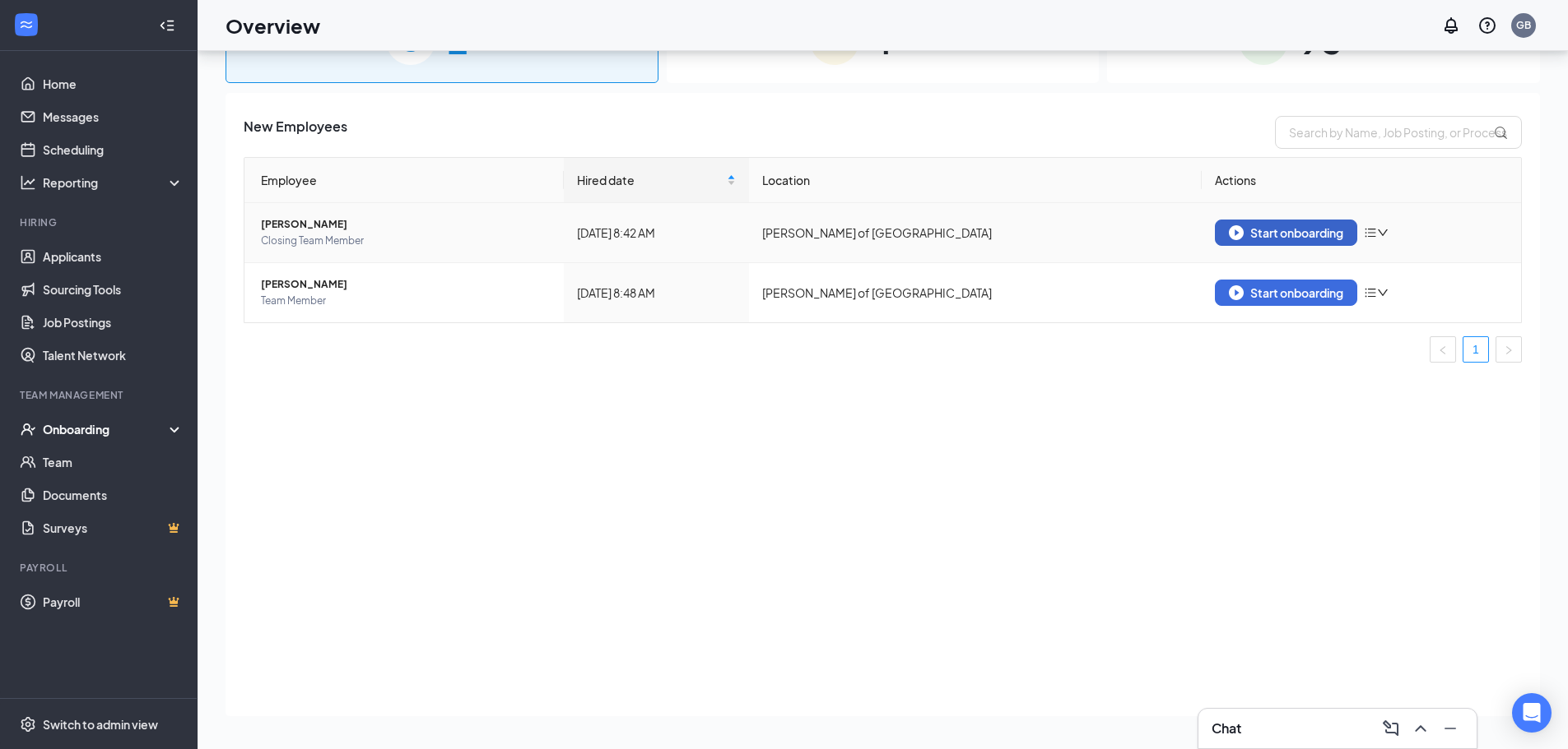
click at [1289, 227] on div "Start onboarding" at bounding box center [1286, 232] width 115 height 15
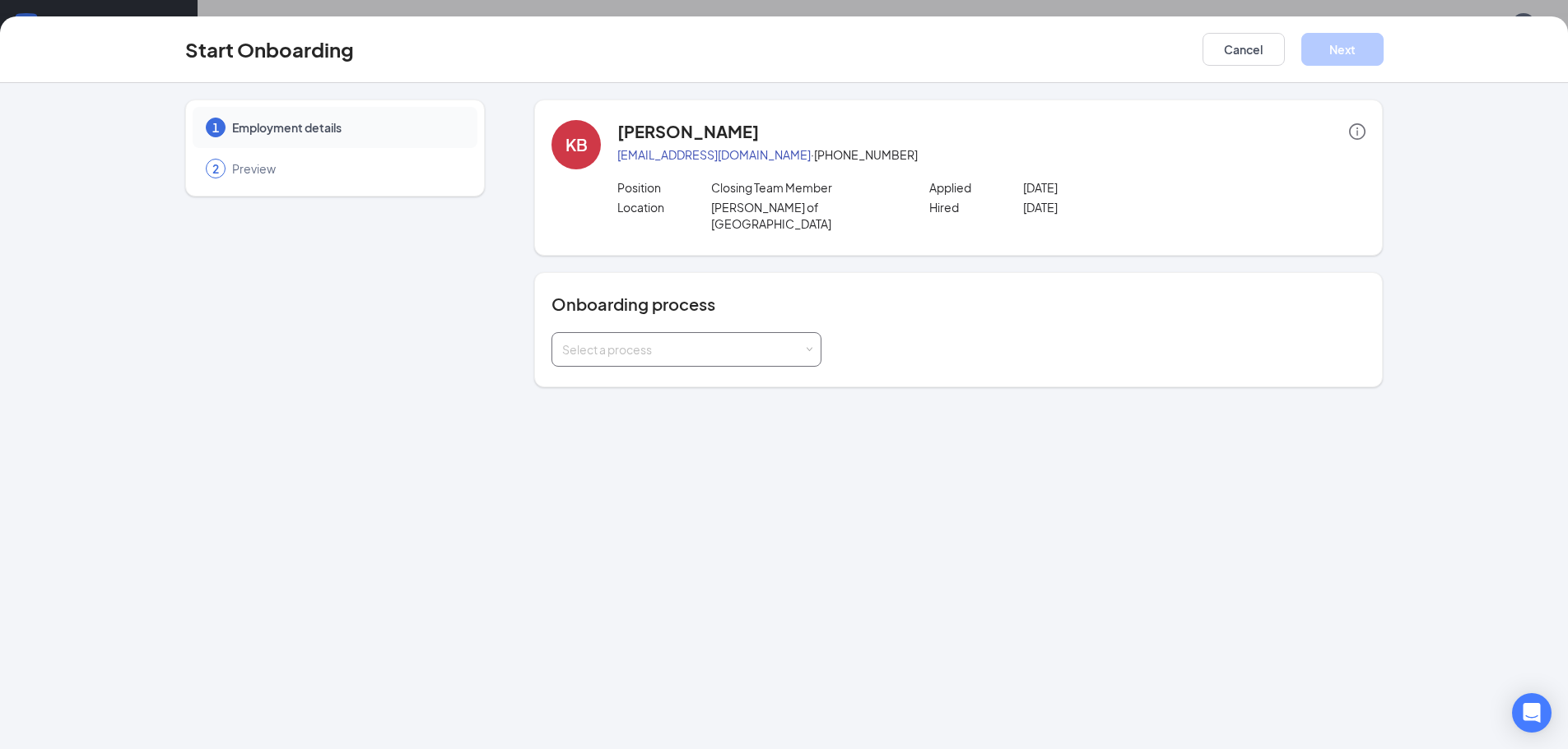
click at [819, 332] on div "Select a process" at bounding box center [686, 350] width 270 height 35
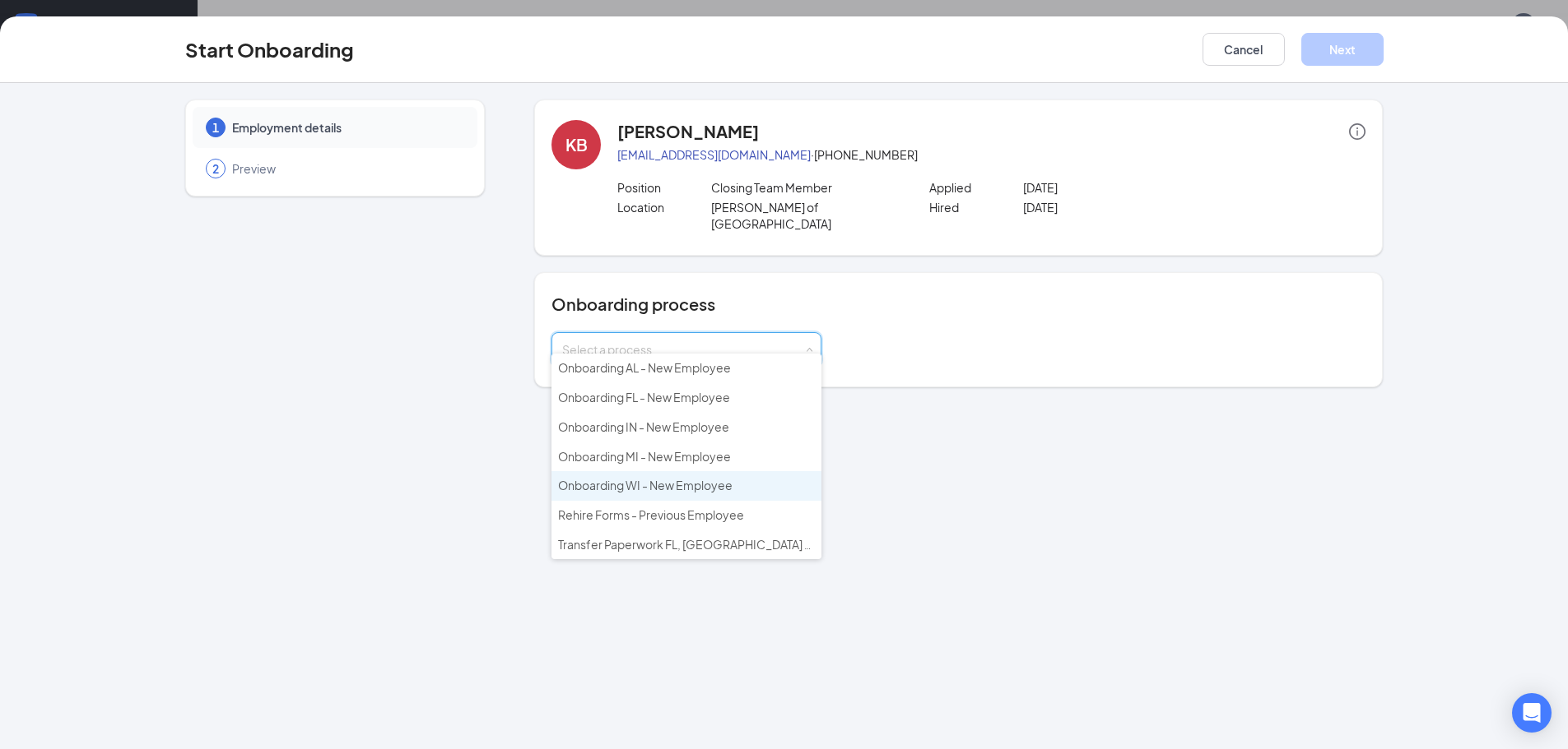
click at [663, 493] on span "Onboarding WI - New Employee" at bounding box center [645, 485] width 175 height 15
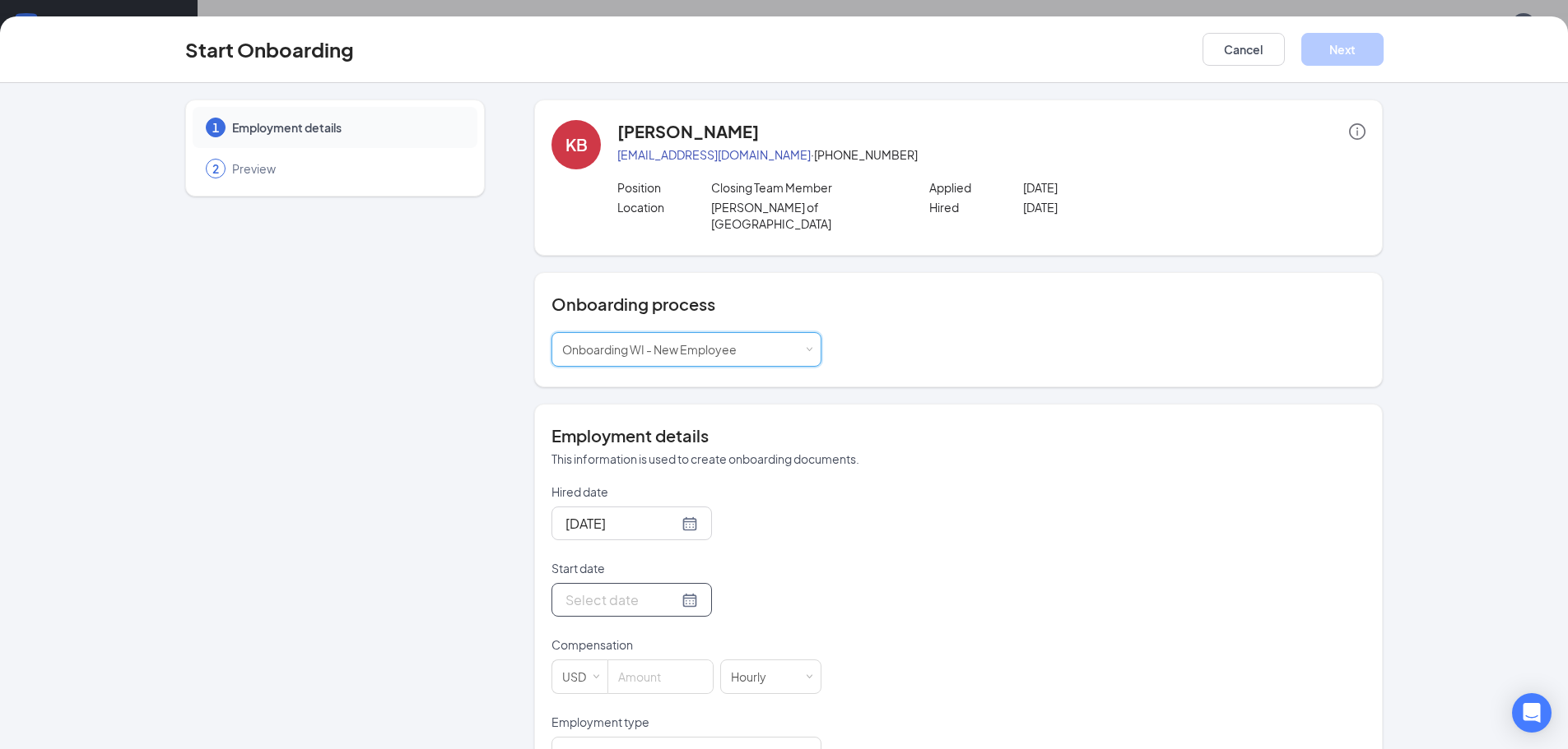
click at [677, 586] on div at bounding box center [632, 600] width 161 height 34
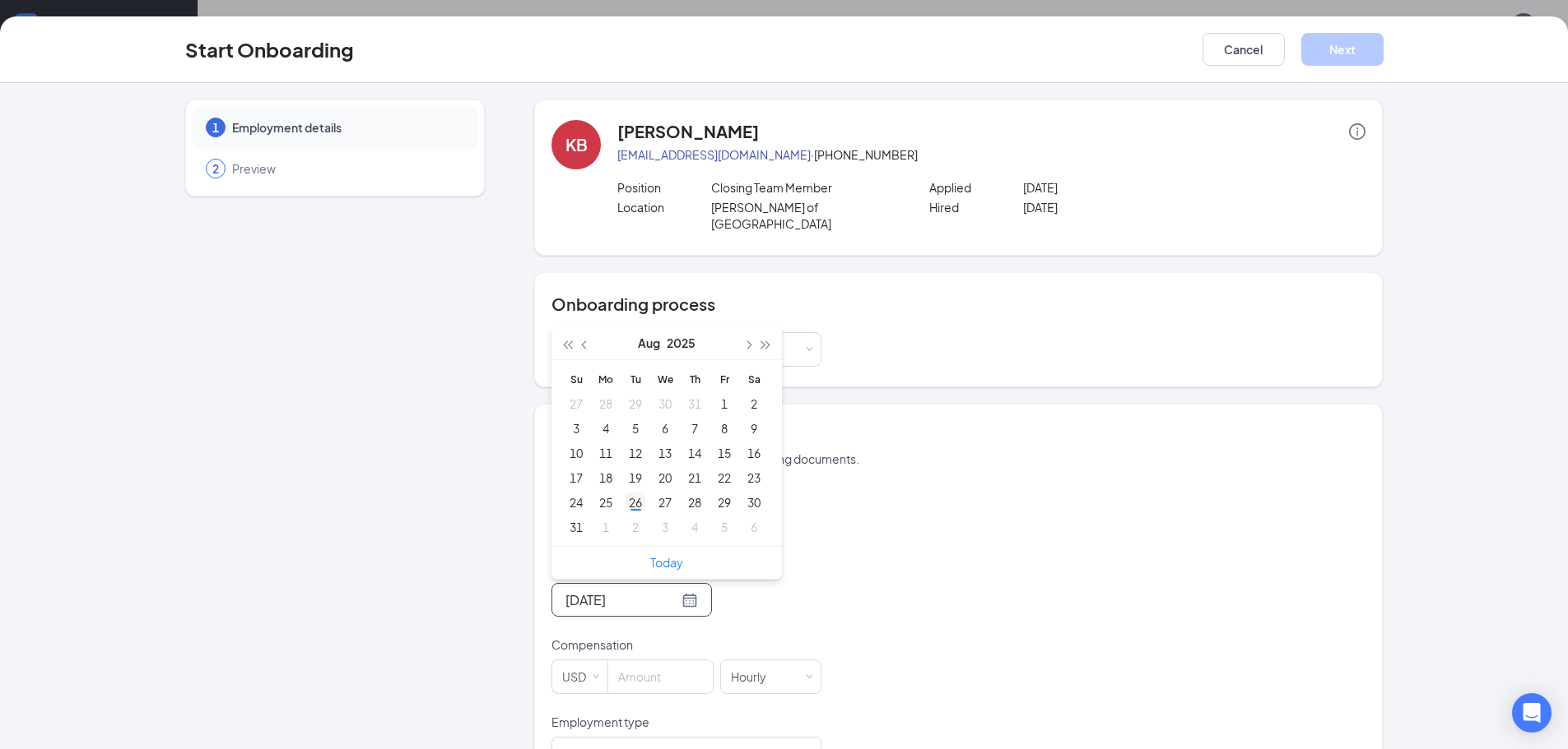
type input "[DATE]"
click at [627, 493] on div "26" at bounding box center [635, 503] width 20 height 20
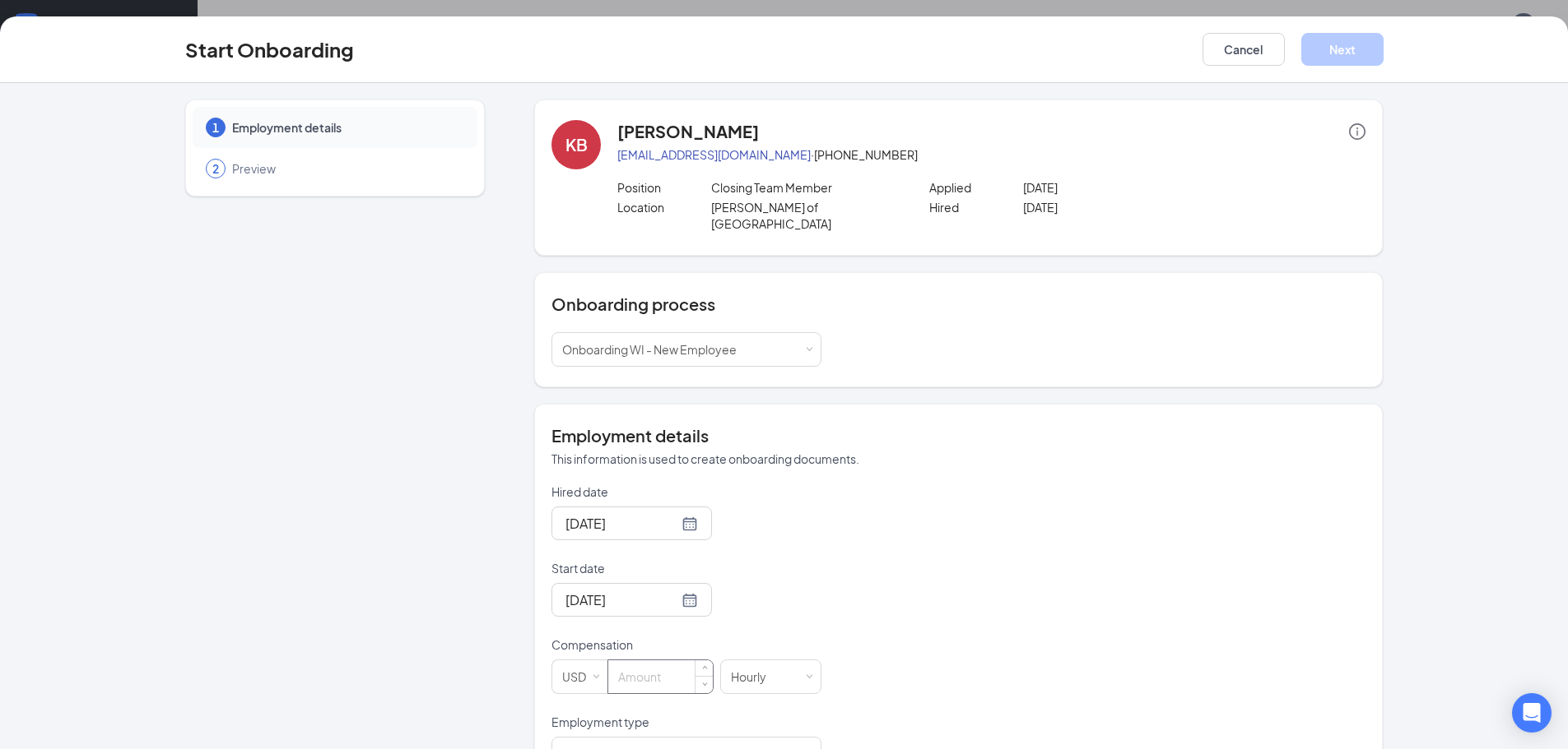
click at [608, 663] on input at bounding box center [660, 677] width 105 height 33
type input "10"
click at [1060, 510] on div "Hired date [DATE] Start date [DATE] [DATE] Su Mo Tu We Th Fr Sa 27 28 29 30 31 …" at bounding box center [958, 752] width 814 height 537
click at [1351, 46] on button "Next" at bounding box center [1342, 50] width 82 height 33
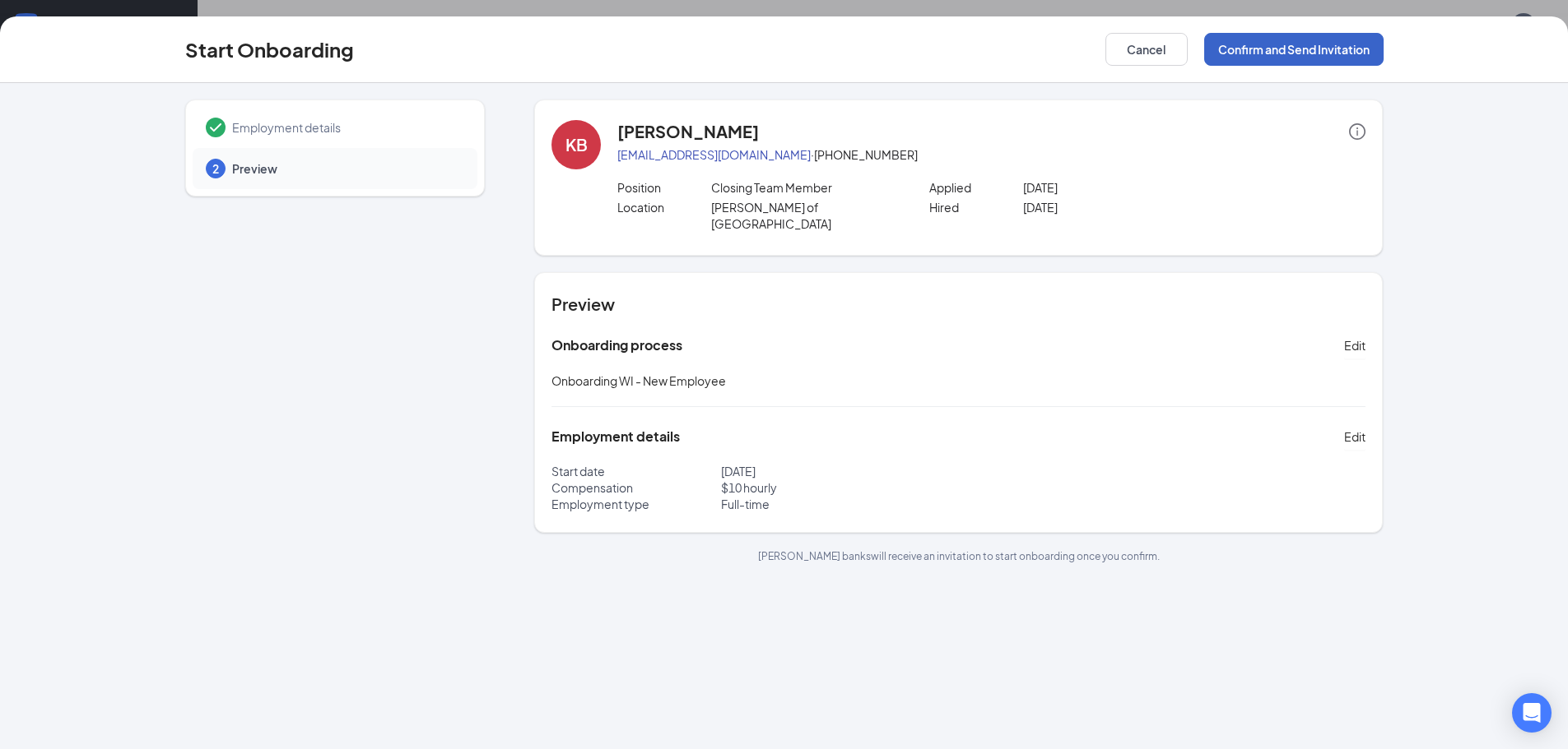
click at [1280, 51] on button "Confirm and Send Invitation" at bounding box center [1293, 50] width 179 height 33
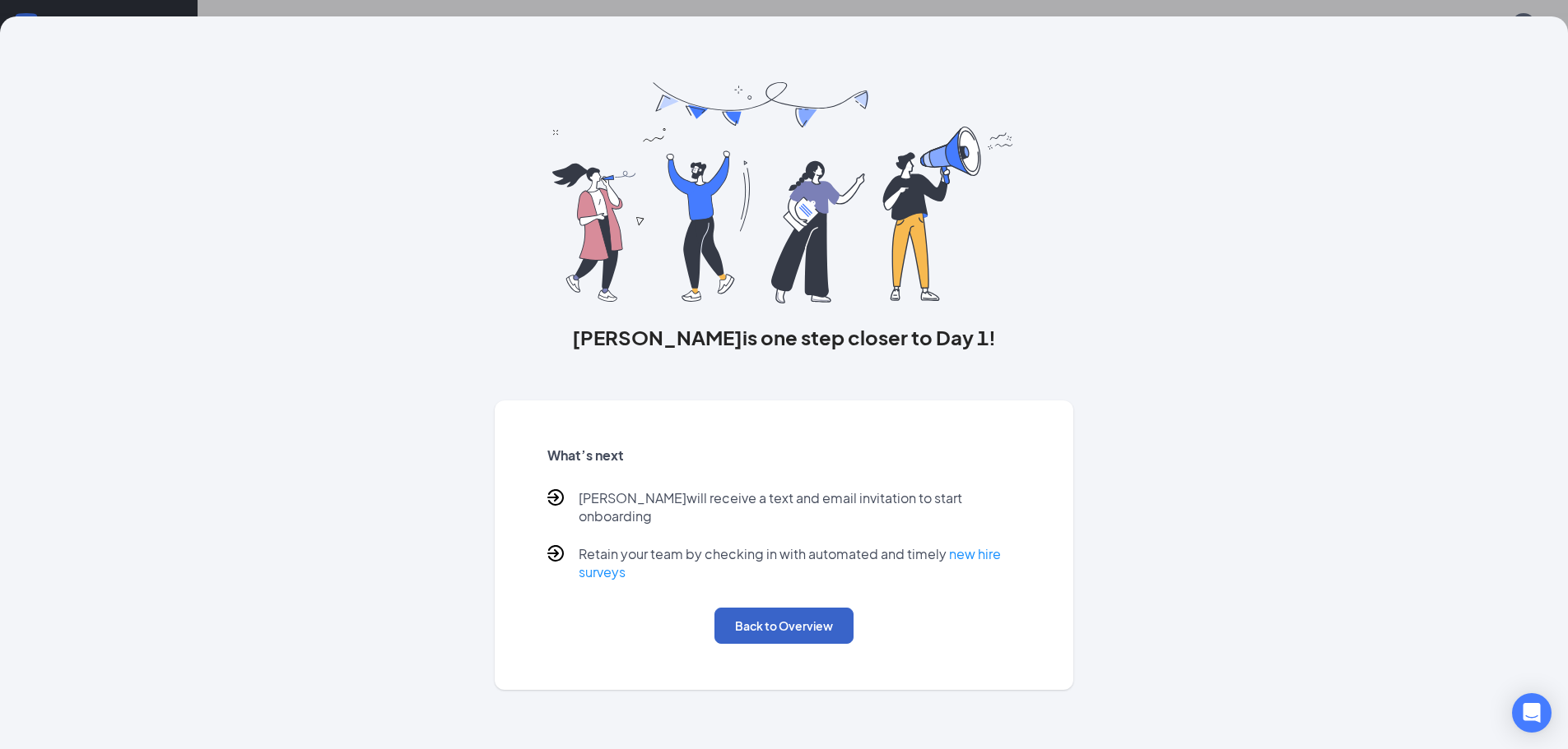
click at [772, 621] on button "Back to Overview" at bounding box center [784, 625] width 139 height 36
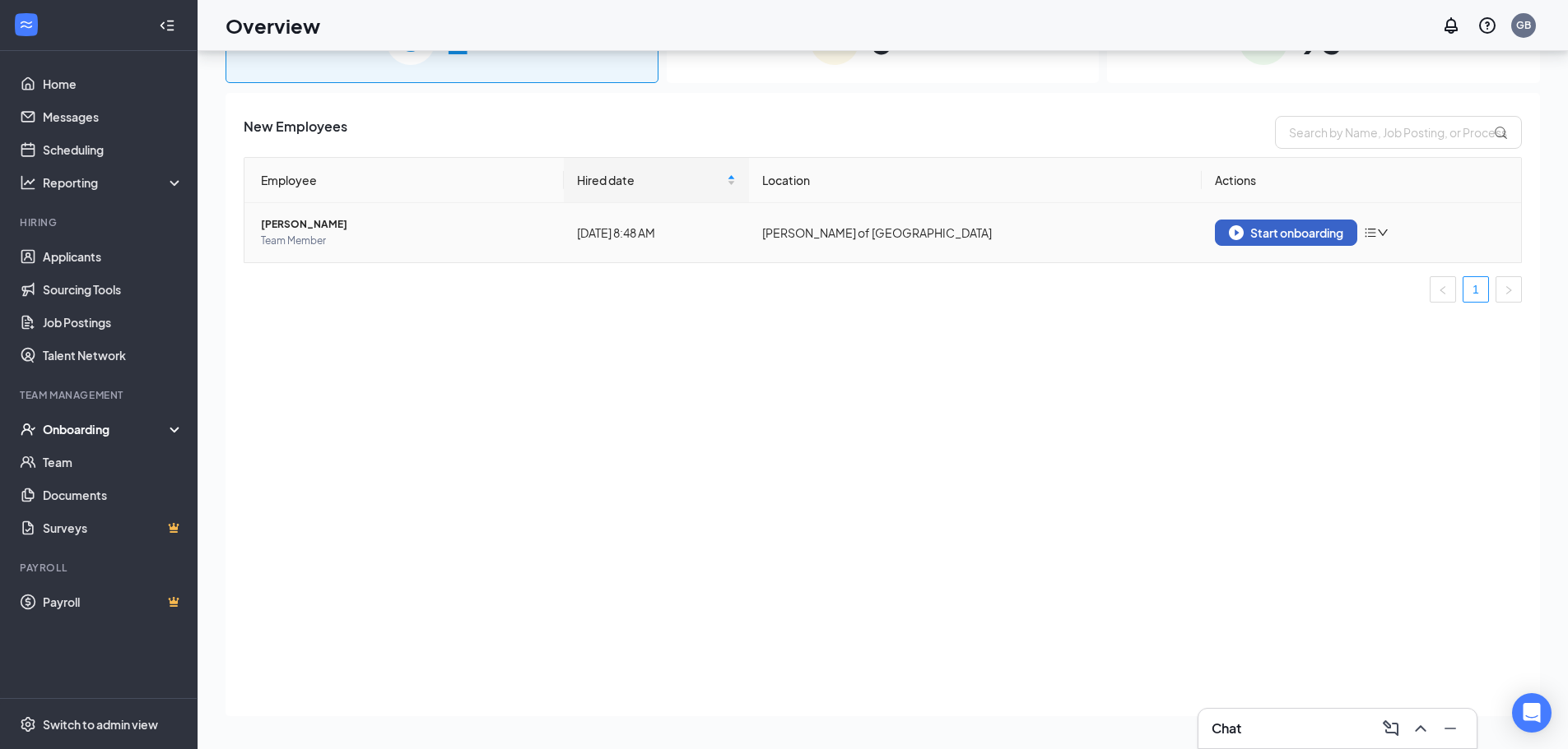
click at [1281, 237] on div "Start onboarding" at bounding box center [1286, 232] width 115 height 15
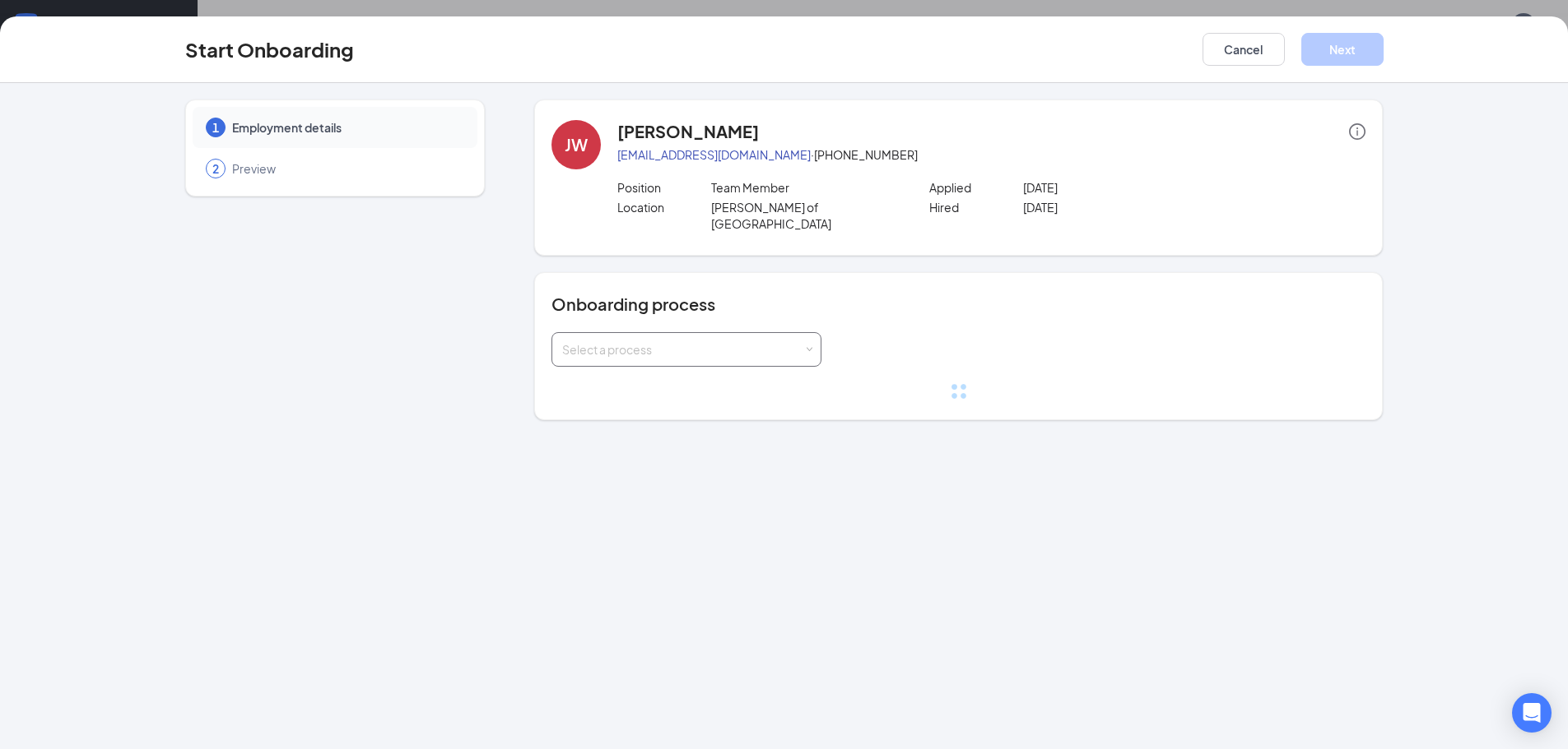
click at [799, 342] on div "Select a process" at bounding box center [683, 350] width 241 height 17
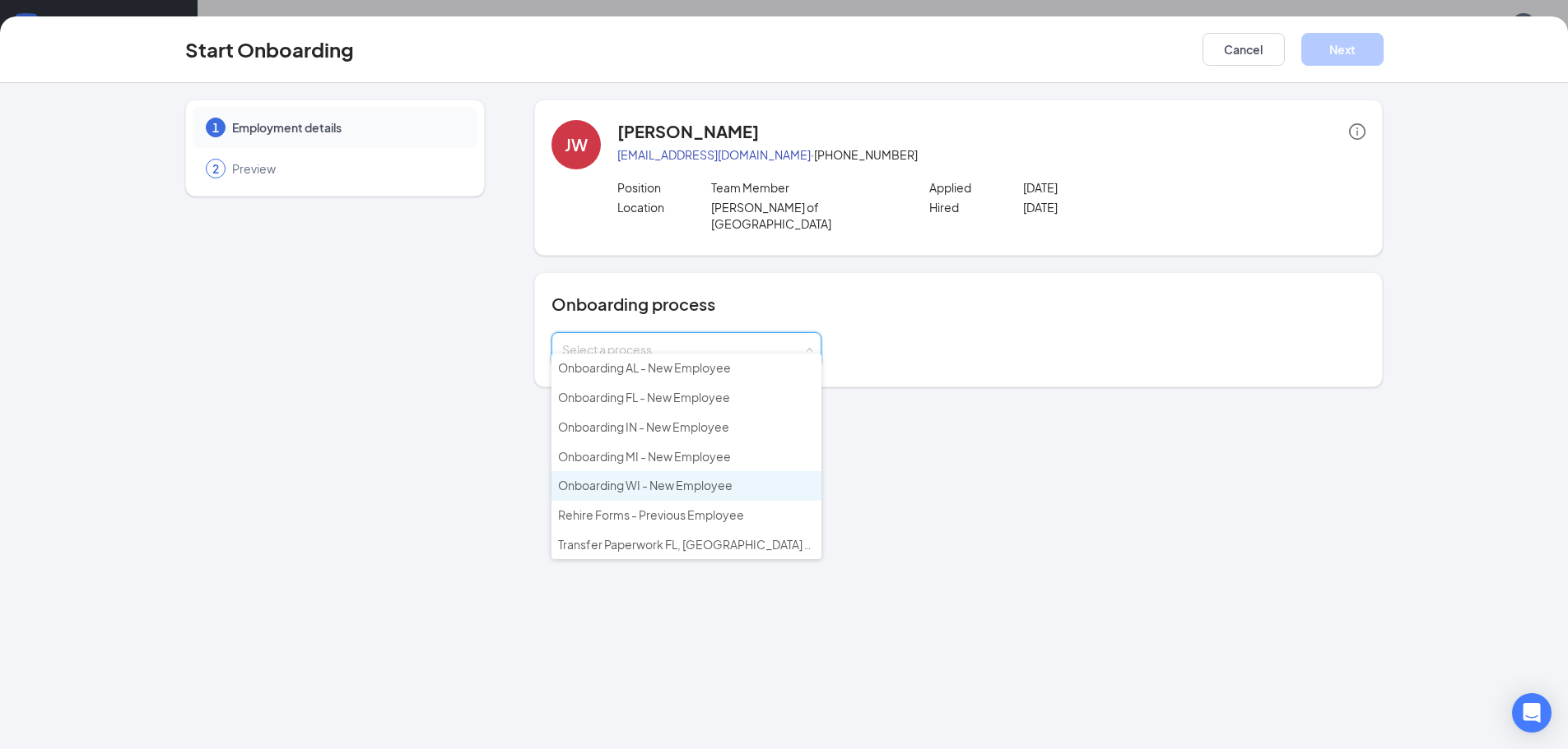
click at [694, 481] on span "Onboarding WI - New Employee" at bounding box center [645, 485] width 175 height 15
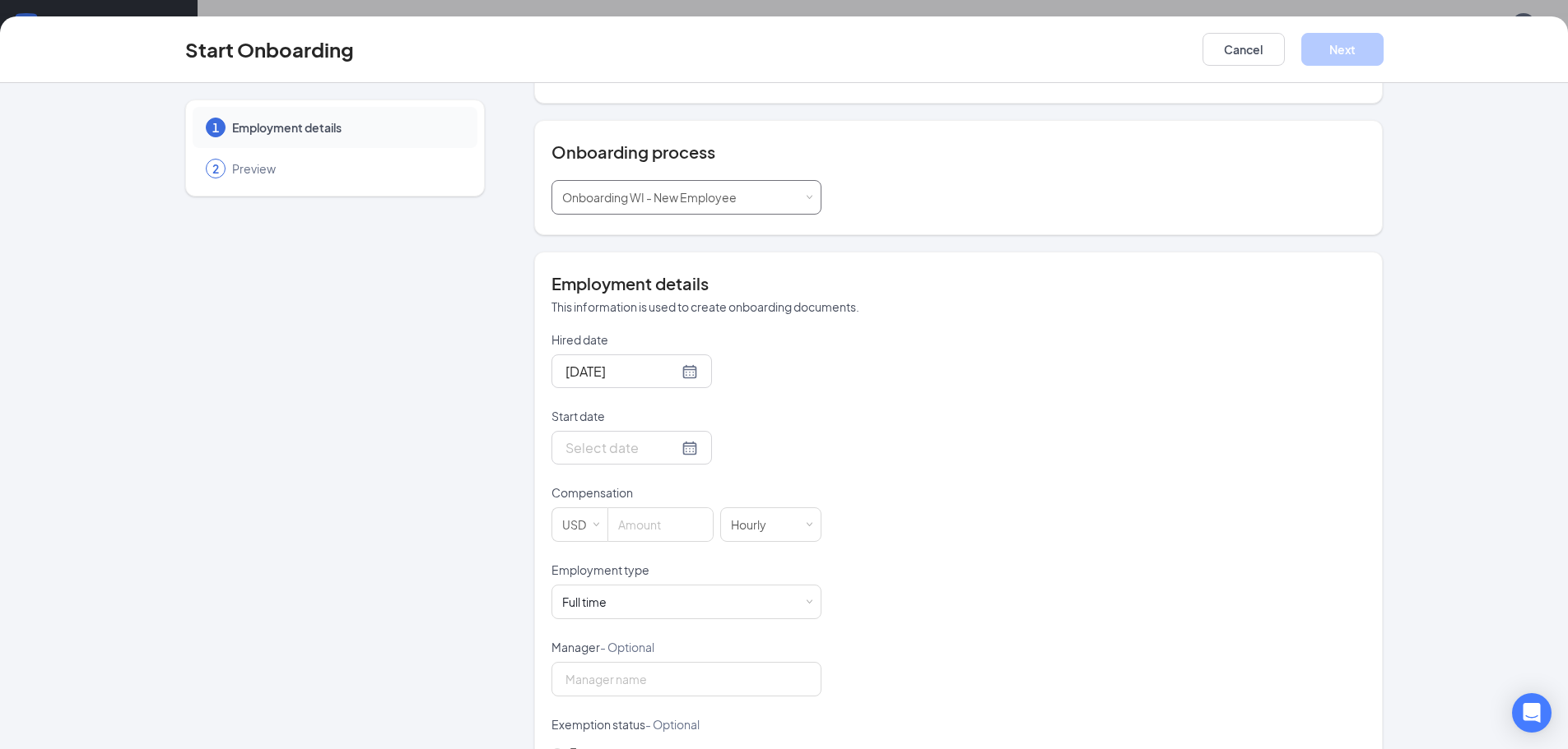
scroll to position [164, 0]
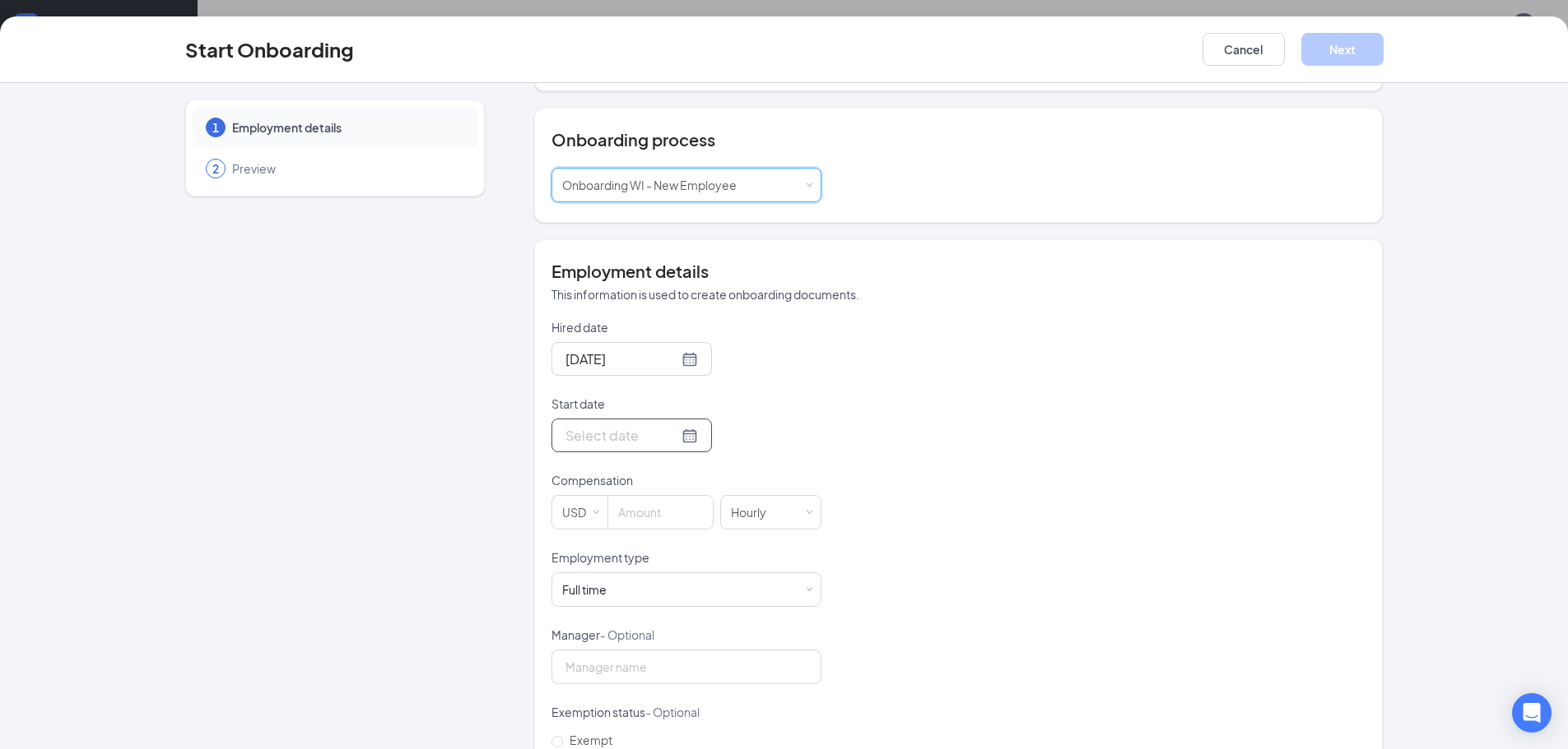
click at [673, 426] on div at bounding box center [632, 436] width 133 height 21
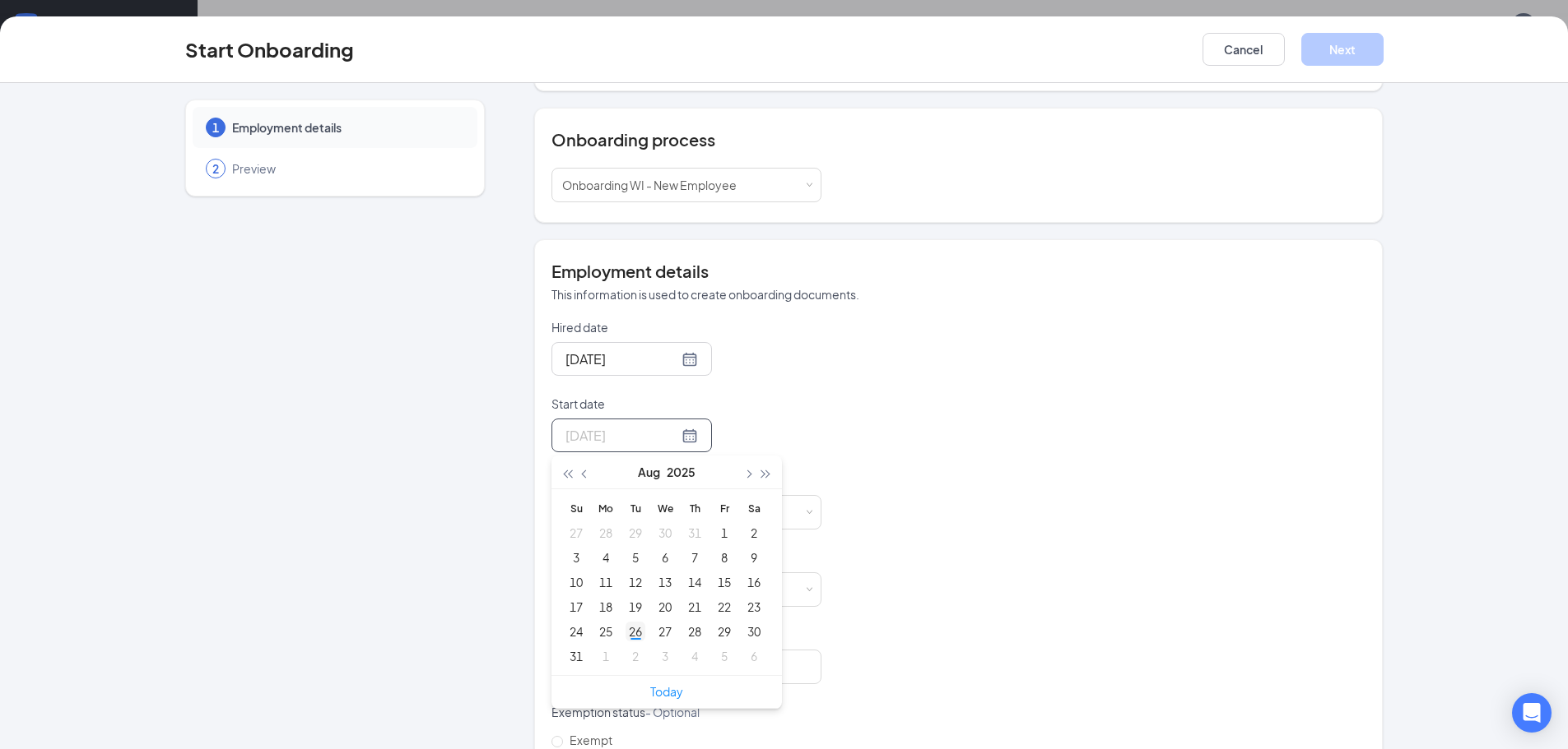
type input "[DATE]"
click at [625, 621] on div "26" at bounding box center [635, 631] width 20 height 20
click at [672, 496] on input at bounding box center [660, 512] width 105 height 33
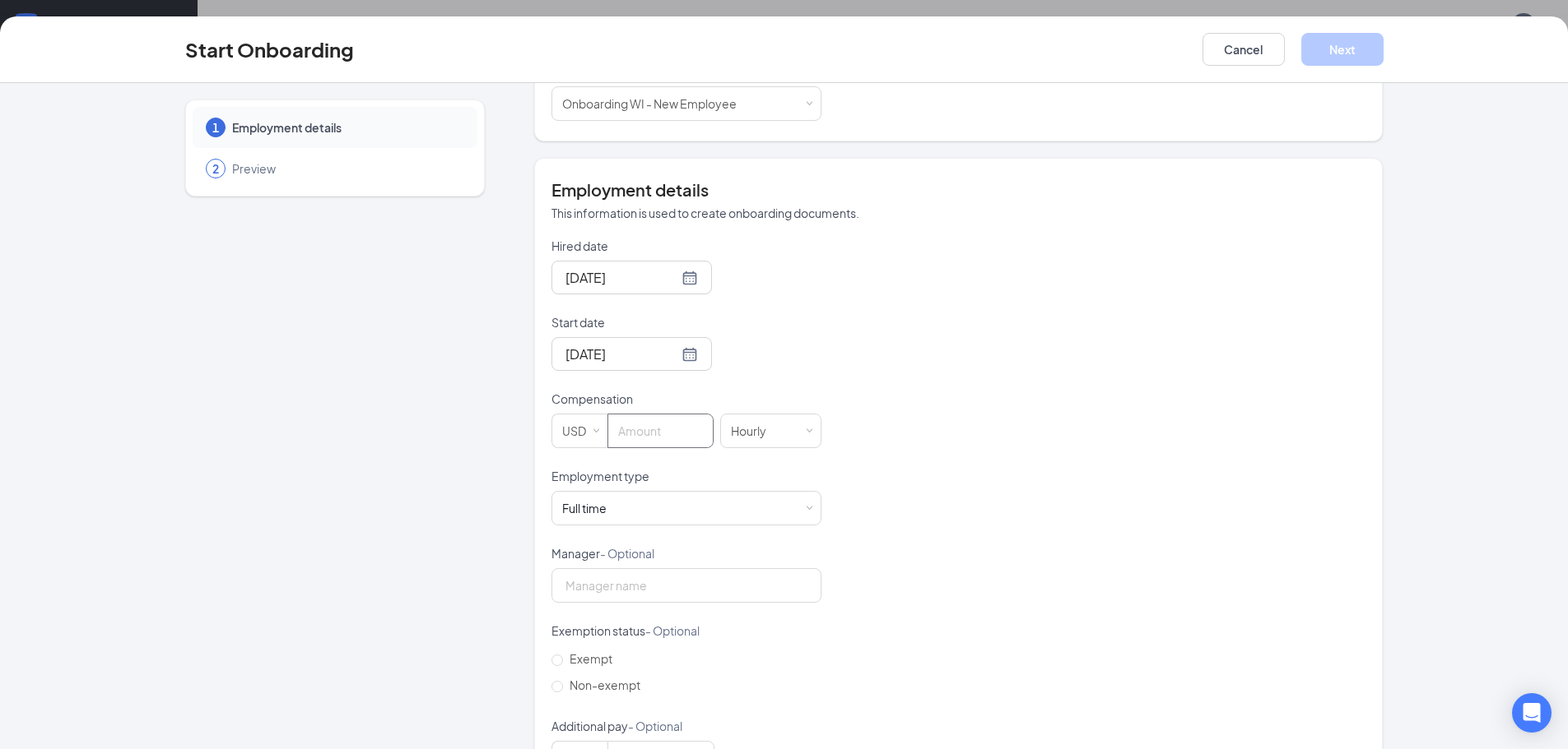
scroll to position [246, 0]
type input "12"
click at [968, 513] on div "Hired date [DATE] Start date [DATE] [DATE] Su Mo Tu We Th Fr Sa 27 28 29 30 31 …" at bounding box center [958, 505] width 814 height 537
click at [794, 491] on div "Full time Works 30+ hours per week and is reasonably expected to work" at bounding box center [686, 508] width 248 height 33
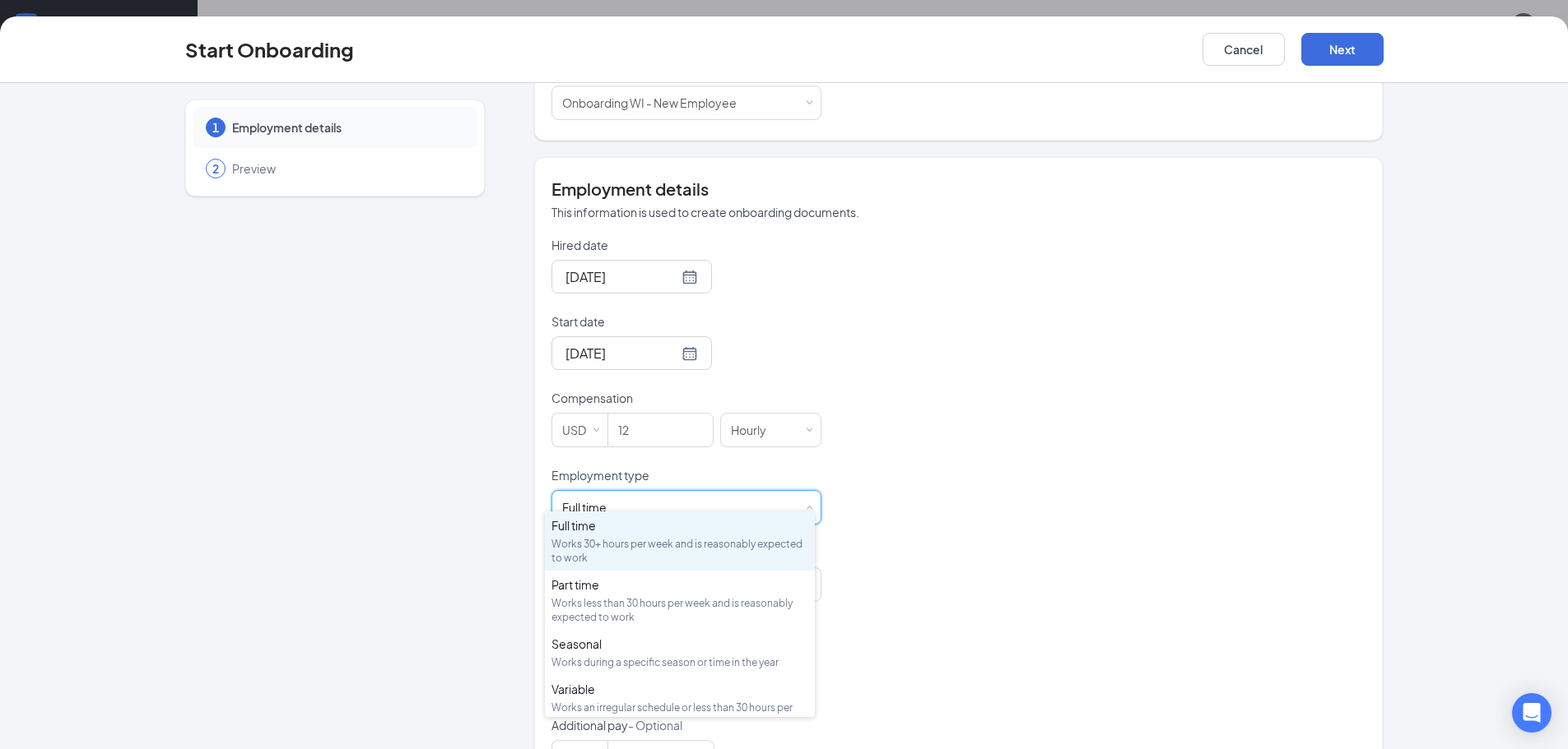
drag, startPoint x: 937, startPoint y: 360, endPoint x: 1247, endPoint y: 171, distance: 363.1
click at [939, 360] on div "Hired date [DATE] Start date [DATE] [DATE] Su Mo Tu We Th Fr Sa 27 28 29 30 31 …" at bounding box center [958, 505] width 814 height 537
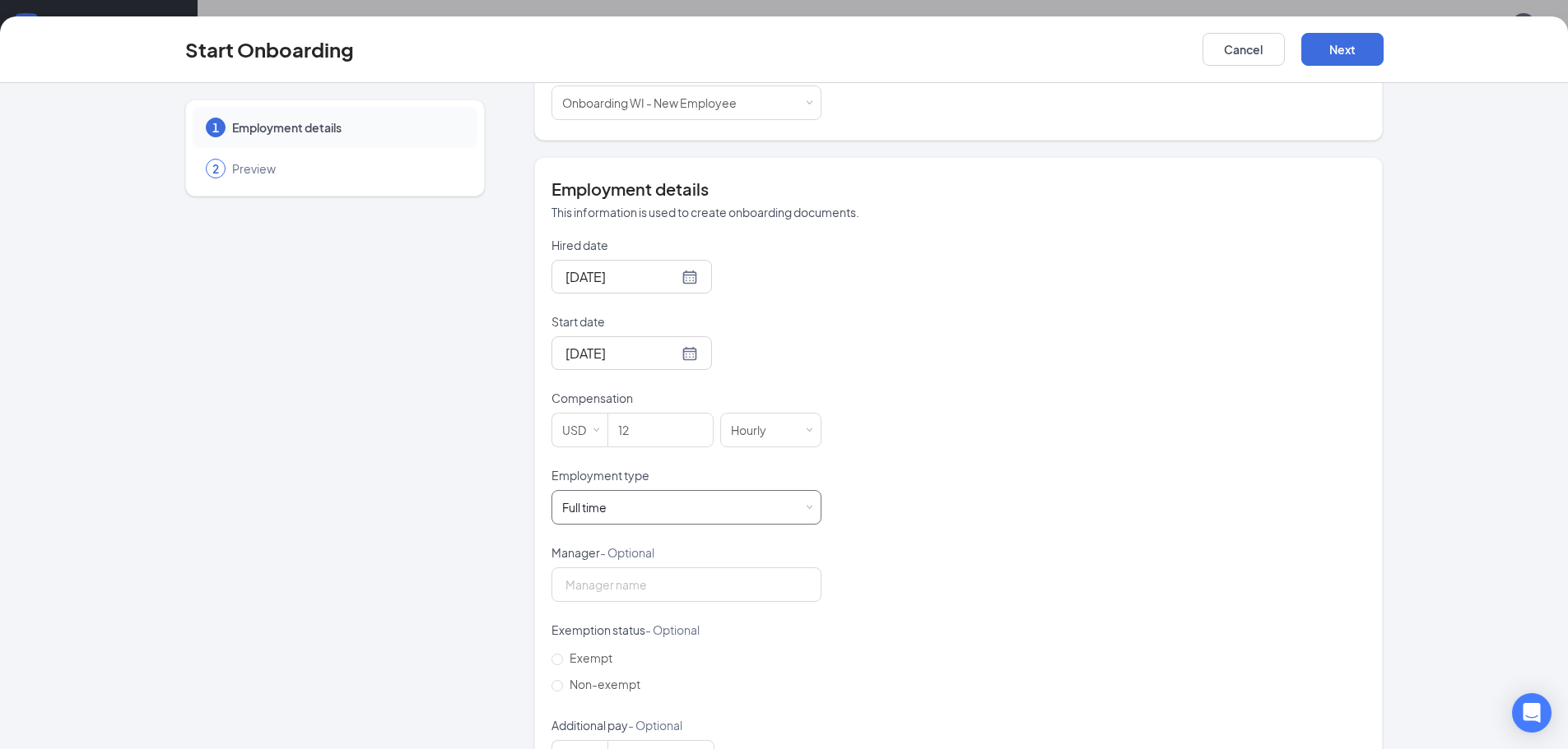
click at [791, 494] on div "Full time Works 30+ hours per week and is reasonably expected to work" at bounding box center [686, 508] width 248 height 33
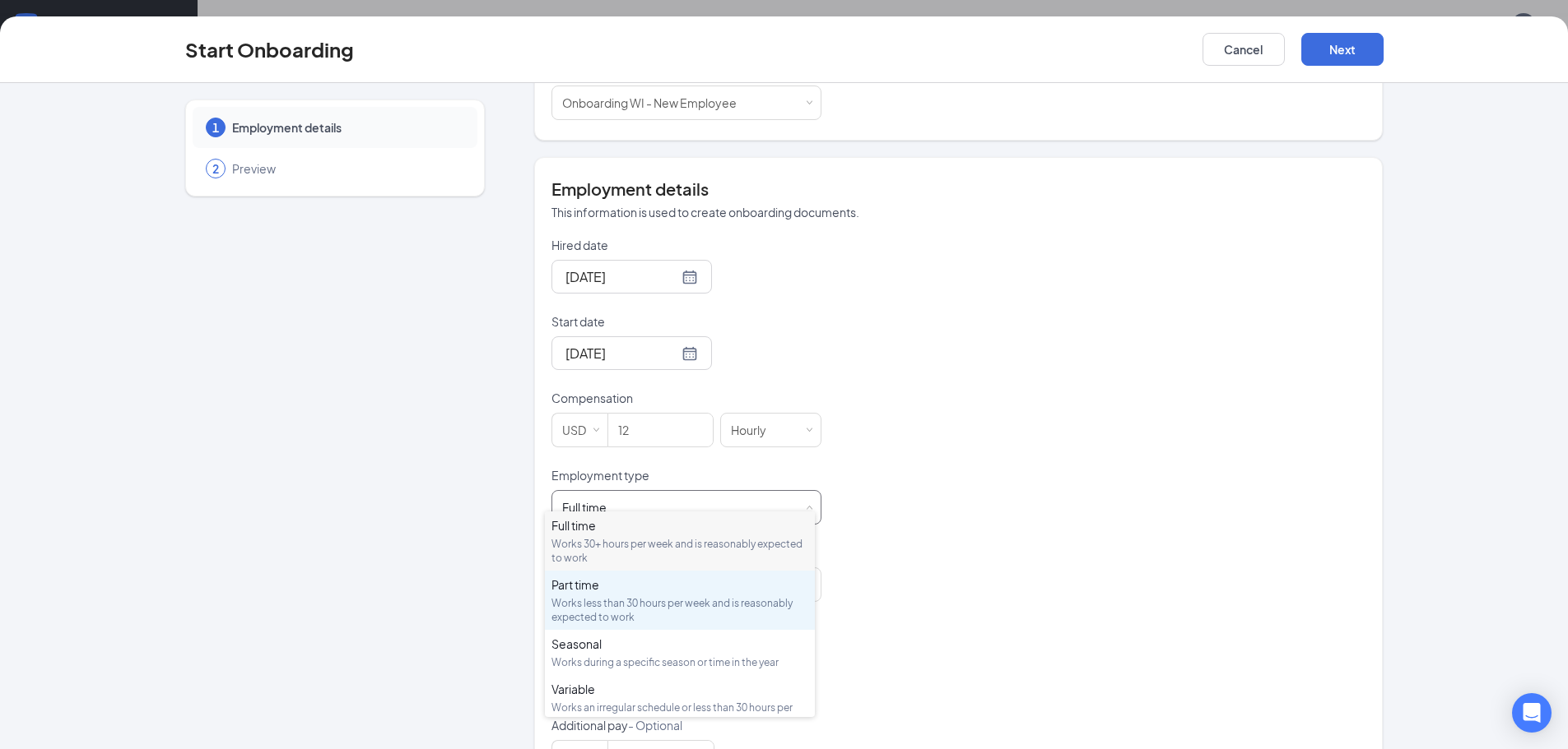
click at [613, 602] on div "Works less than 30 hours per week and is reasonably expected to work" at bounding box center [680, 610] width 257 height 28
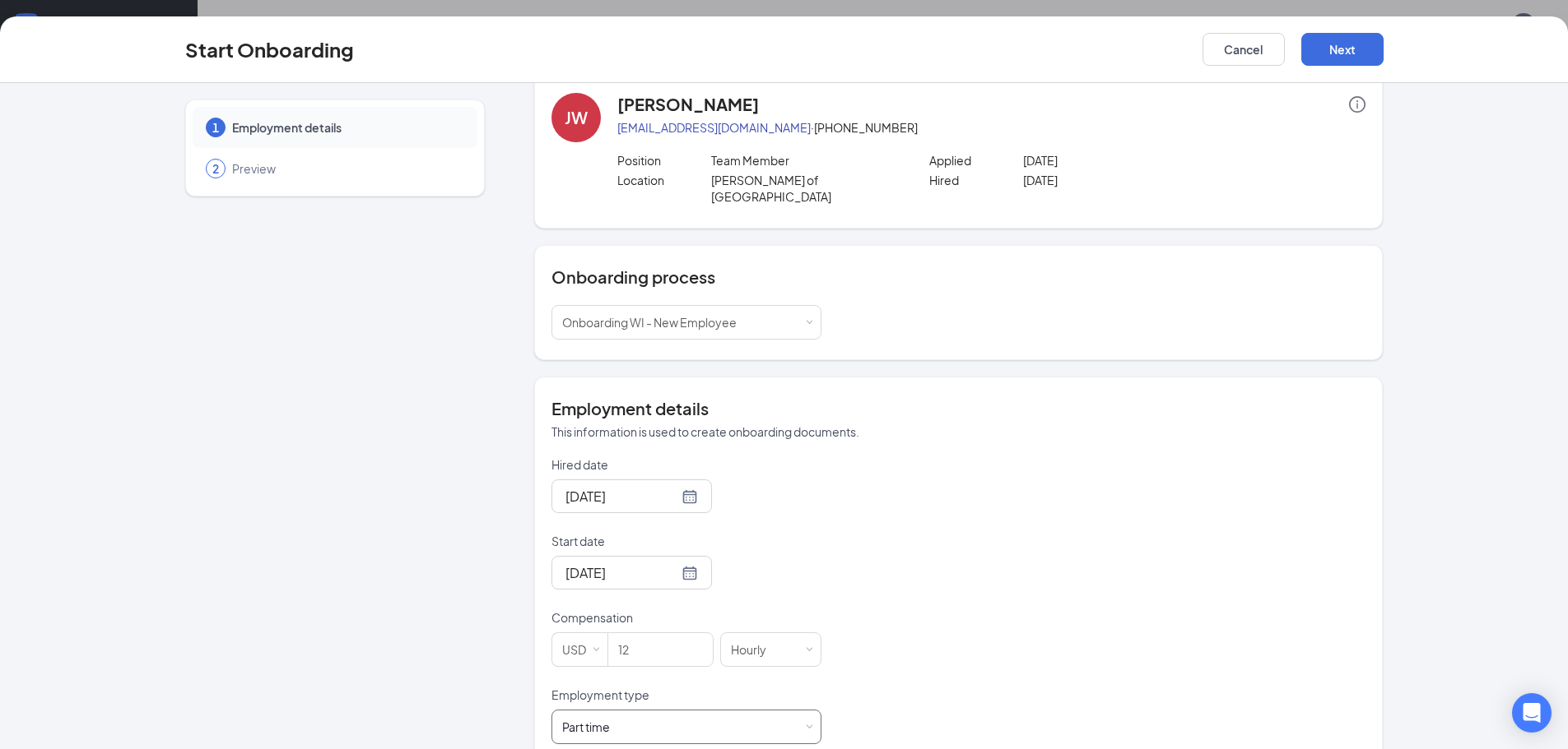
scroll to position [0, 0]
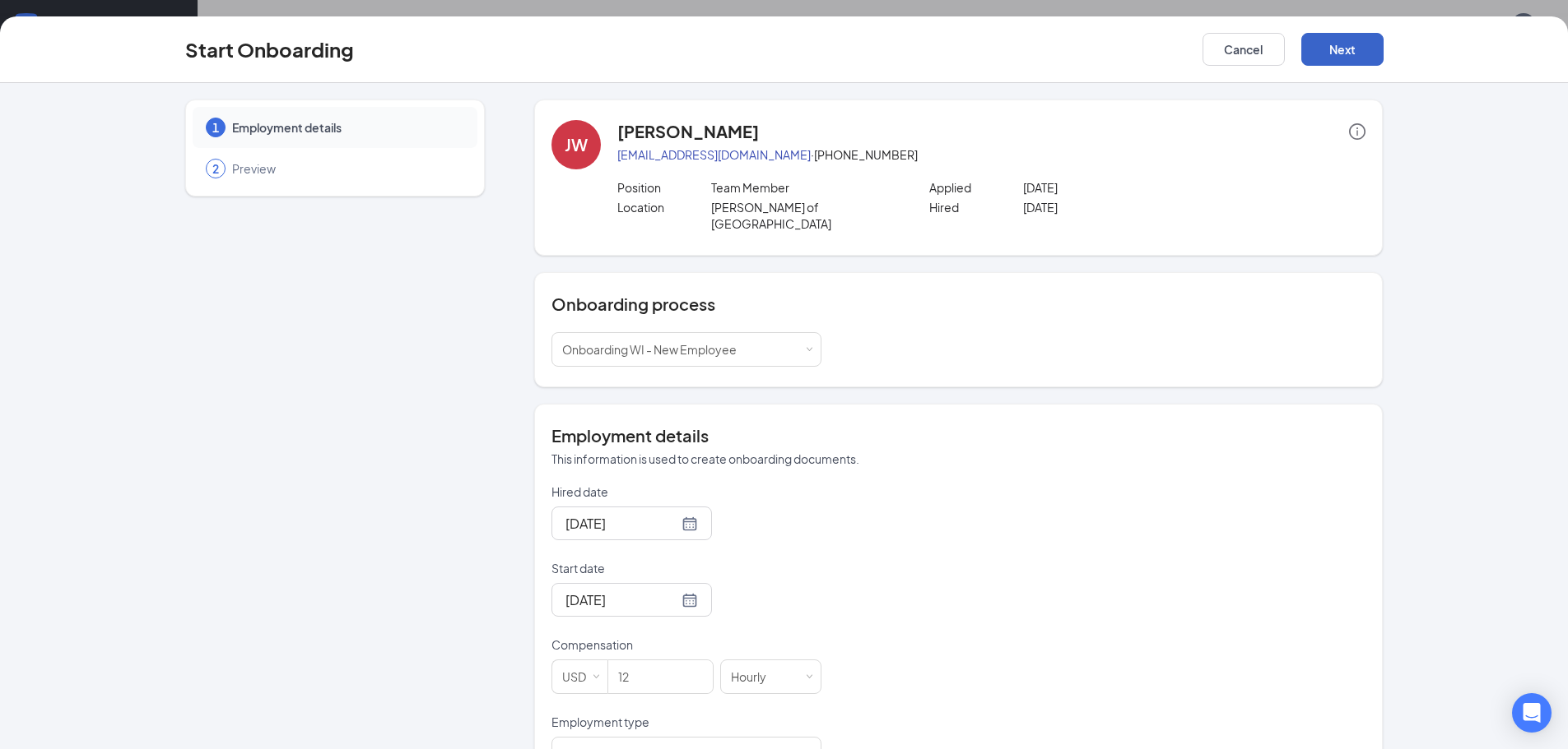
click at [1345, 44] on button "Next" at bounding box center [1342, 50] width 82 height 33
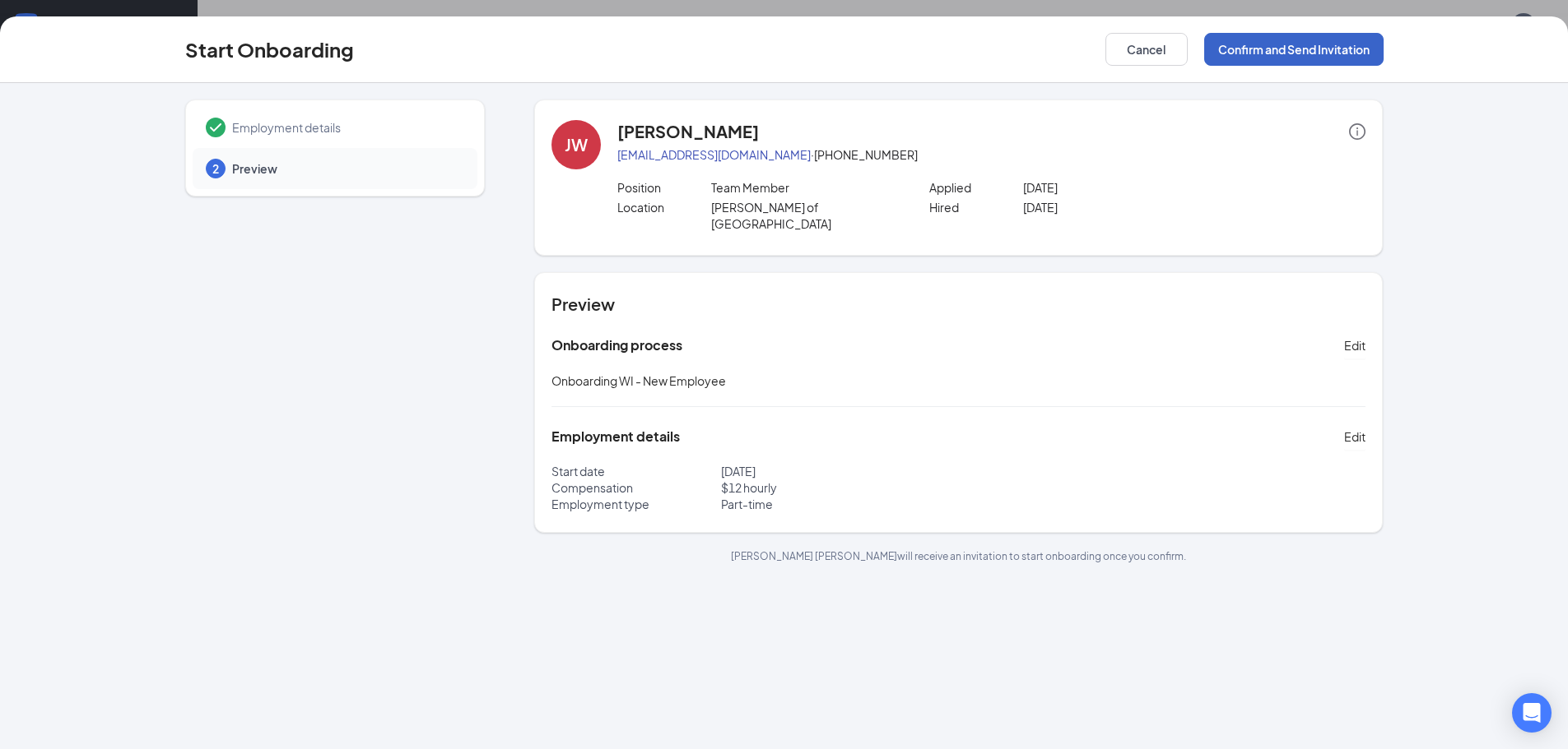
click at [1286, 58] on button "Confirm and Send Invitation" at bounding box center [1293, 50] width 179 height 33
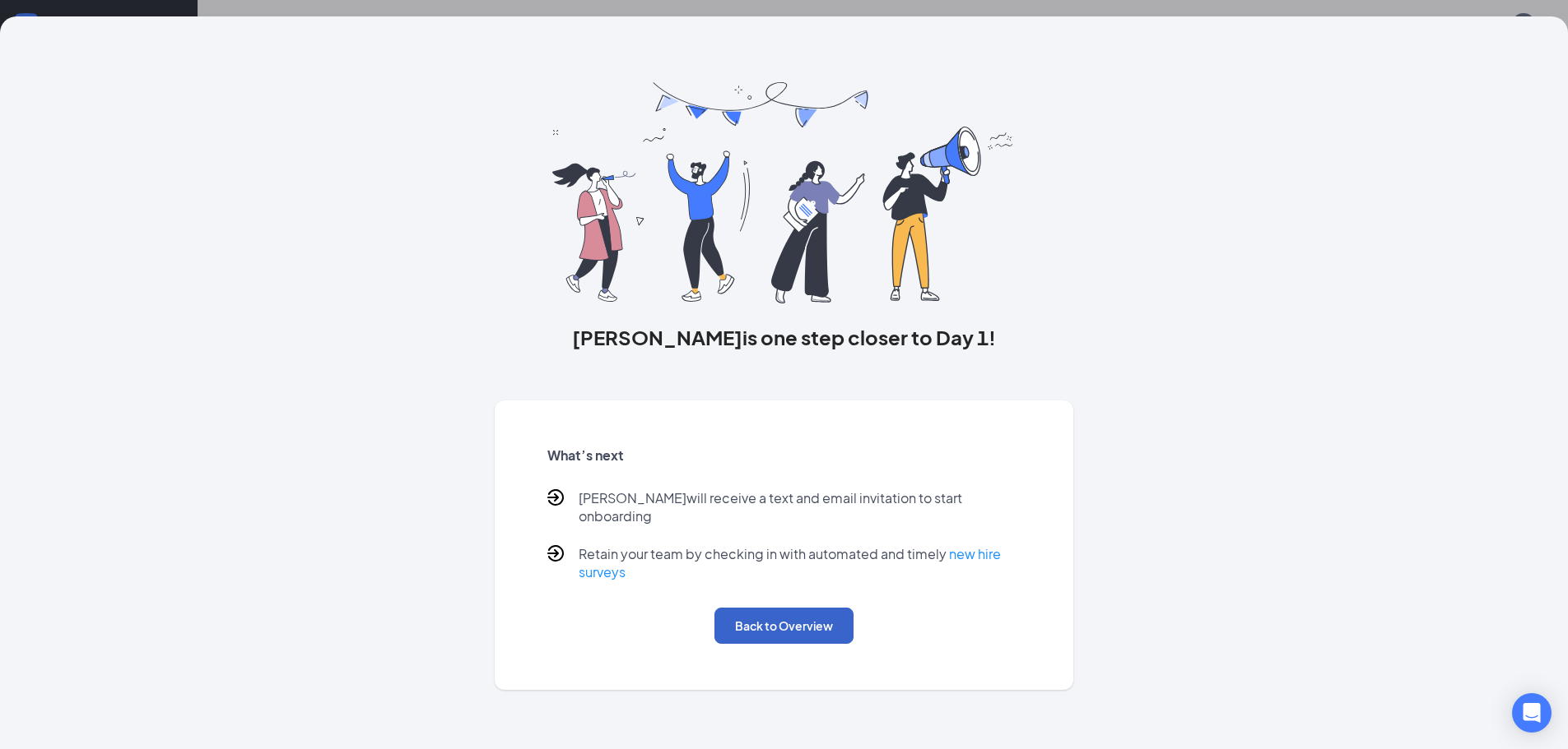
click at [805, 616] on button "Back to Overview" at bounding box center [784, 625] width 139 height 36
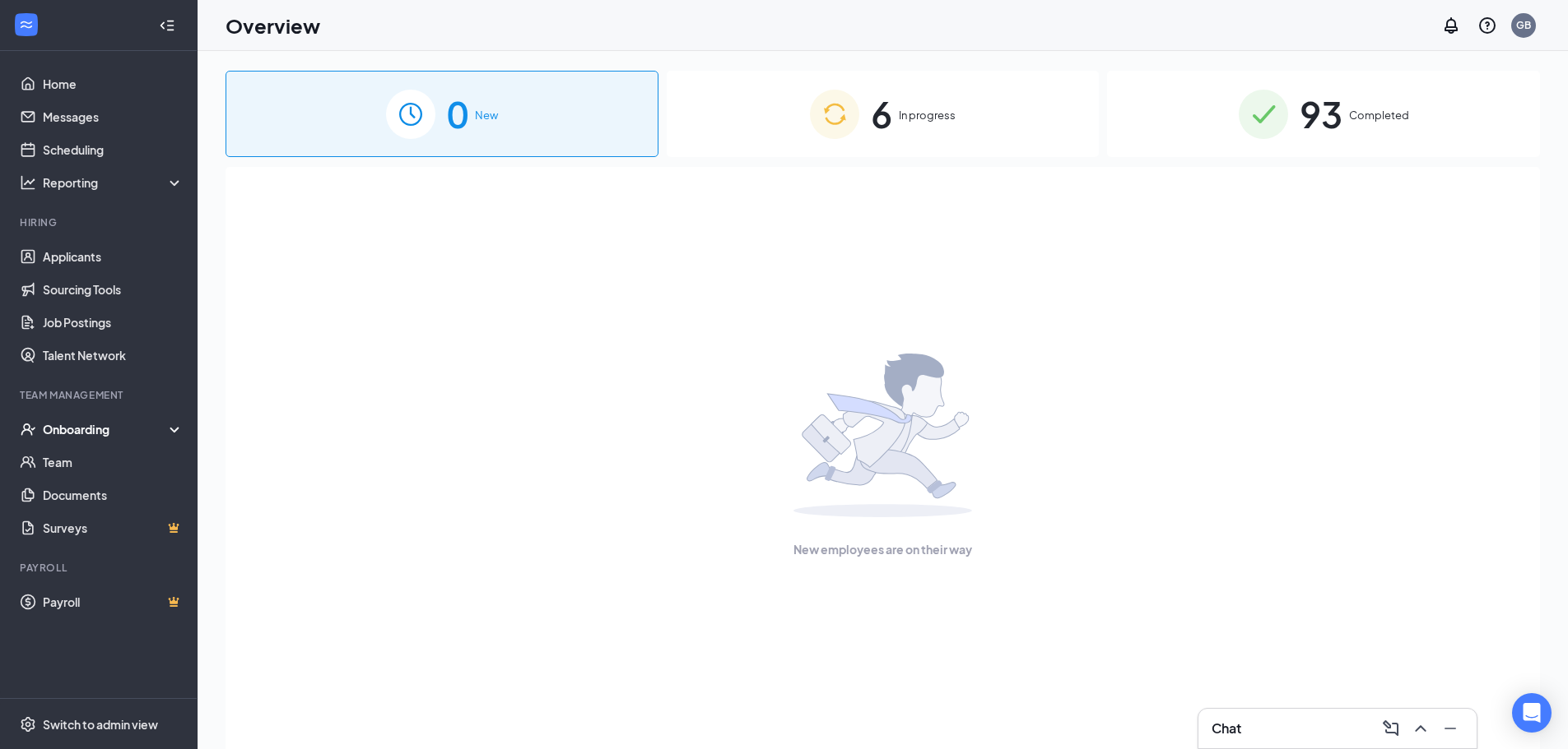
click at [947, 102] on div "6 In progress" at bounding box center [882, 114] width 433 height 87
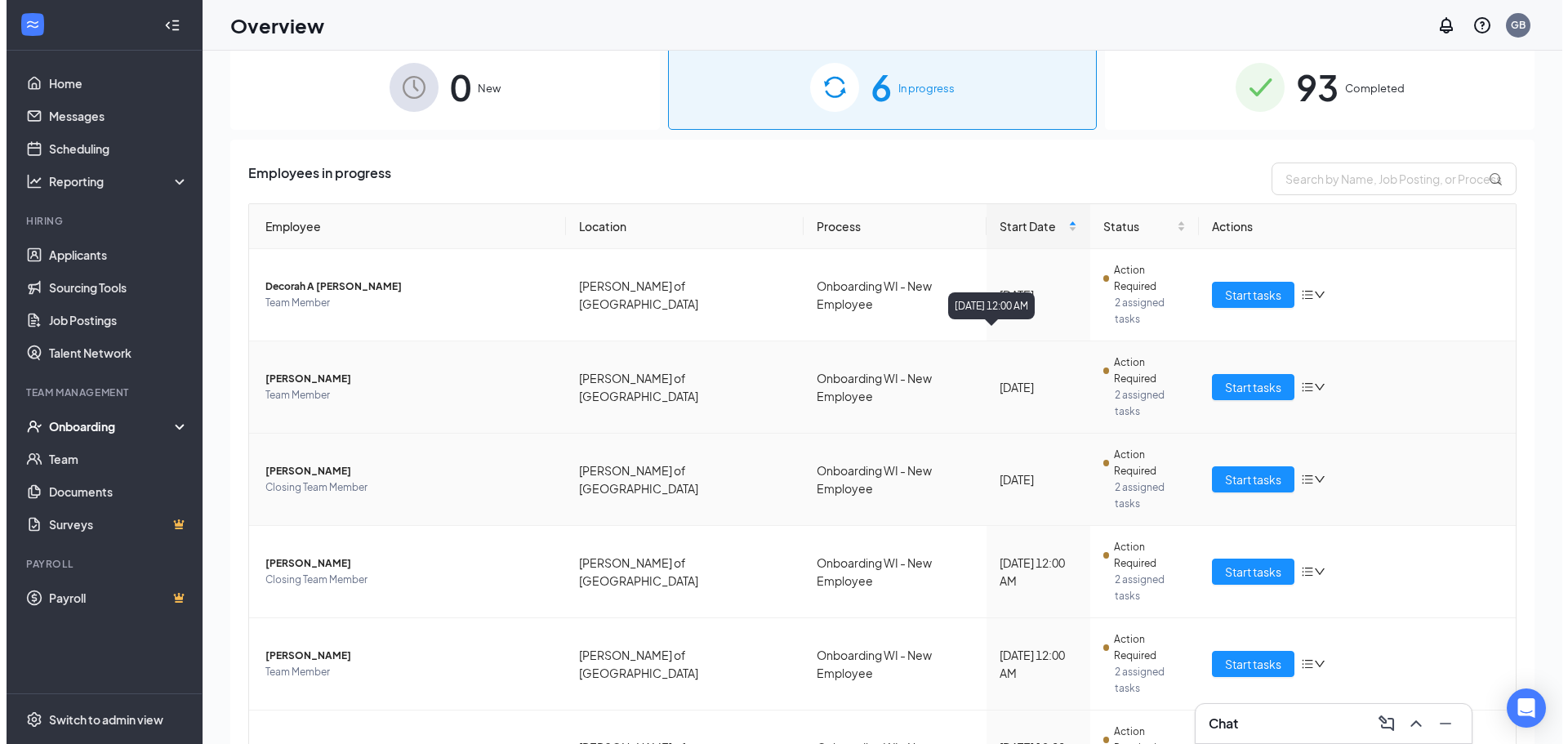
scroll to position [74, 0]
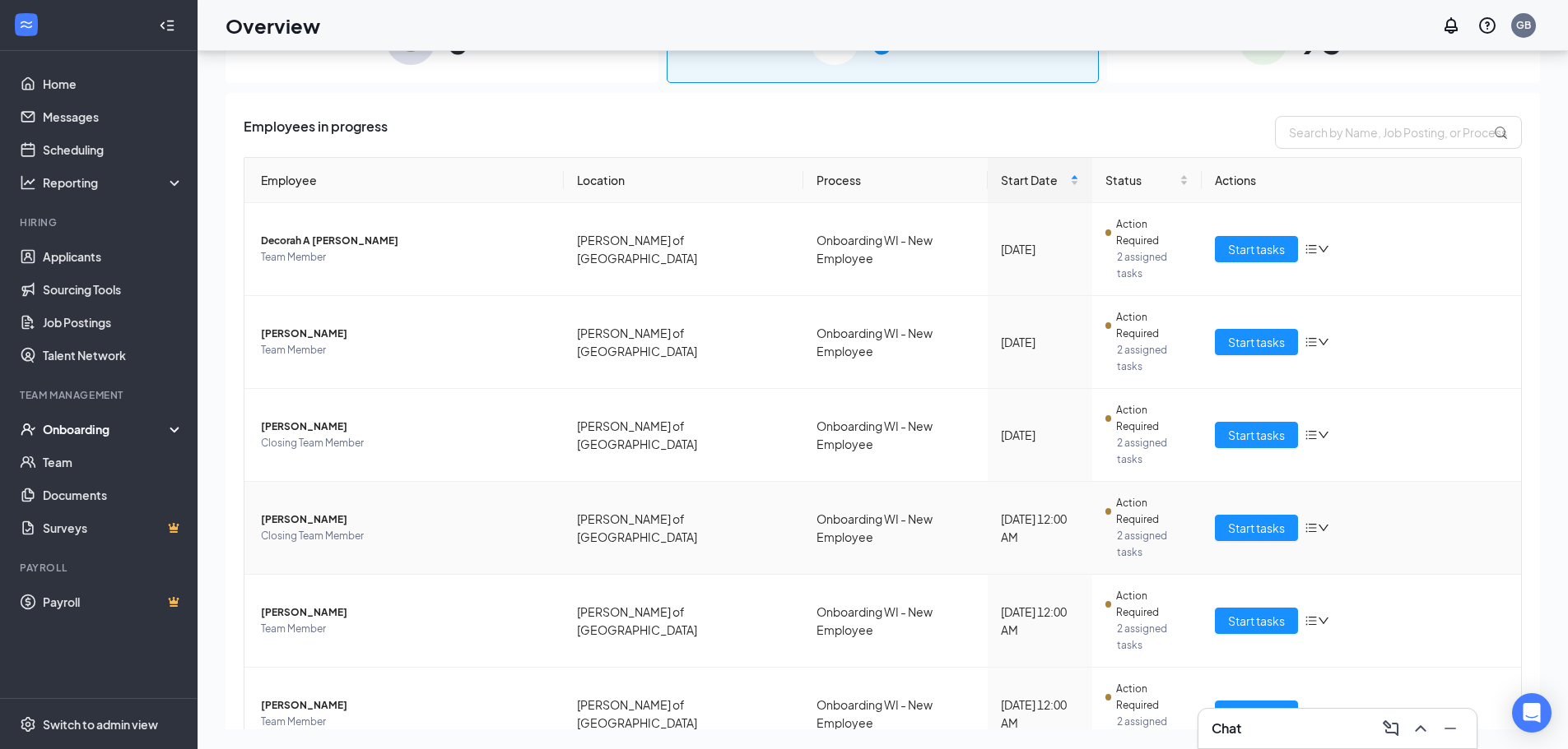
click at [294, 528] on span "Closing Team Member" at bounding box center [405, 536] width 289 height 17
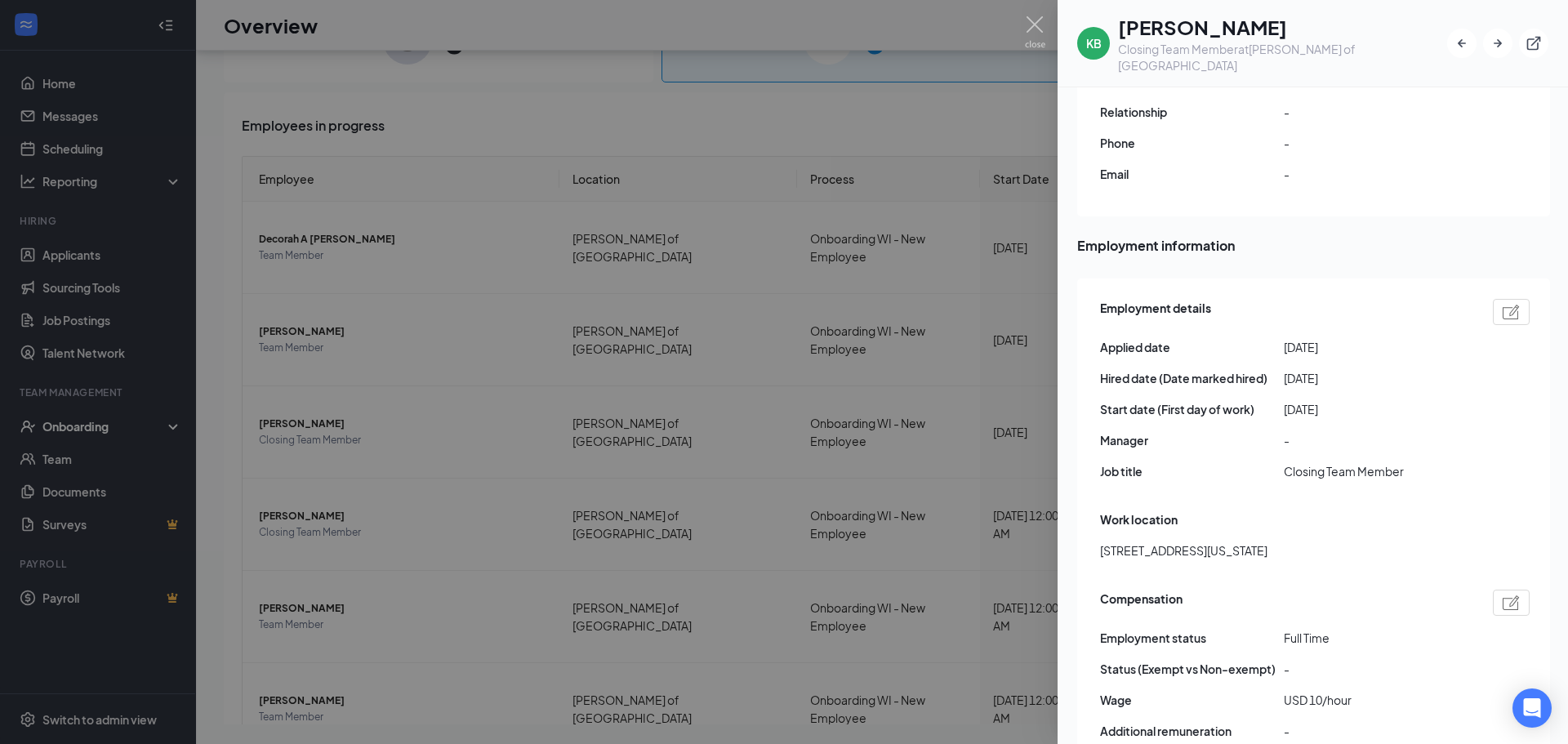
scroll to position [654, 0]
click at [1525, 303] on div at bounding box center [1511, 316] width 36 height 26
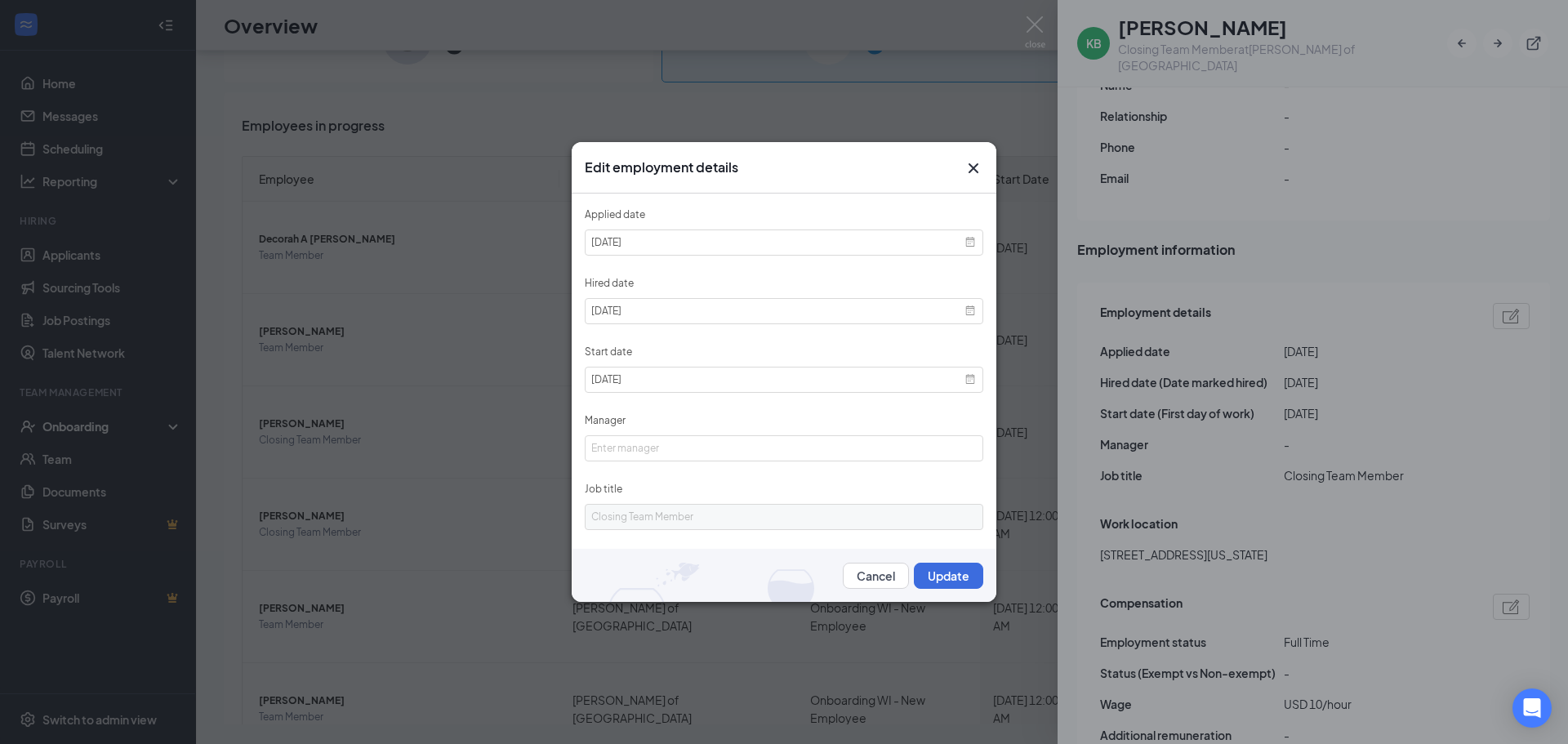
scroll to position [1, 0]
click at [963, 174] on div "Edit employment details Applied date [DATE] Hired date [DATE] Start date [DATE]…" at bounding box center [784, 372] width 424 height 460
click at [969, 166] on icon "Cross" at bounding box center [973, 168] width 20 height 20
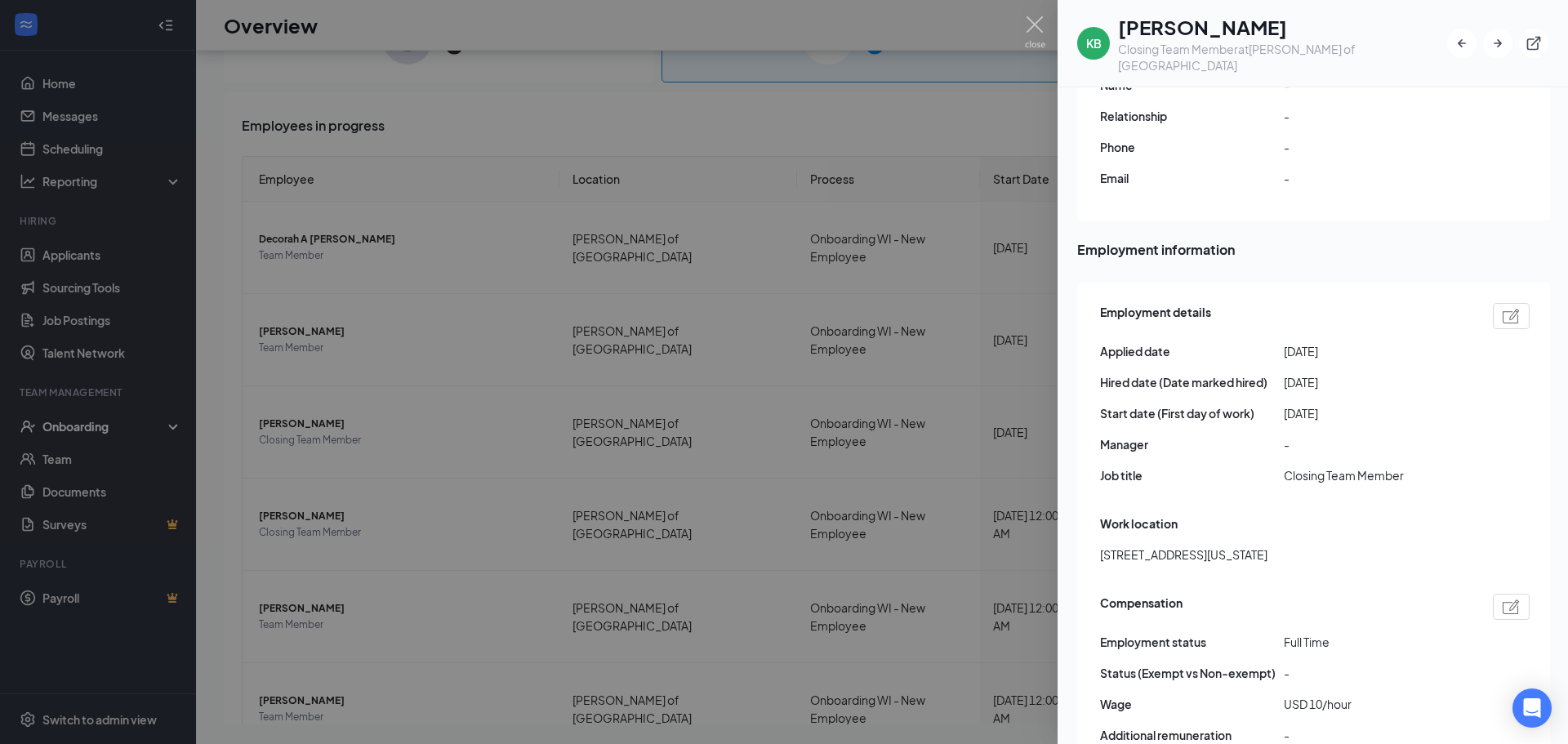
click at [1508, 600] on img at bounding box center [1512, 607] width 17 height 15
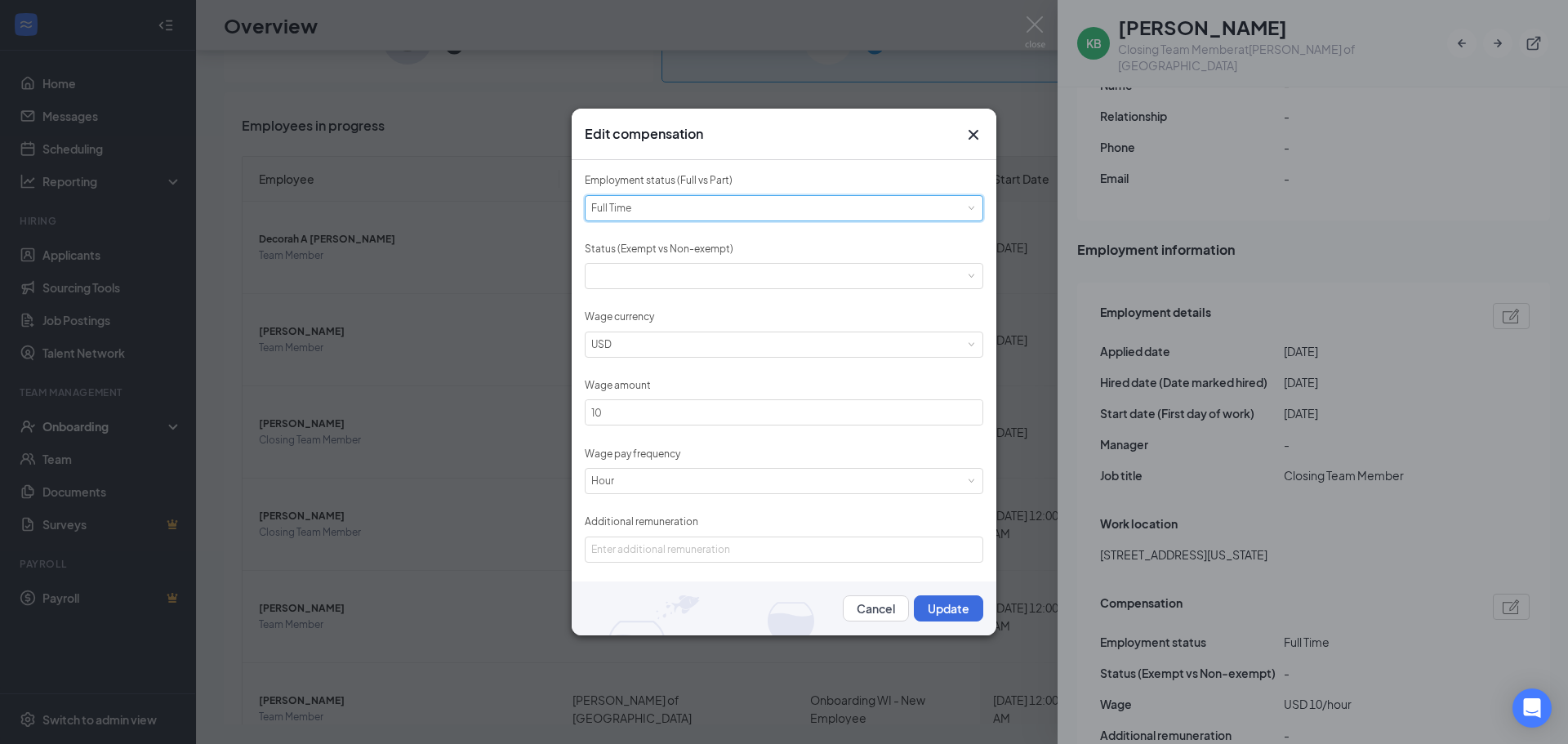
click at [943, 197] on div "Please select employment status [DEMOGRAPHIC_DATA]" at bounding box center [784, 208] width 385 height 24
click at [758, 263] on li "Part Time" at bounding box center [777, 264] width 386 height 27
click at [933, 611] on button "Update" at bounding box center [948, 609] width 69 height 26
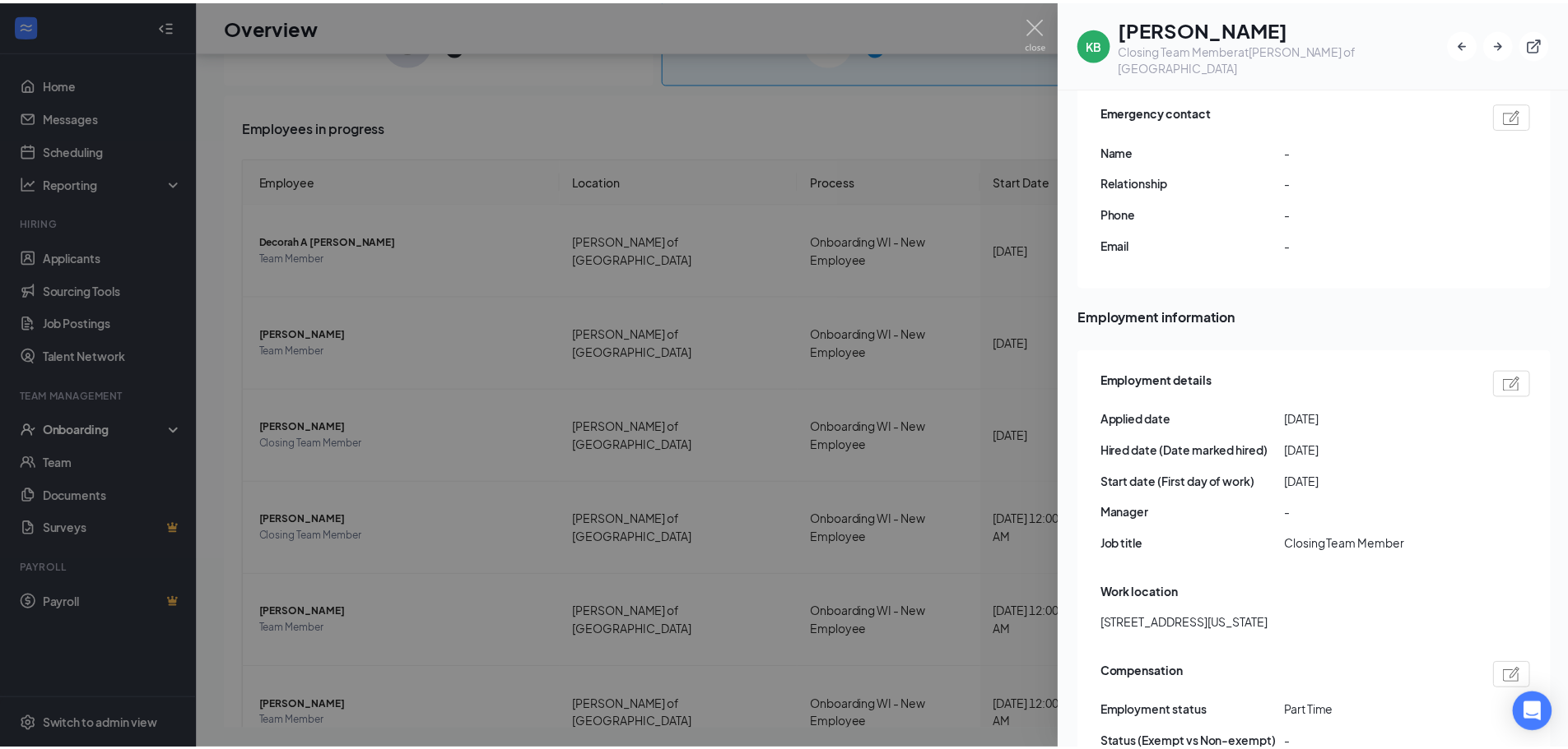
scroll to position [576, 0]
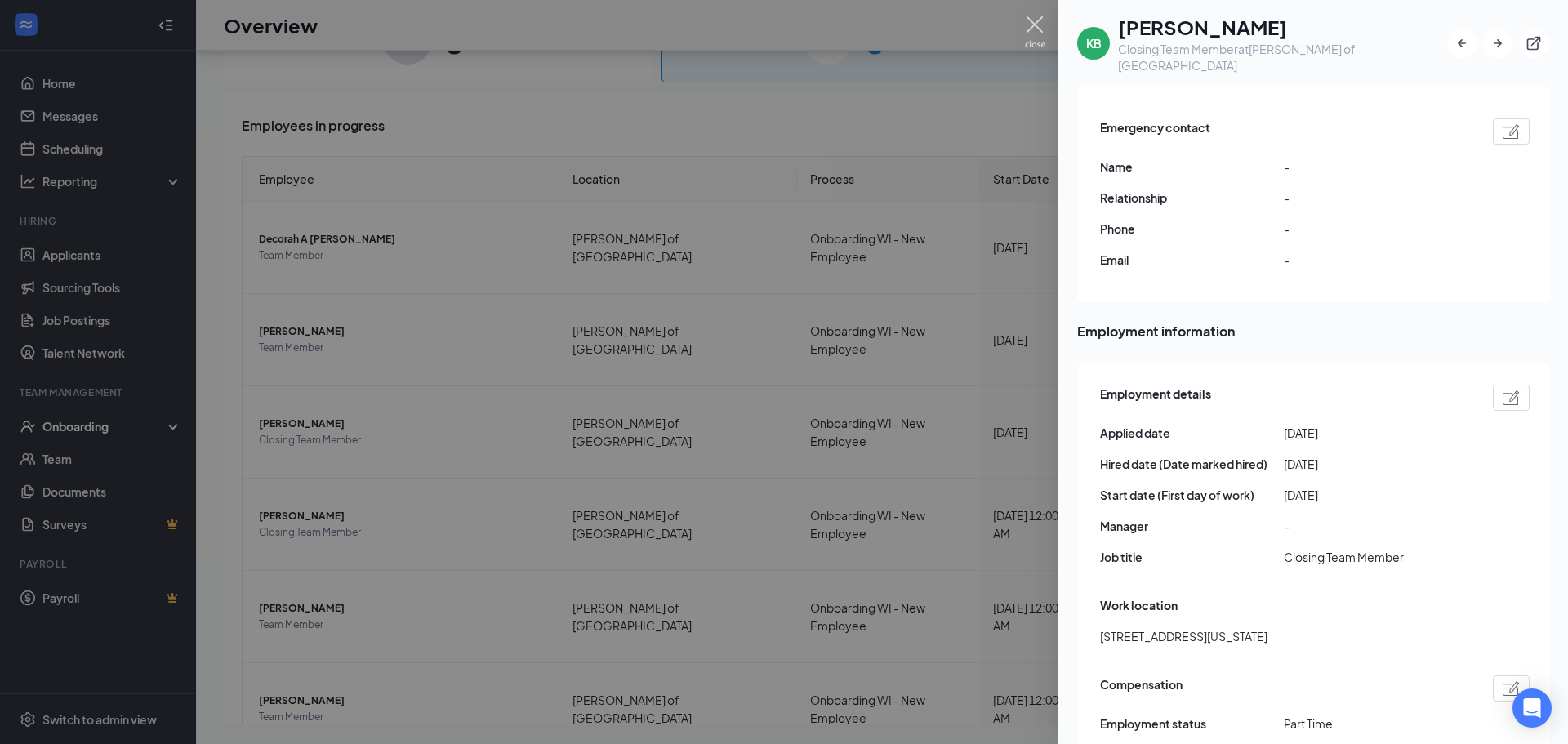
click at [1041, 36] on img at bounding box center [1035, 32] width 21 height 32
